Goal: Complete application form: Complete application form

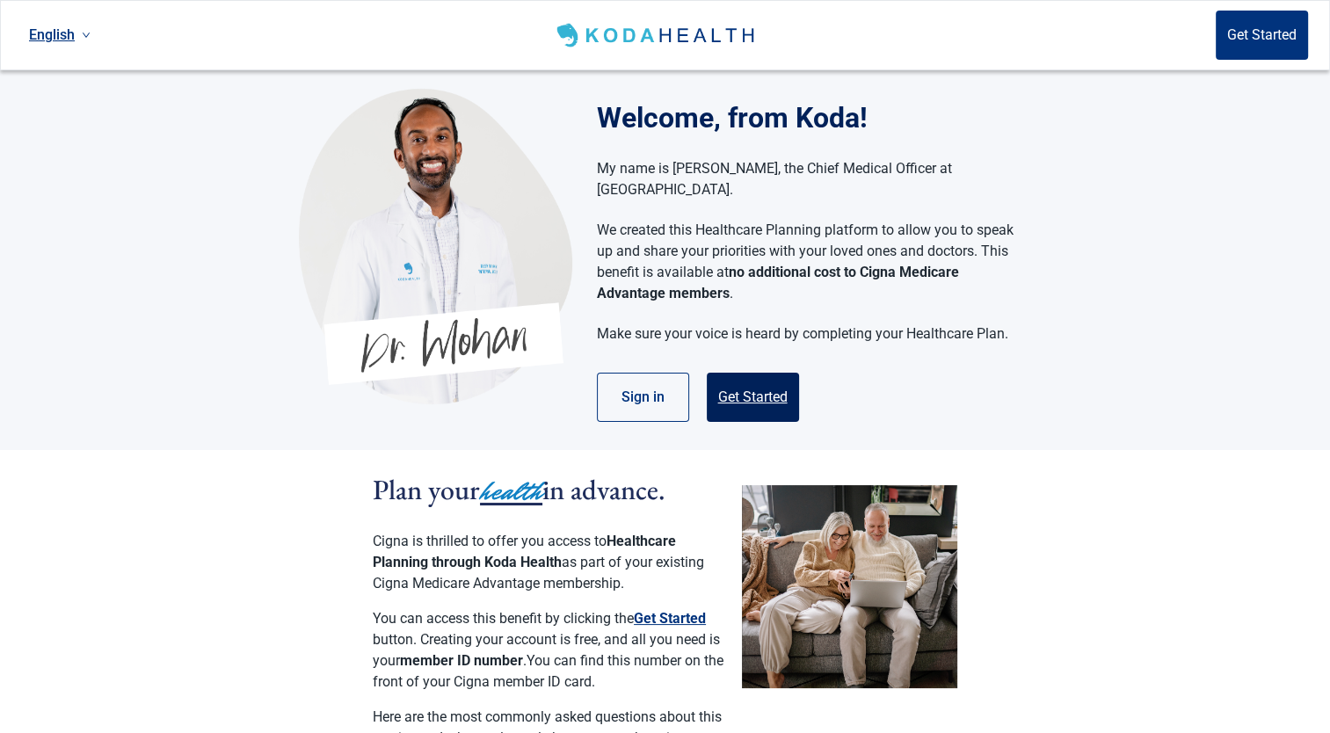
click at [738, 373] on button "Get Started" at bounding box center [753, 397] width 92 height 49
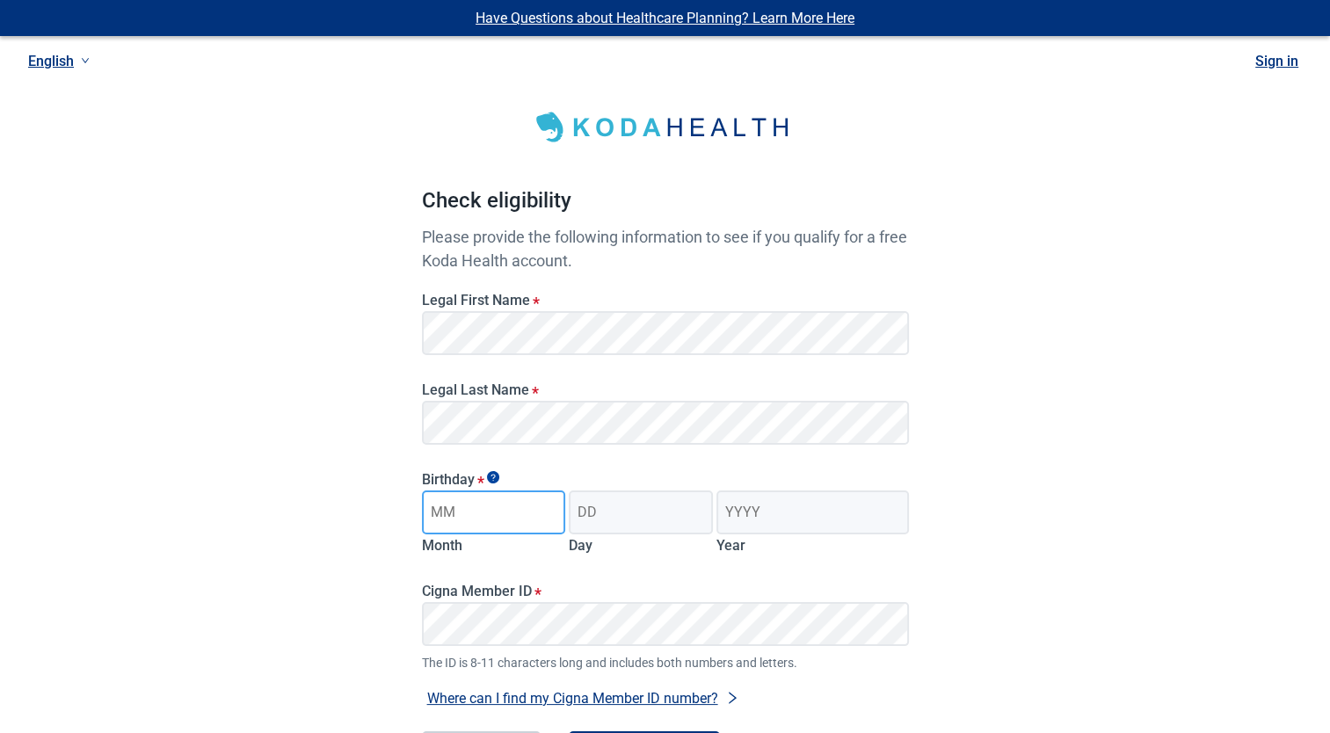
click at [491, 516] on input "Month" at bounding box center [494, 513] width 144 height 44
click at [453, 510] on input "Month" at bounding box center [494, 513] width 144 height 44
type input "05"
drag, startPoint x: 610, startPoint y: 525, endPoint x: 603, endPoint y: 505, distance: 21.4
click at [603, 505] on input "Day" at bounding box center [641, 513] width 144 height 44
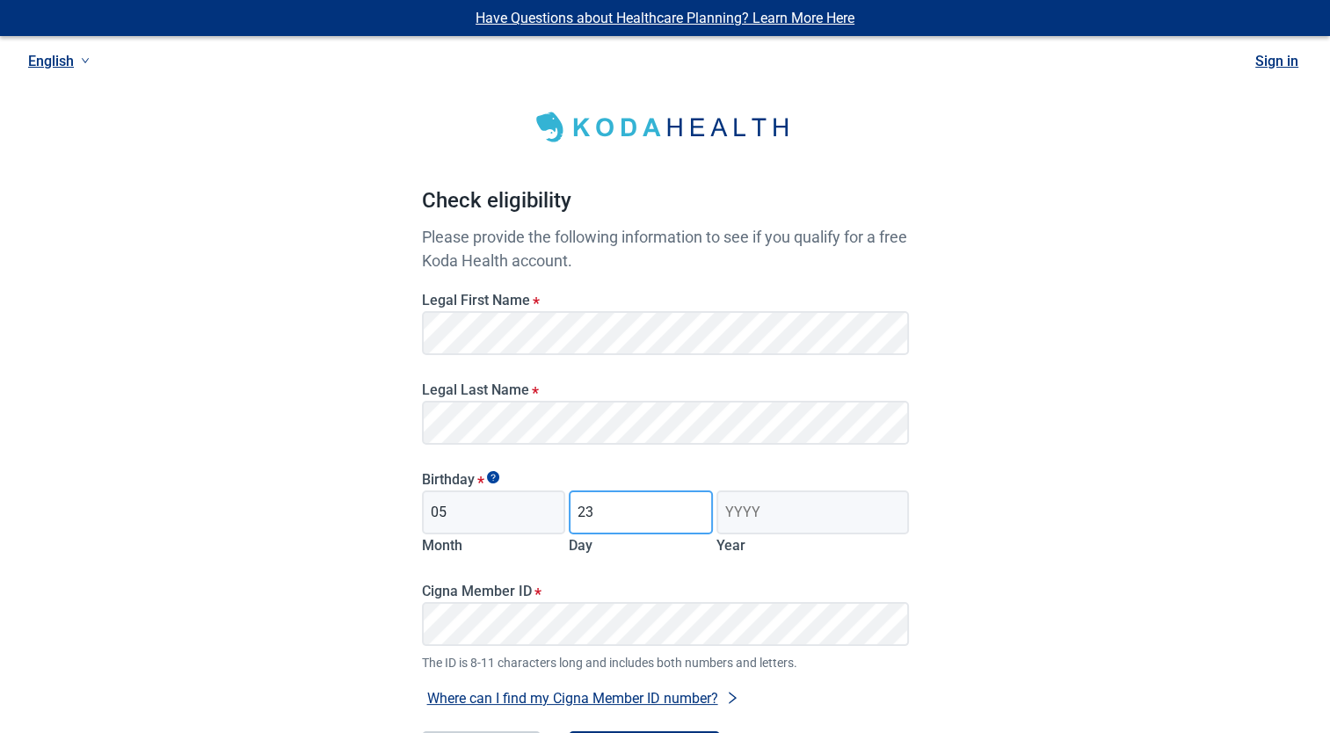
type input "23"
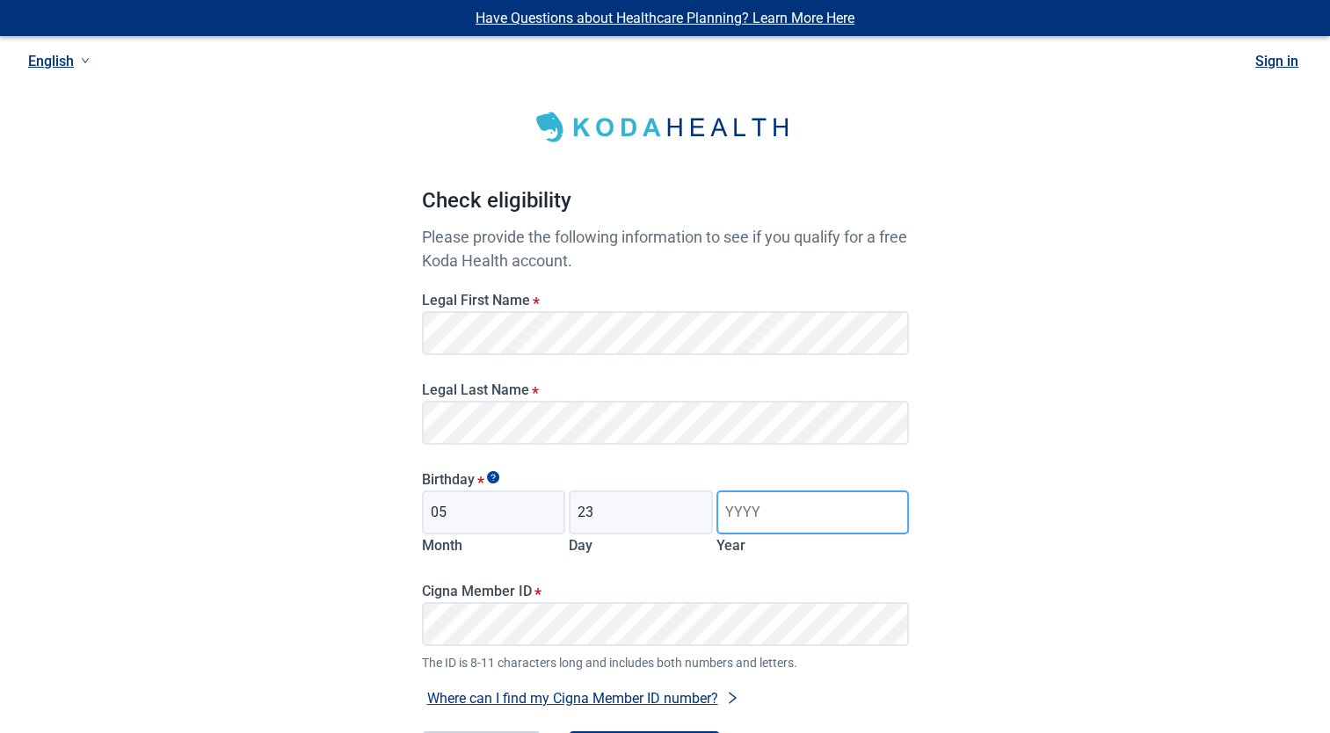
click at [874, 525] on input "Year" at bounding box center [812, 513] width 192 height 44
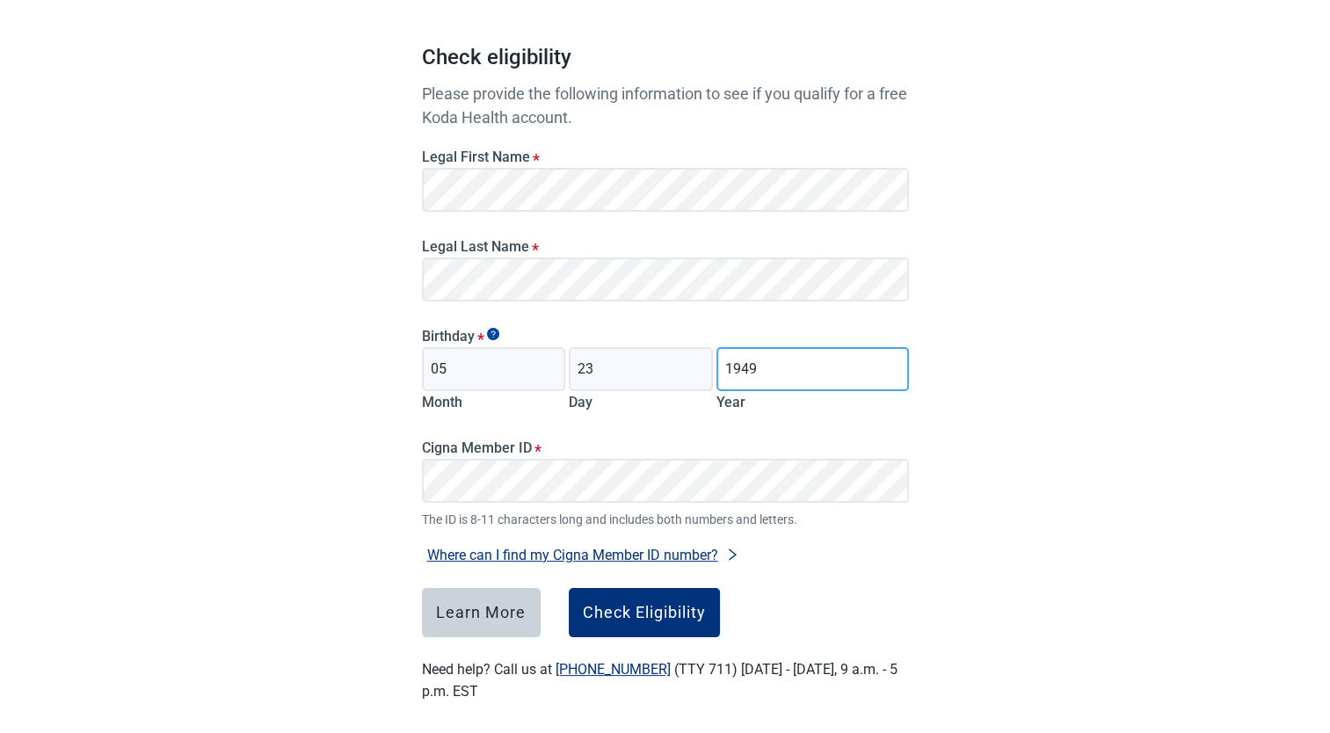
scroll to position [155, 0]
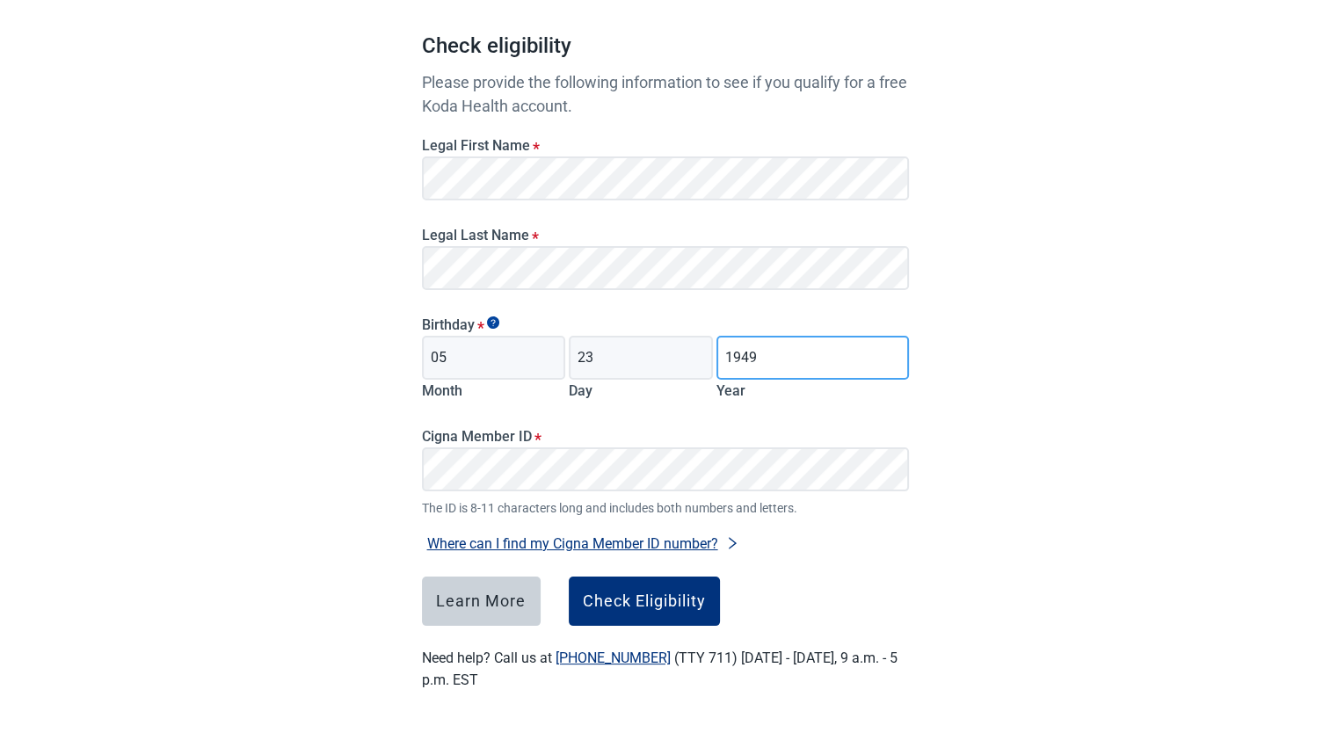
type input "1949"
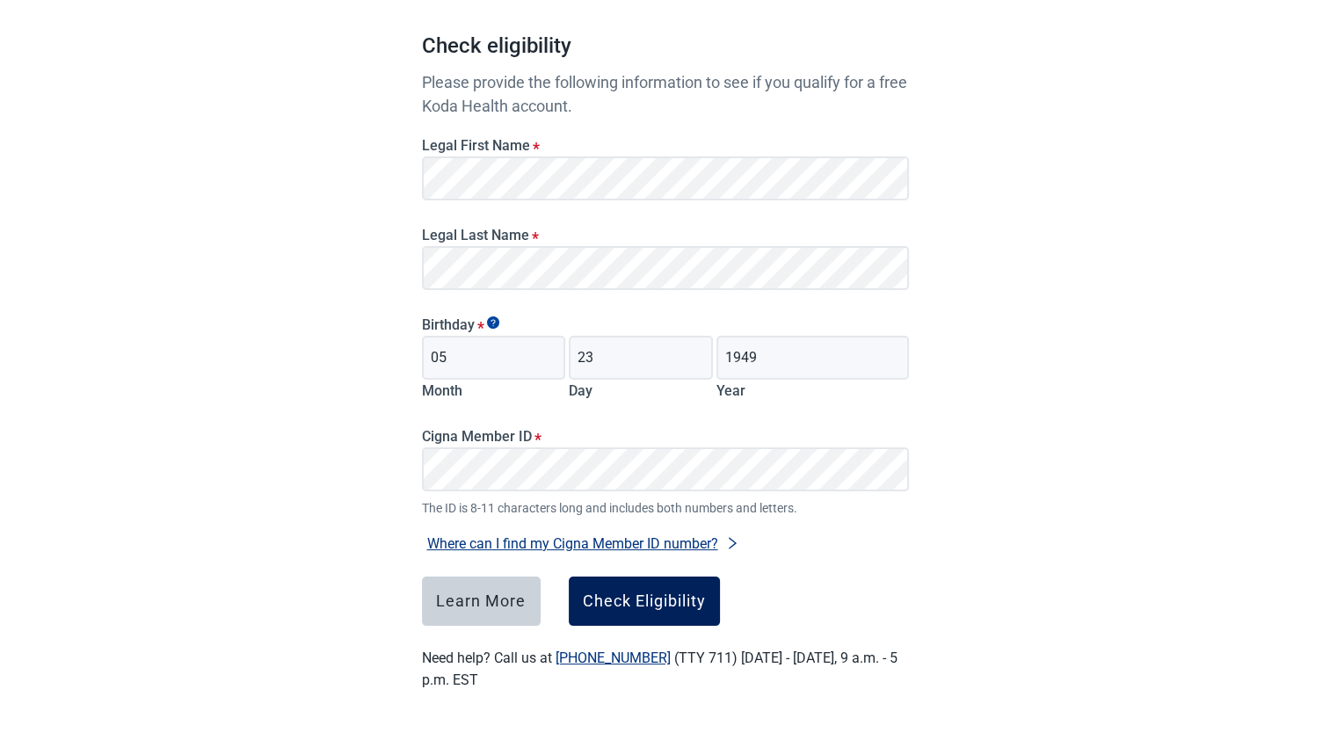
click at [679, 610] on div "Check Eligibility" at bounding box center [644, 602] width 123 height 18
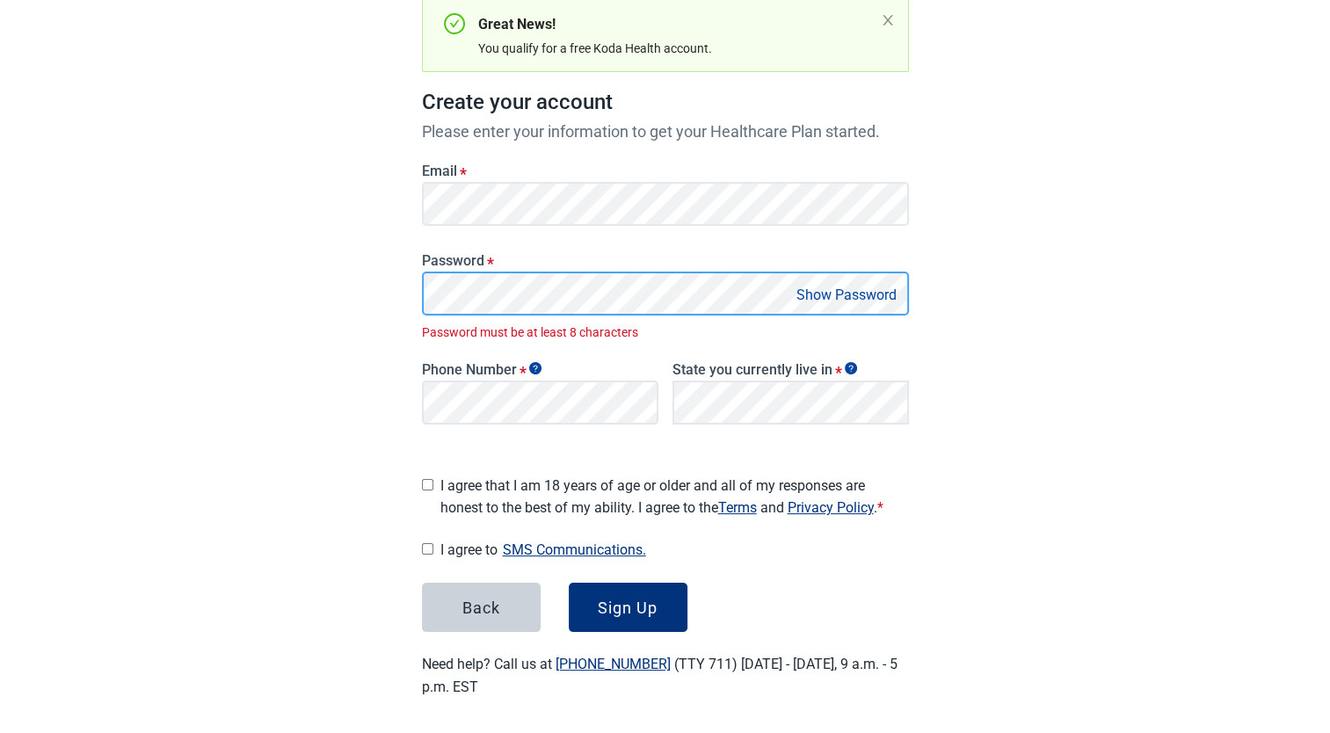
scroll to position [166, 0]
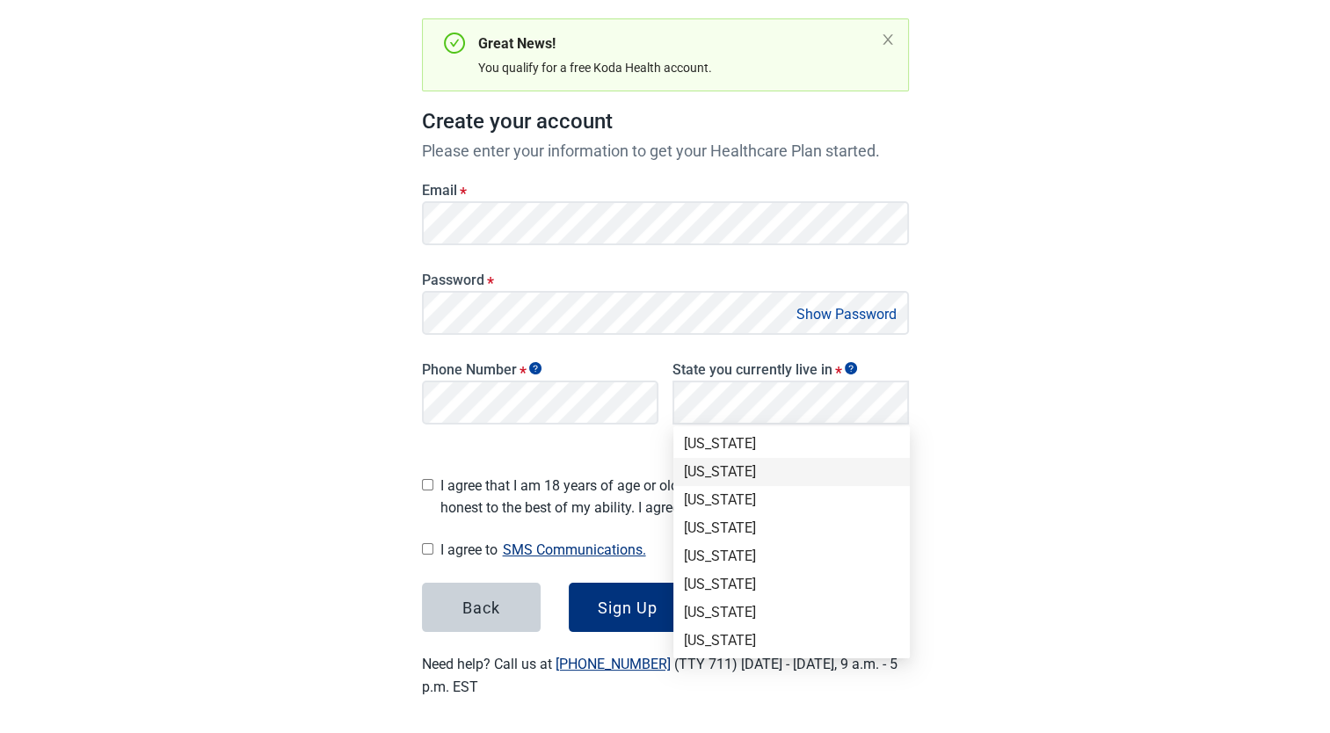
click at [905, 462] on div "Alaska" at bounding box center [791, 472] width 236 height 28
click at [684, 441] on div "Texas" at bounding box center [791, 443] width 215 height 19
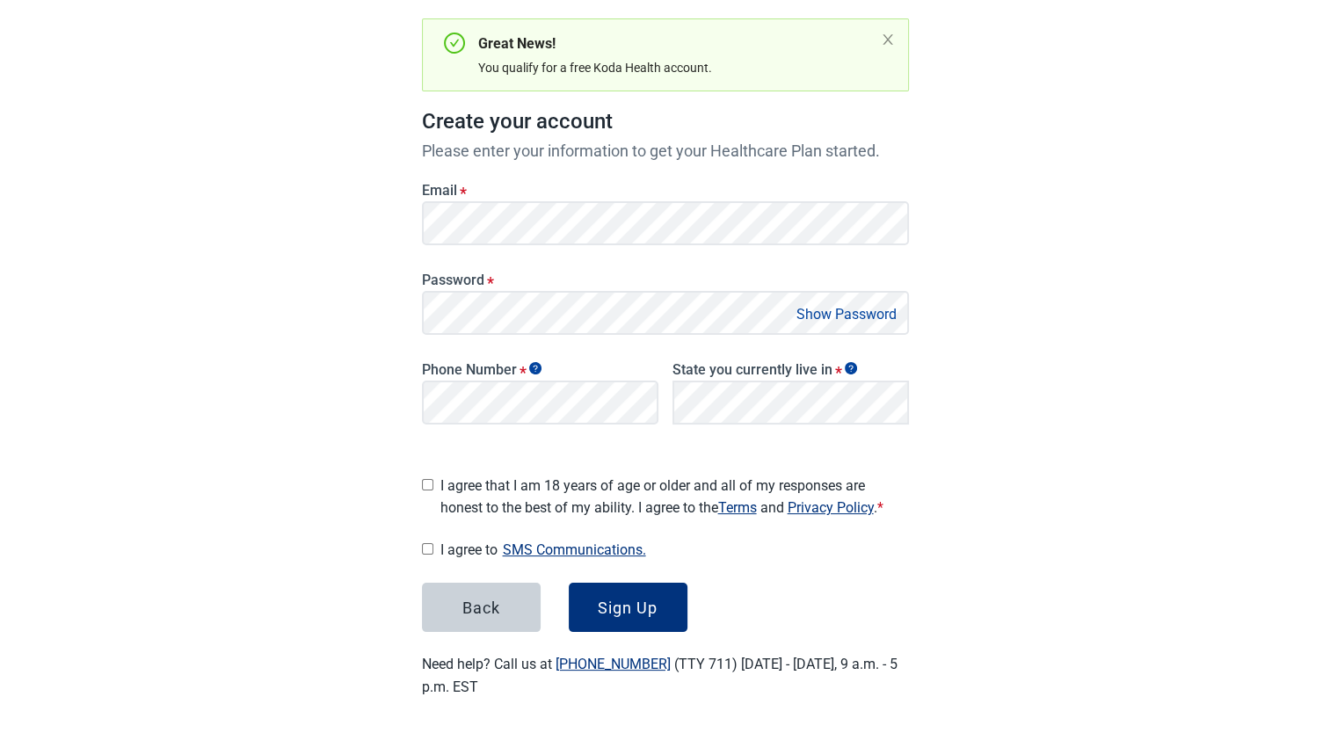
click at [424, 483] on input "I agree that I am 18 years of age or older and all of my responses are honest t…" at bounding box center [427, 484] width 11 height 11
checkbox input "true"
click at [426, 543] on input "I agree to SMS Communications." at bounding box center [427, 548] width 11 height 11
checkbox input "true"
click at [609, 607] on div "Sign Up" at bounding box center [628, 608] width 60 height 18
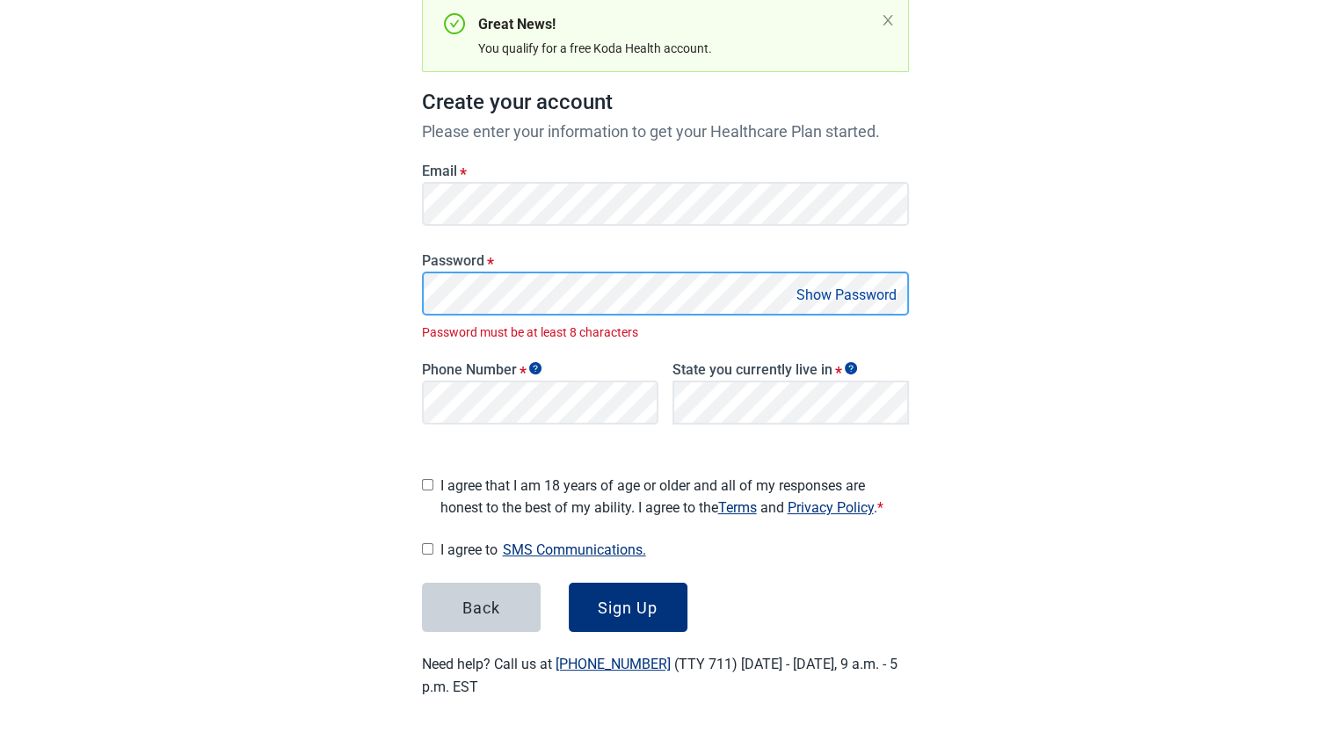
scroll to position [166, 0]
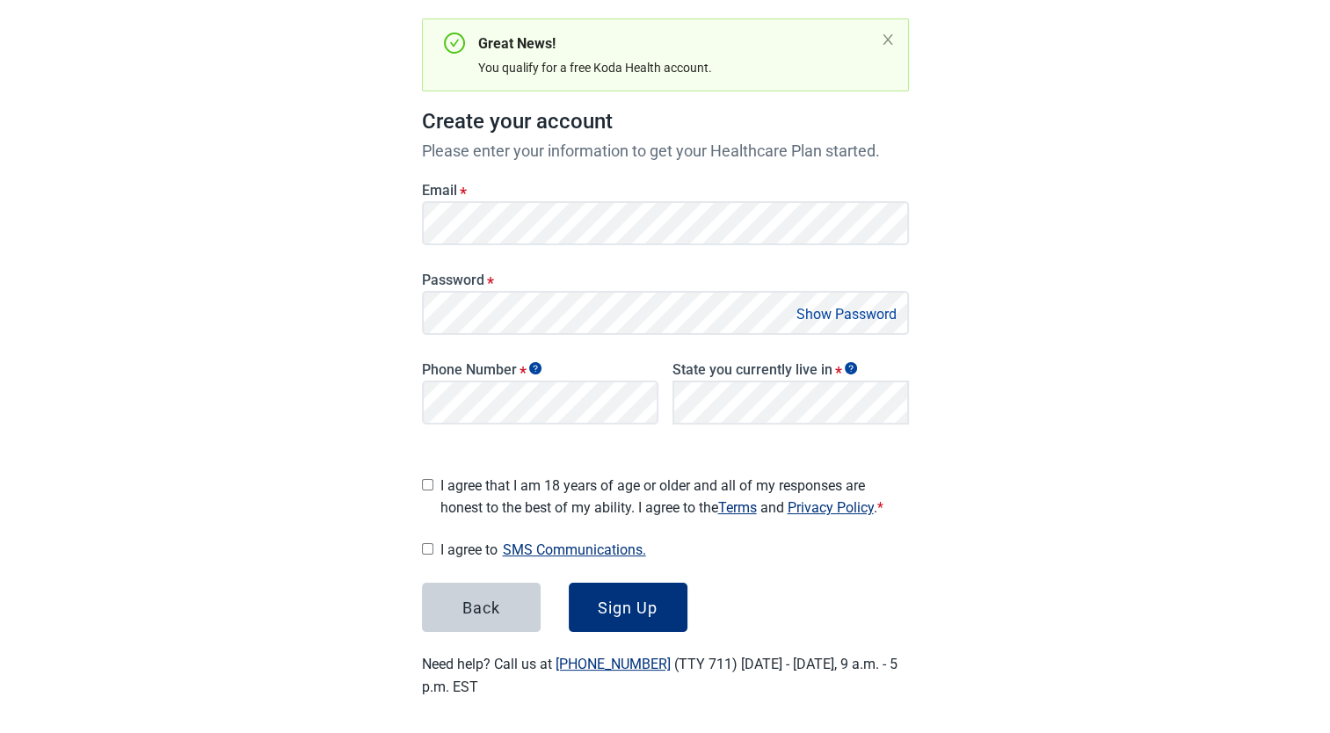
click at [850, 315] on button "Show Password" at bounding box center [846, 314] width 111 height 24
click at [850, 315] on button "Hide Password" at bounding box center [850, 314] width 104 height 24
click at [431, 479] on input "I agree that I am 18 years of age or older and all of my responses are honest t…" at bounding box center [427, 484] width 11 height 11
checkbox input "true"
click at [426, 543] on input "I agree to SMS Communications." at bounding box center [427, 548] width 11 height 11
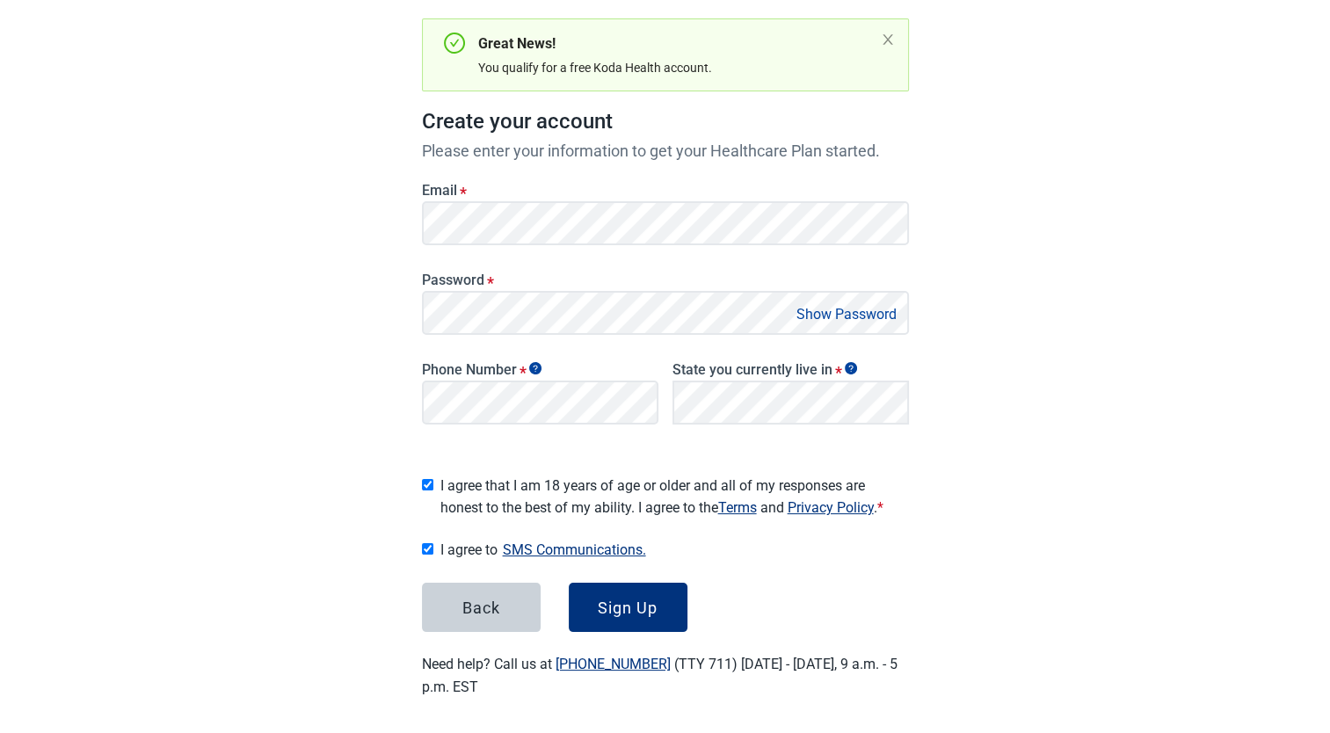
checkbox input "true"
click at [619, 600] on div "Sign Up" at bounding box center [628, 608] width 60 height 18
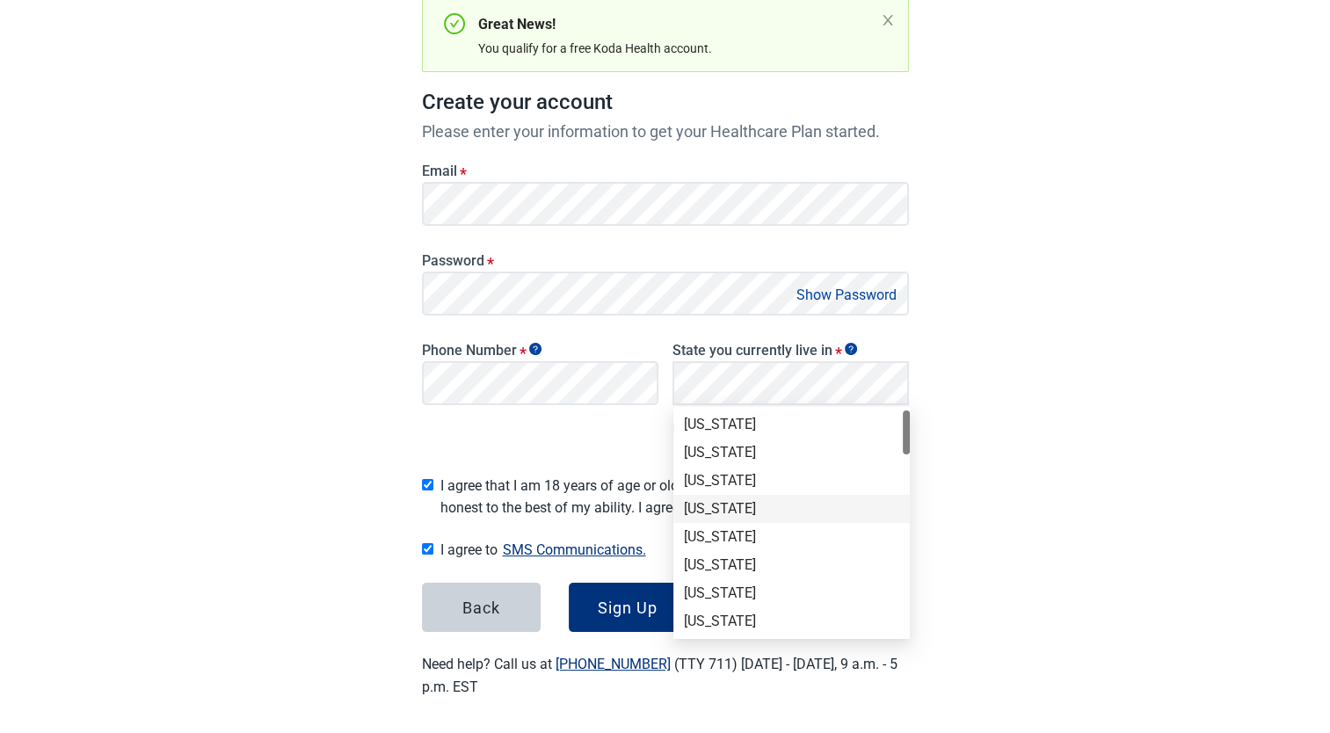
scroll to position [1027, 0]
click at [699, 504] on div "Texas" at bounding box center [791, 501] width 215 height 19
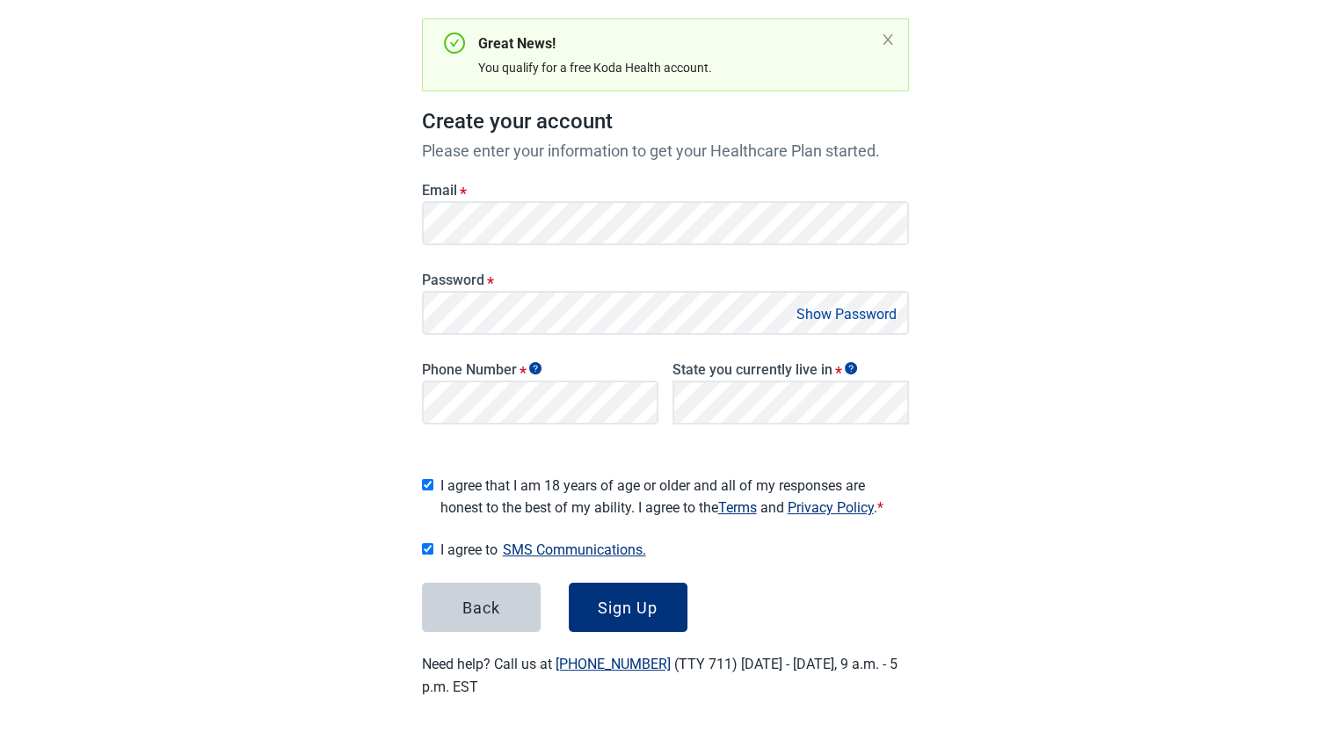
click at [827, 310] on button "Show Password" at bounding box center [846, 314] width 111 height 24
click at [827, 310] on button "Hide Password" at bounding box center [850, 314] width 104 height 24
click at [611, 600] on div "Sign Up" at bounding box center [628, 608] width 60 height 18
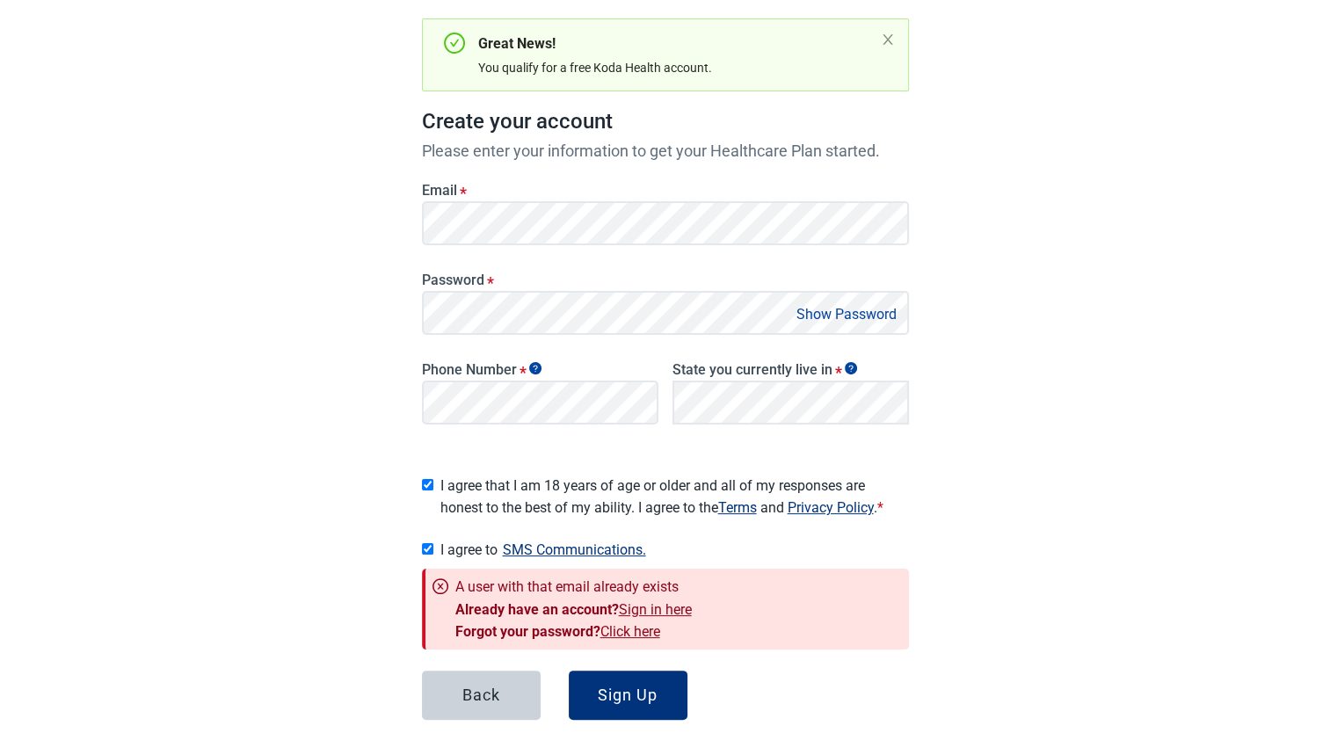
click at [607, 627] on link "Click here" at bounding box center [630, 631] width 60 height 17
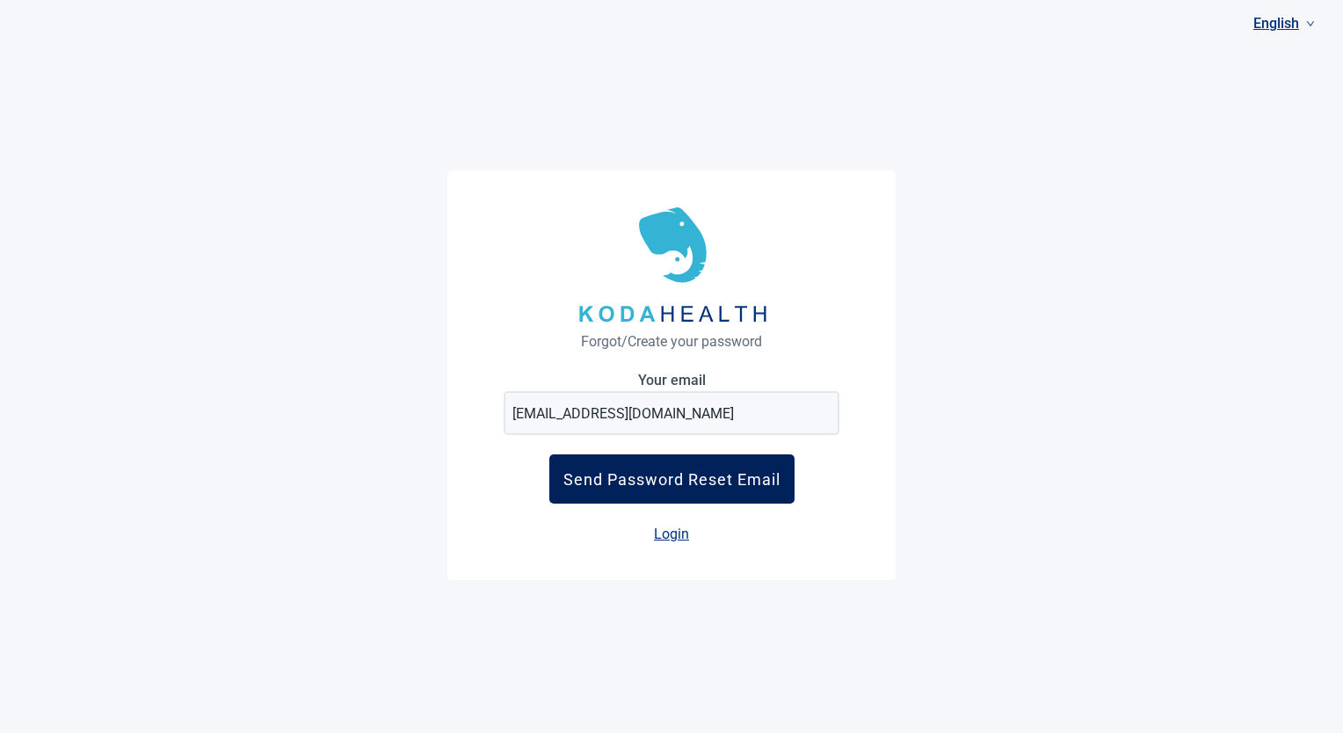
click at [681, 480] on div "Send Password Reset Email" at bounding box center [672, 479] width 217 height 18
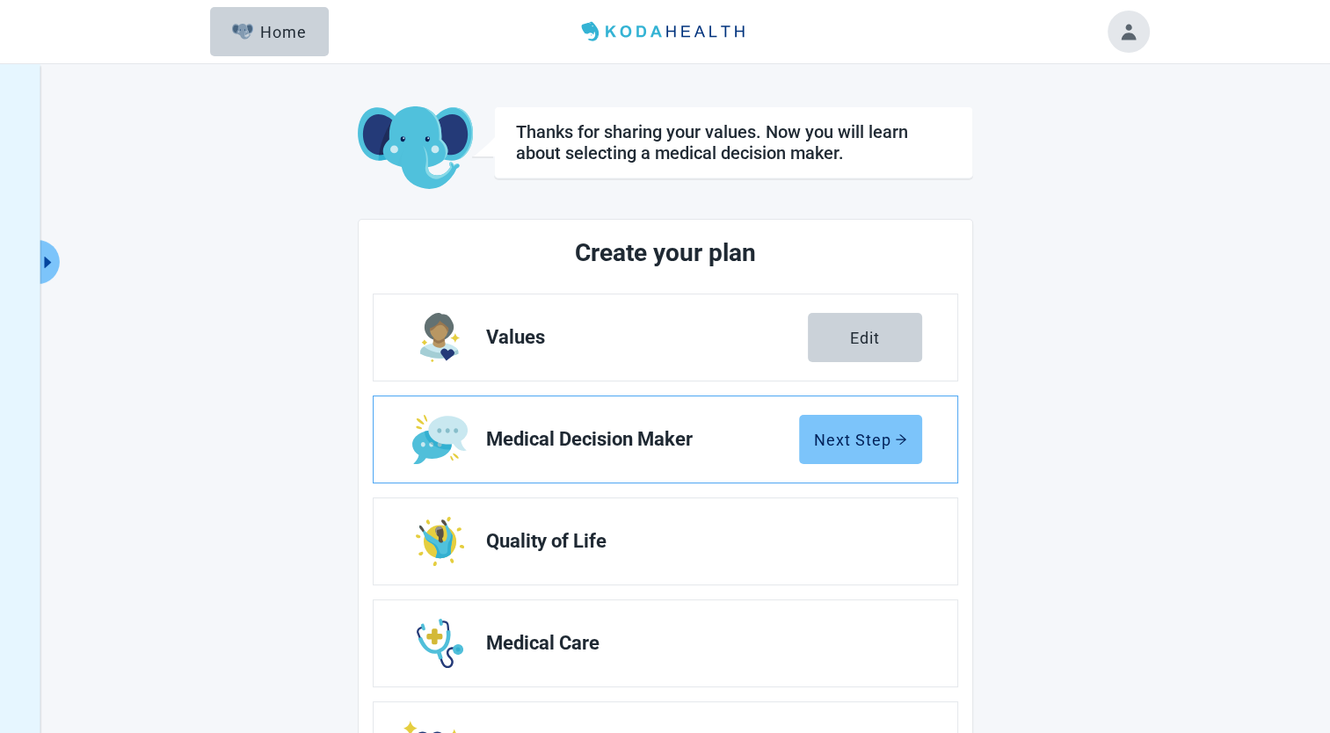
click at [840, 431] on div "Next Step" at bounding box center [860, 440] width 93 height 18
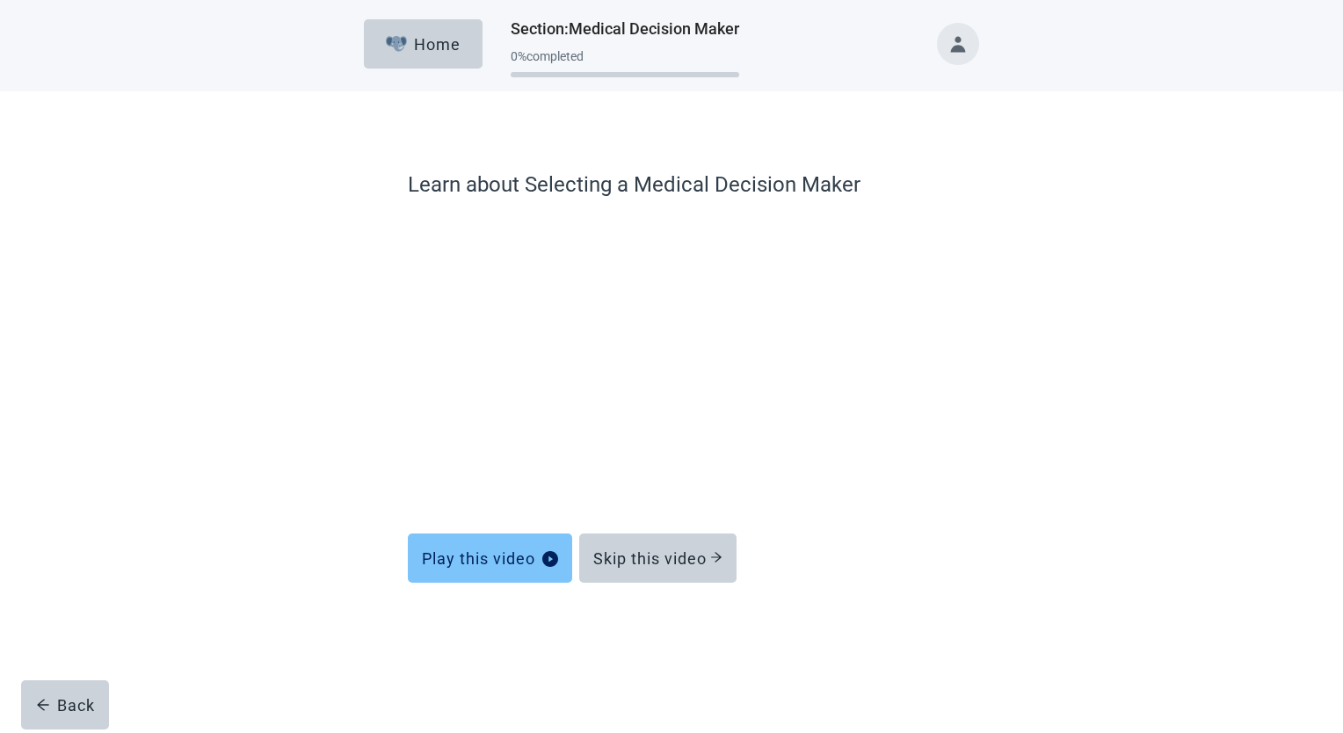
click at [468, 559] on div "Play this video" at bounding box center [490, 558] width 136 height 18
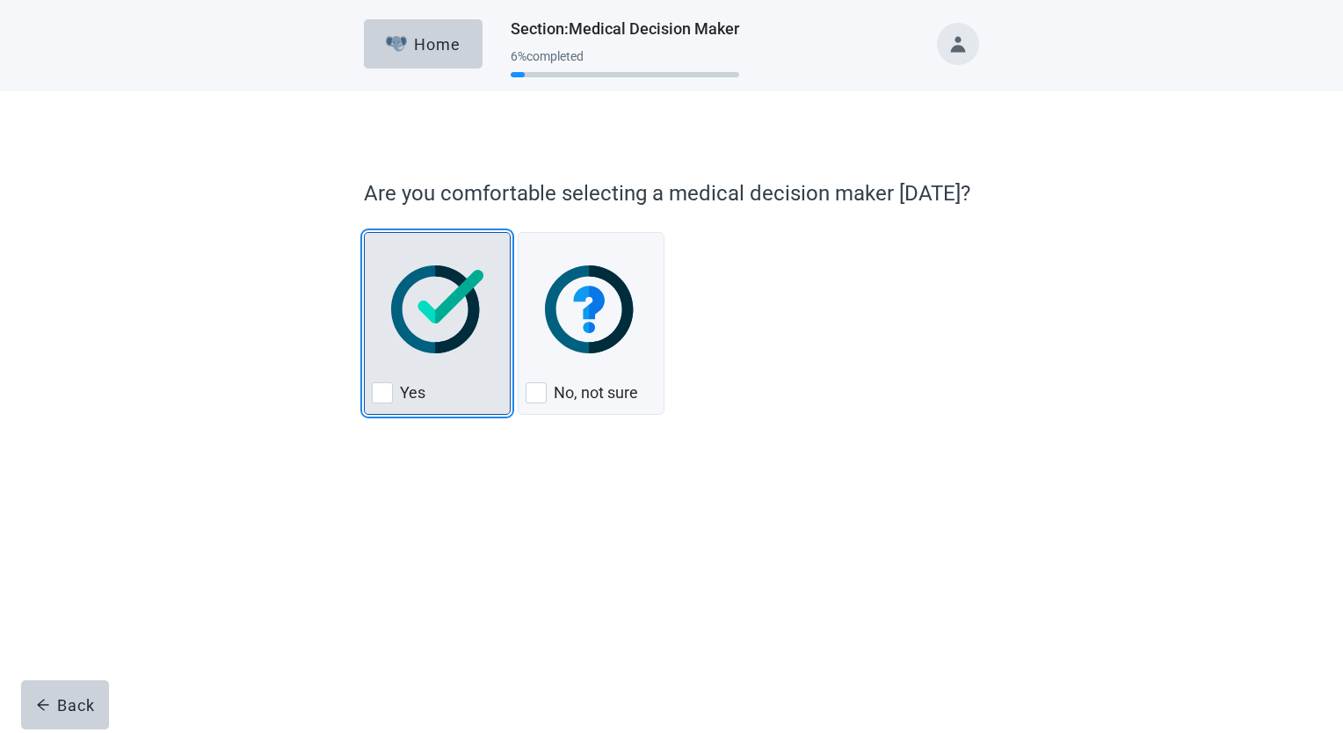
click at [376, 392] on div "Yes, checkbox, not checked" at bounding box center [382, 392] width 21 height 21
click at [365, 233] on input "Yes" at bounding box center [364, 232] width 1 height 1
checkbox input "true"
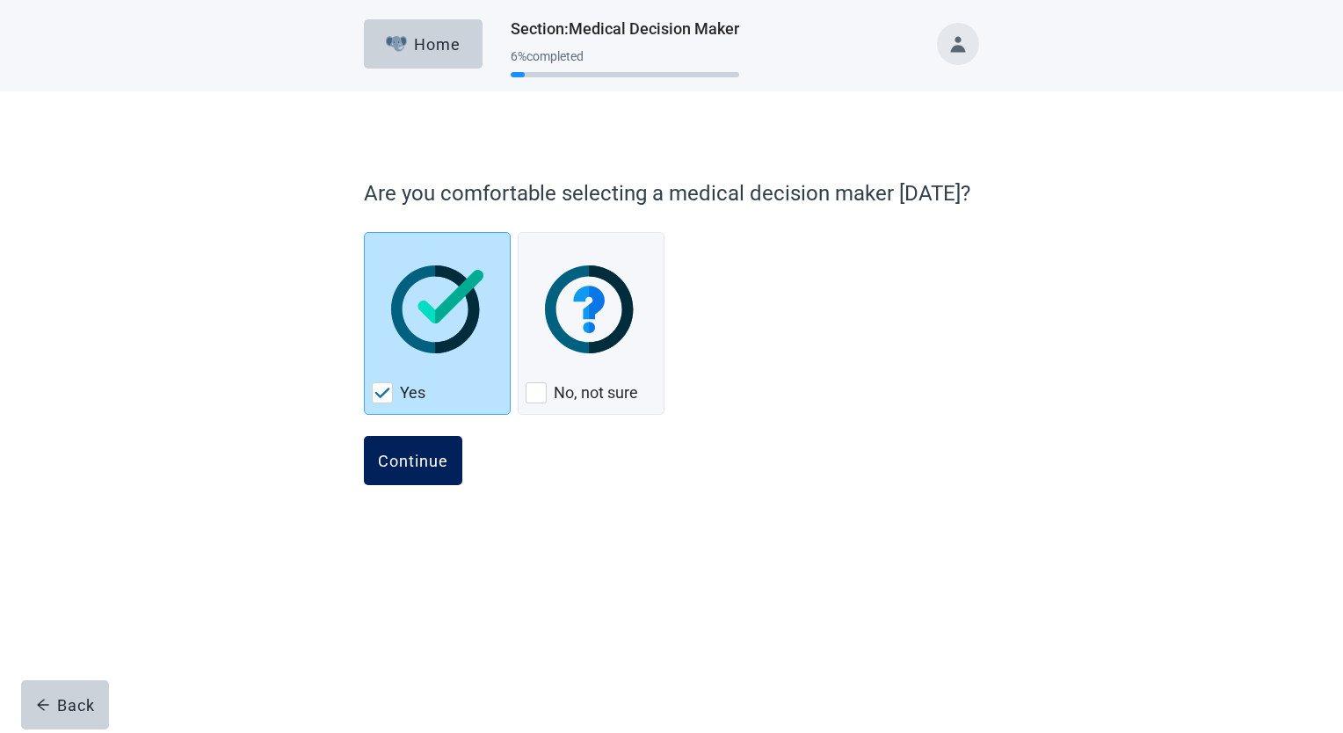
click at [406, 456] on div "Continue" at bounding box center [413, 461] width 70 height 18
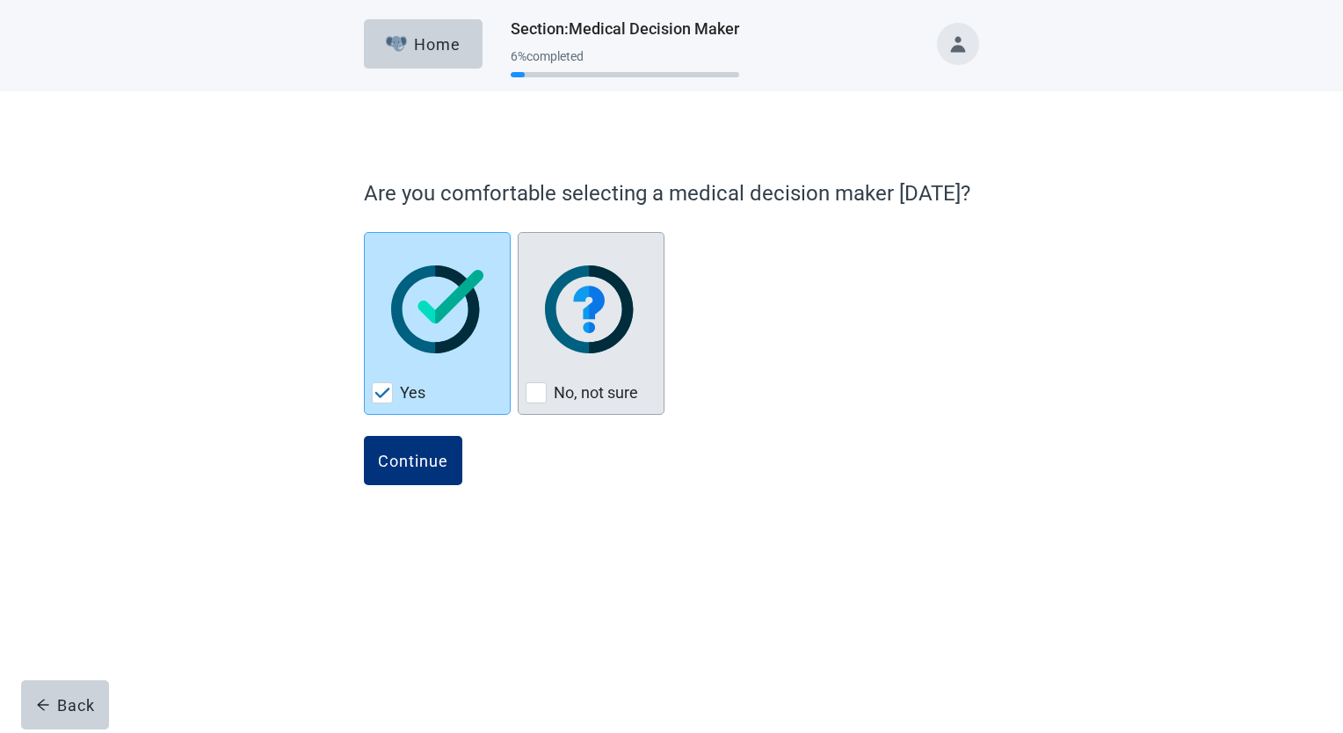
click at [543, 399] on div "No, not sure, checkbox, not checked" at bounding box center [536, 392] width 21 height 21
click at [519, 233] on input "No, not sure" at bounding box center [518, 232] width 1 height 1
checkbox input "true"
checkbox input "false"
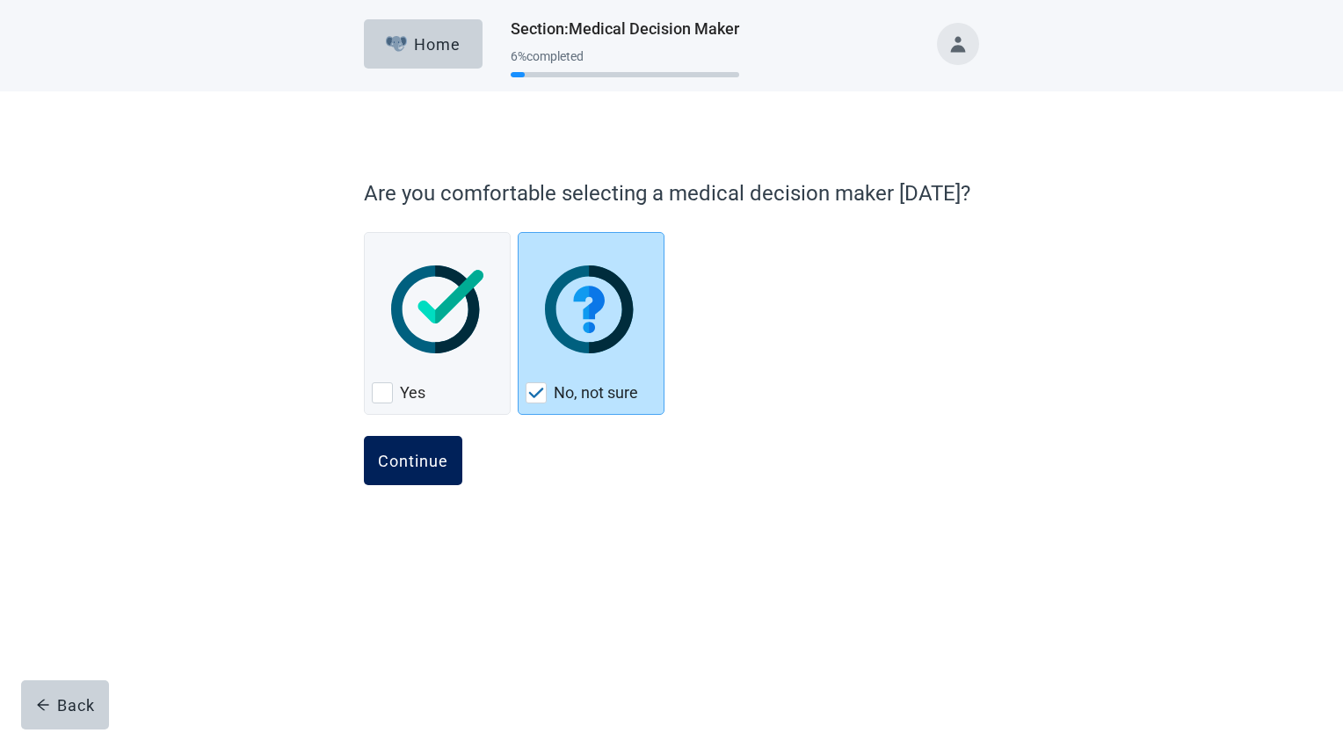
click at [415, 466] on div "Continue" at bounding box center [413, 461] width 70 height 18
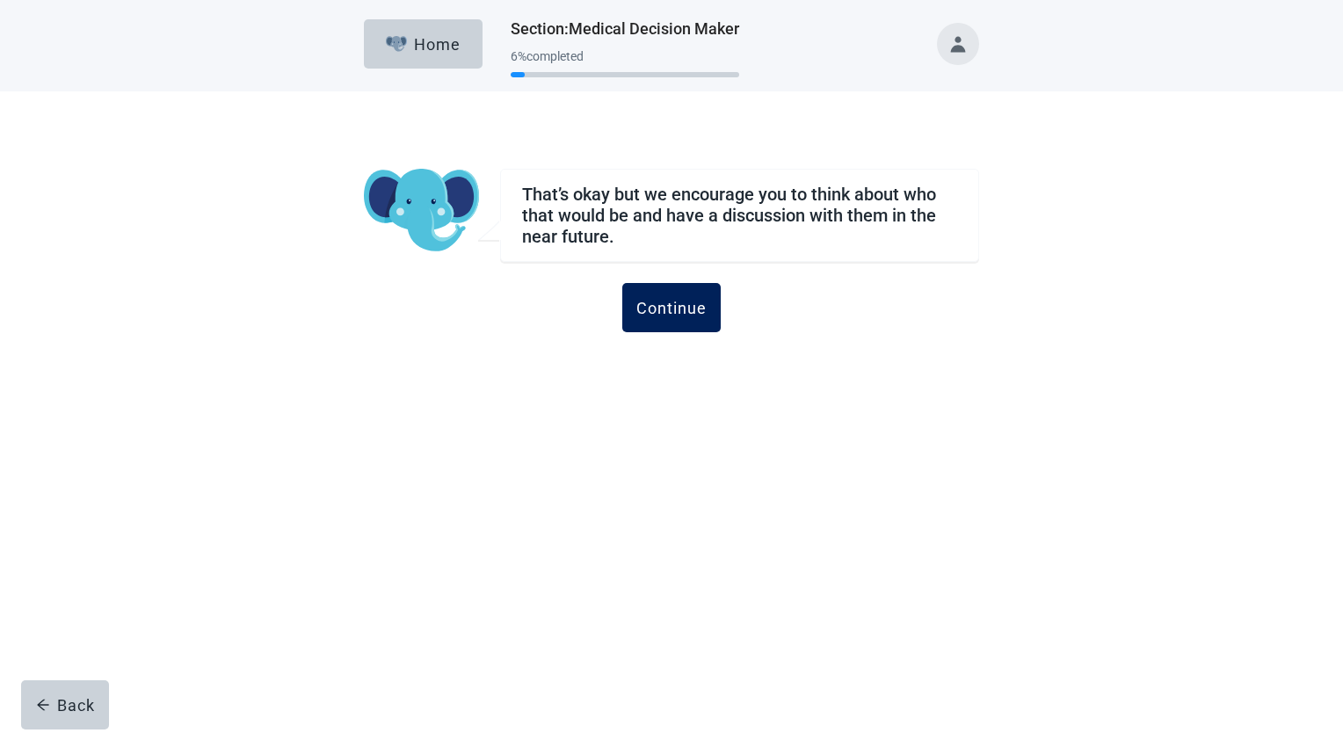
click at [677, 316] on button "Continue" at bounding box center [671, 307] width 98 height 49
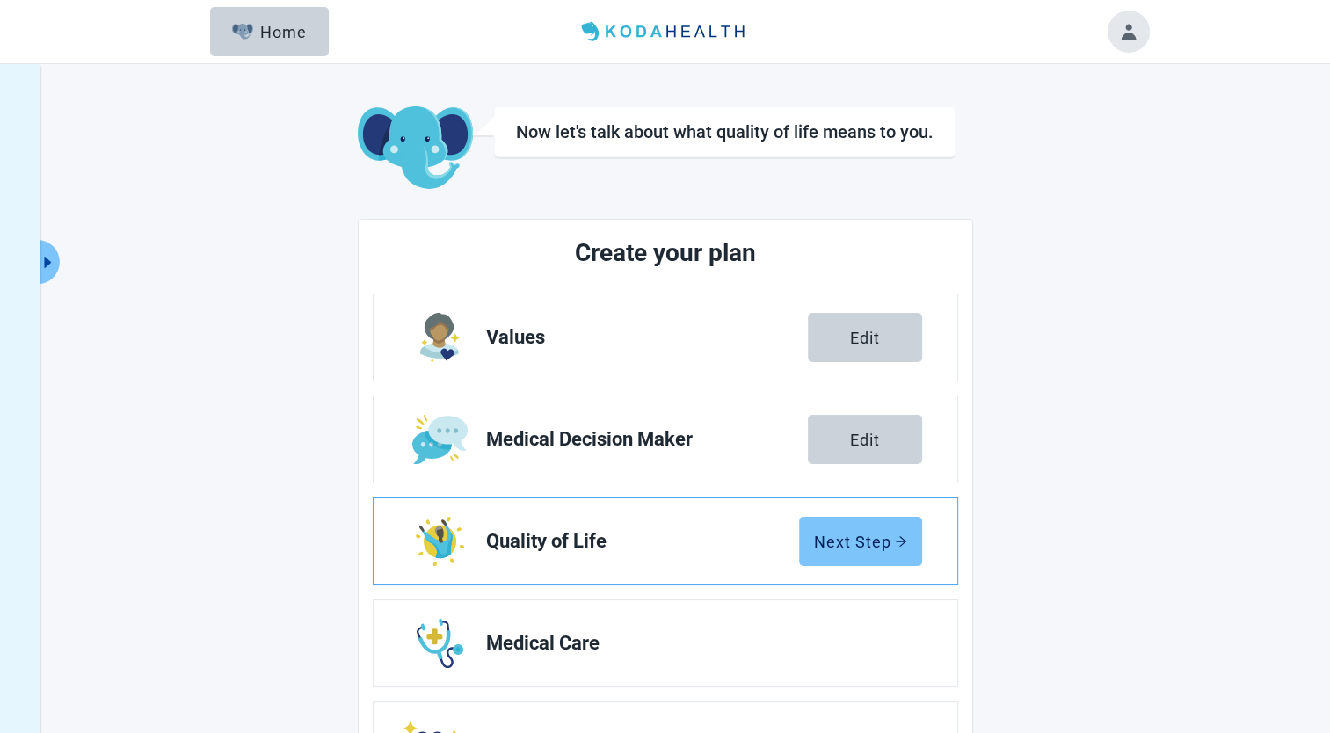
click at [854, 535] on div "Next Step" at bounding box center [860, 542] width 93 height 18
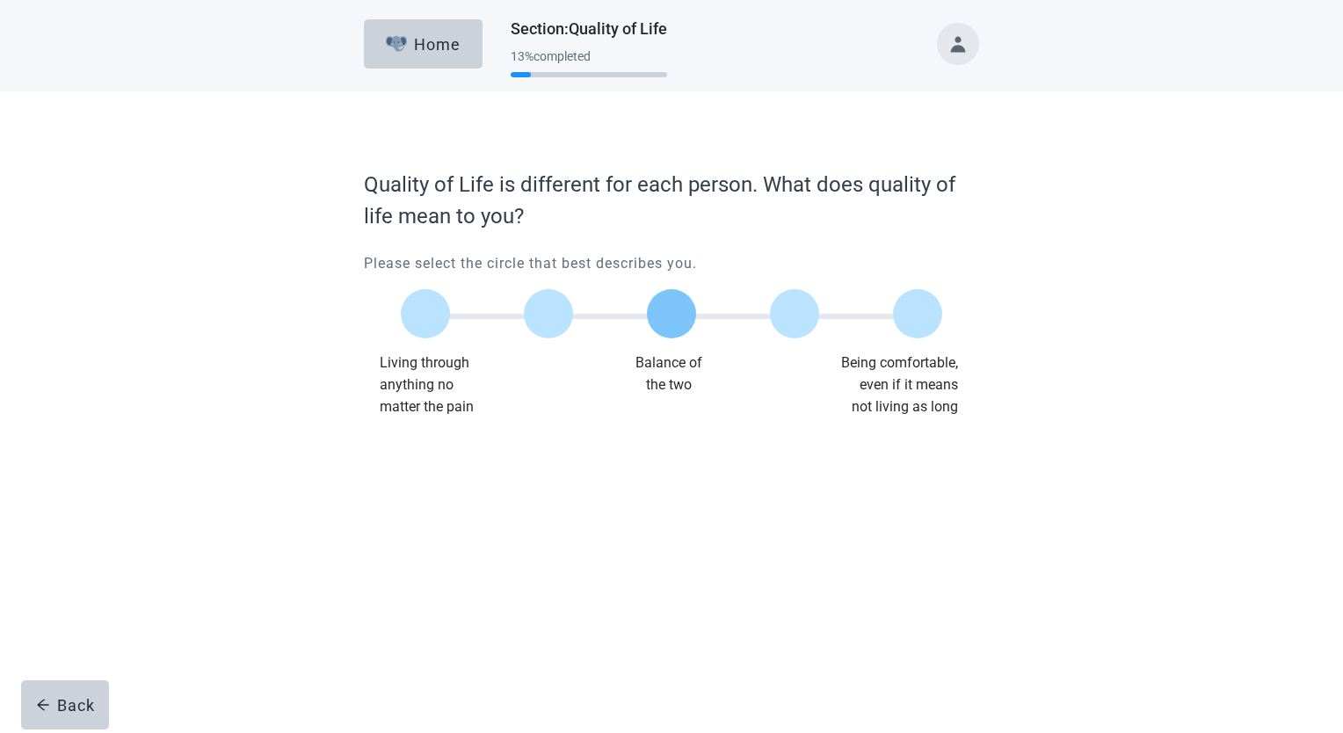
click at [668, 313] on label "Main content" at bounding box center [671, 313] width 49 height 49
click at [672, 314] on input "Quality of life scale: 50 out of 100. Balance of the two" at bounding box center [672, 314] width 0 height 0
click at [404, 448] on div "Continue" at bounding box center [413, 454] width 70 height 18
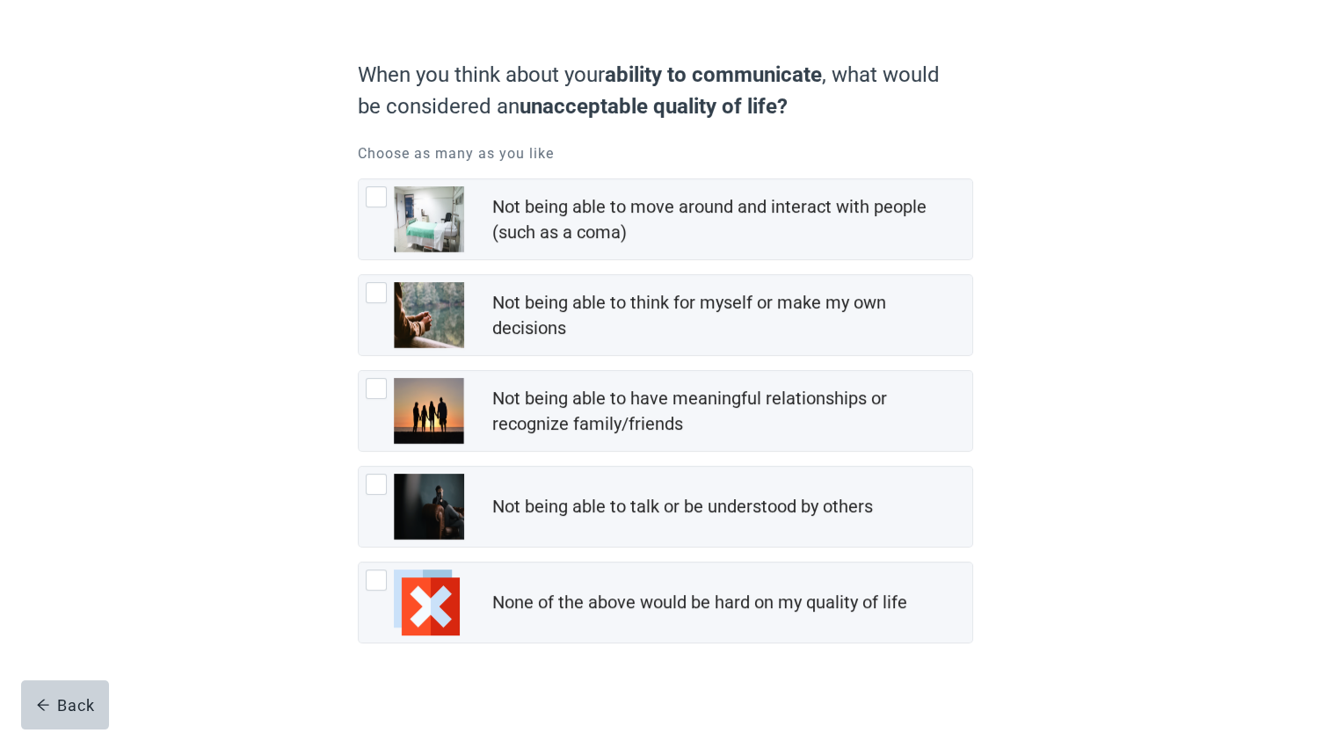
scroll to position [127, 0]
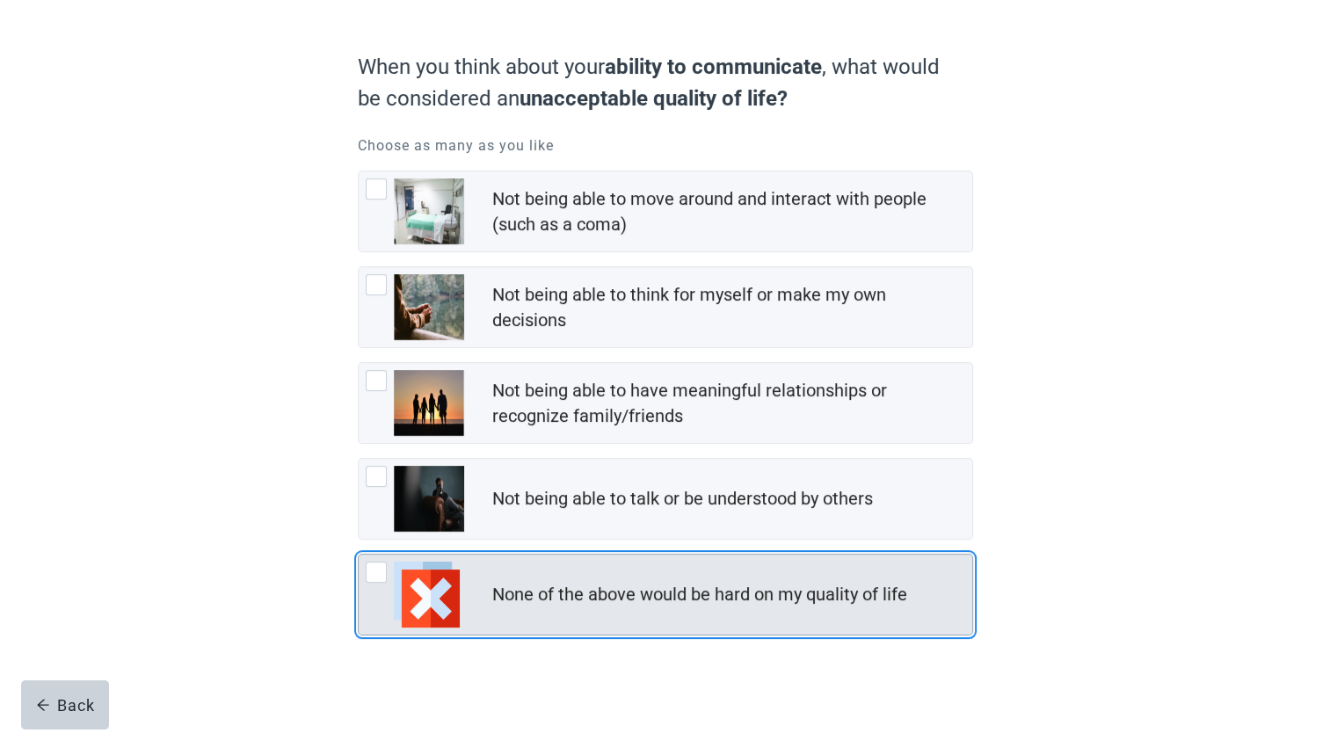
click at [431, 614] on img "None of the above would be hard on my quality of life, checkbox, not checked" at bounding box center [427, 595] width 66 height 66
click at [359, 555] on input "None of the above would be hard on my quality of life" at bounding box center [358, 554] width 1 height 1
checkbox input "true"
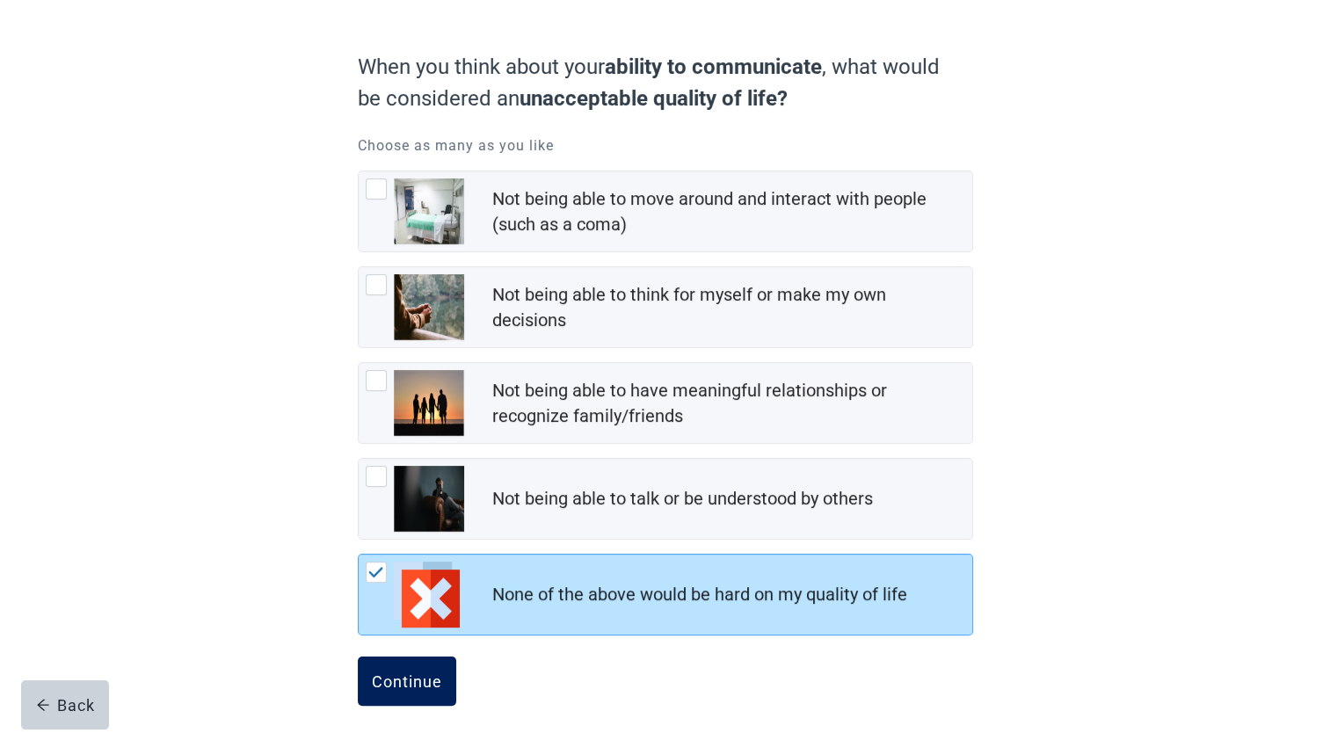
click at [422, 677] on div "Continue" at bounding box center [407, 682] width 70 height 18
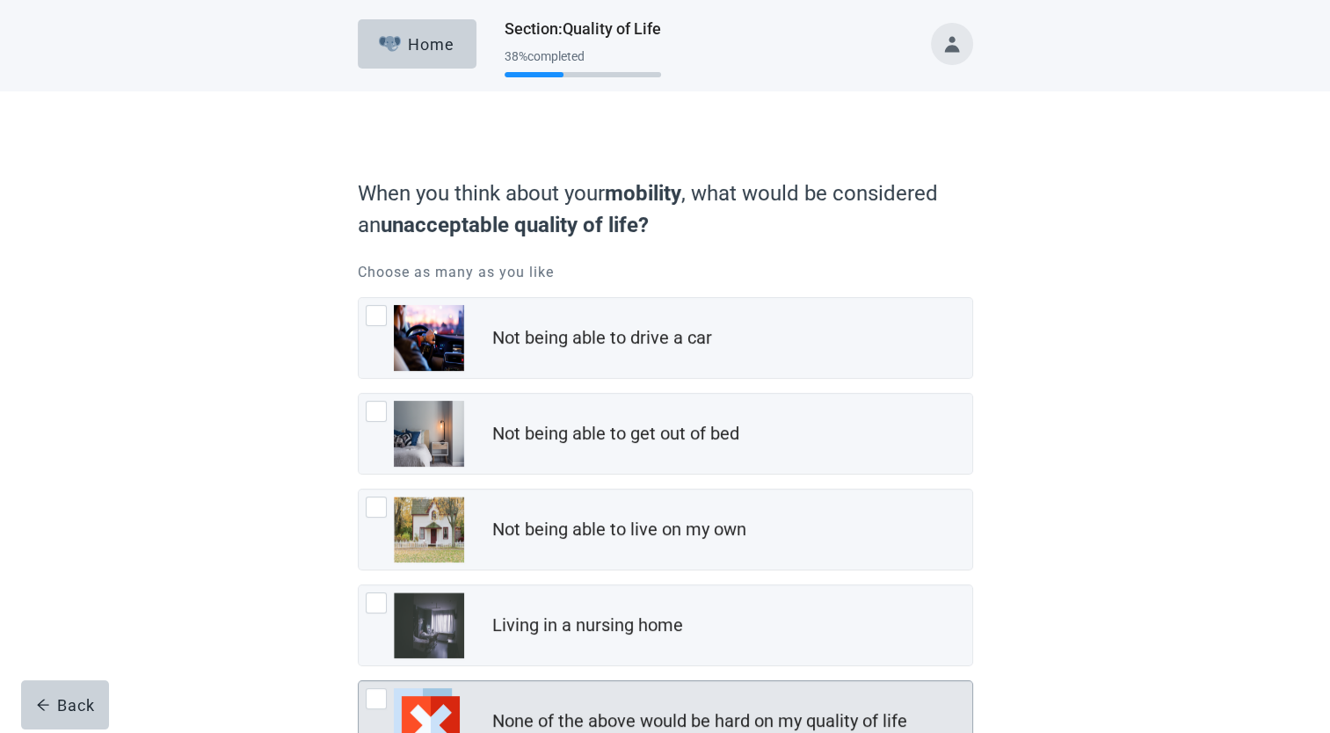
click at [382, 694] on div "None of the above would be hard on my quality of life, checkbox, not checked" at bounding box center [376, 698] width 21 height 21
click at [359, 681] on input "None of the above would be hard on my quality of life" at bounding box center [358, 680] width 1 height 1
checkbox input "true"
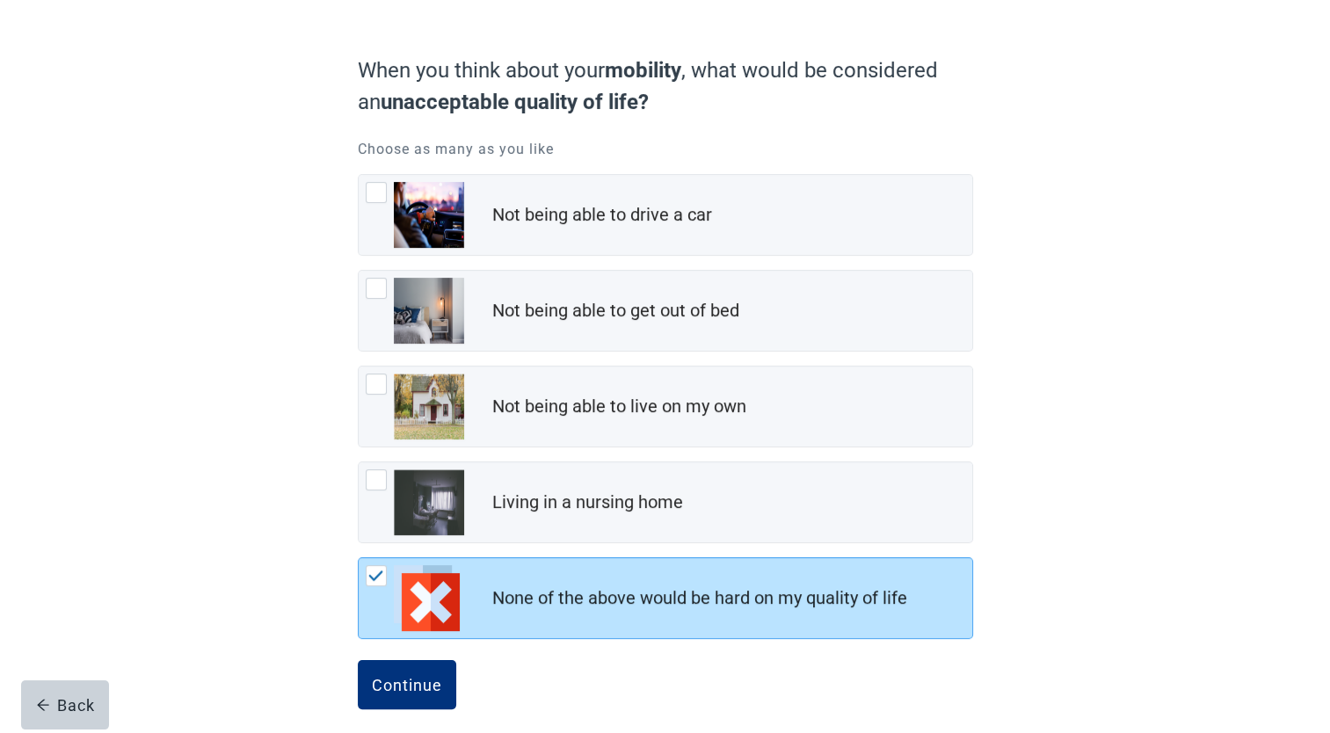
scroll to position [135, 0]
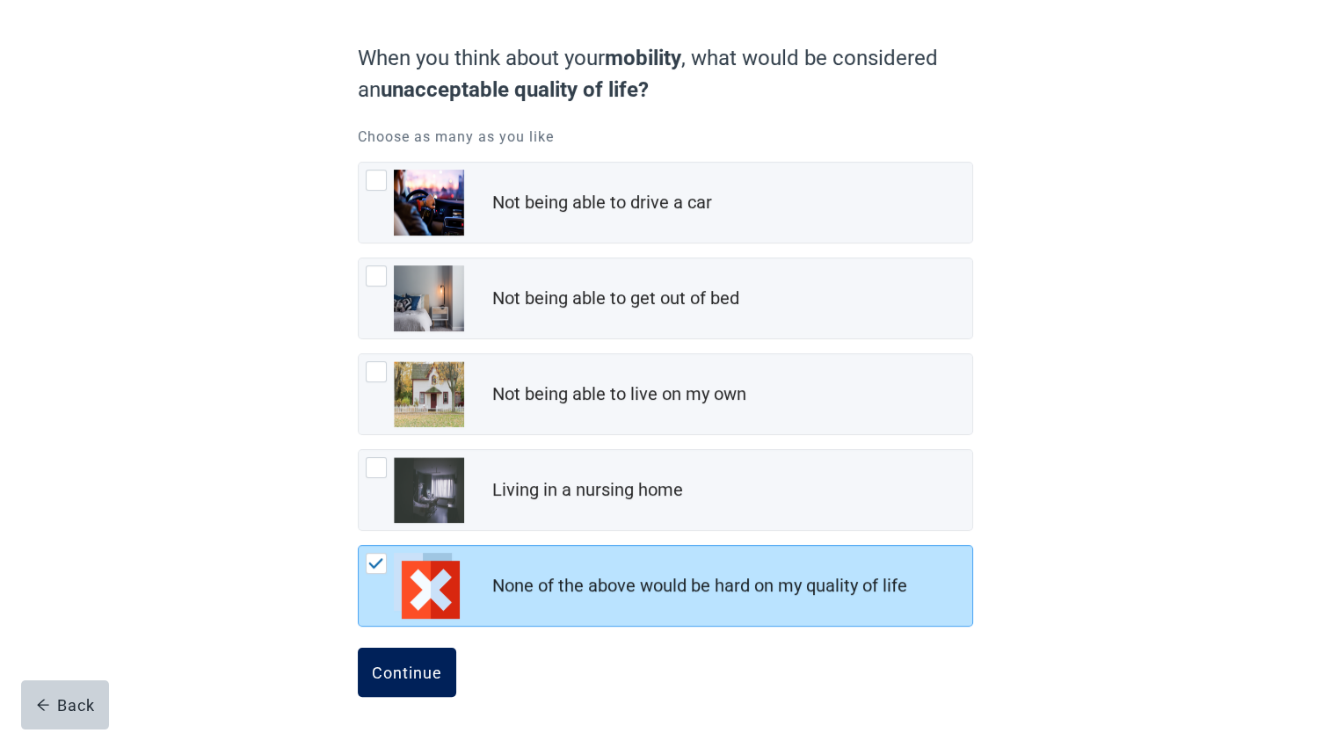
click at [395, 677] on div "Continue" at bounding box center [407, 673] width 70 height 18
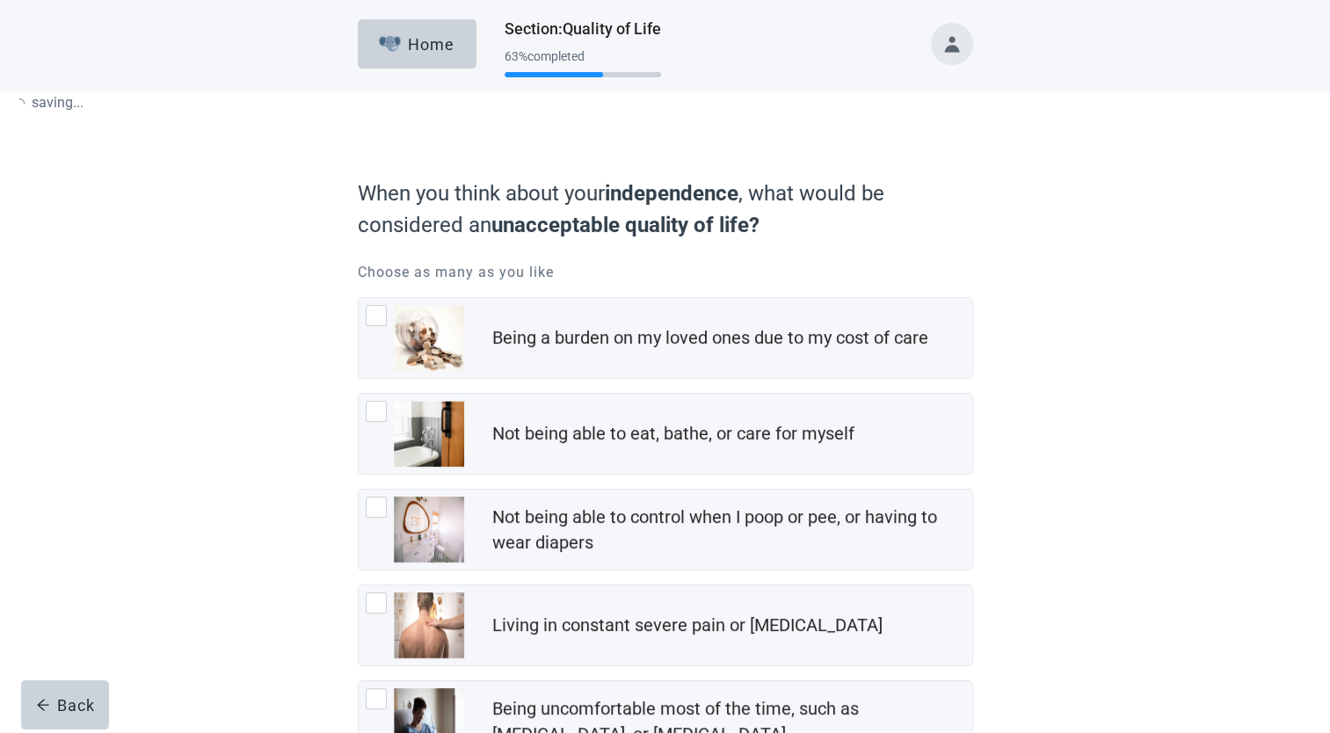
click at [669, 297] on form "When you think about your independence , what would be considered an unacceptab…" at bounding box center [665, 568] width 615 height 798
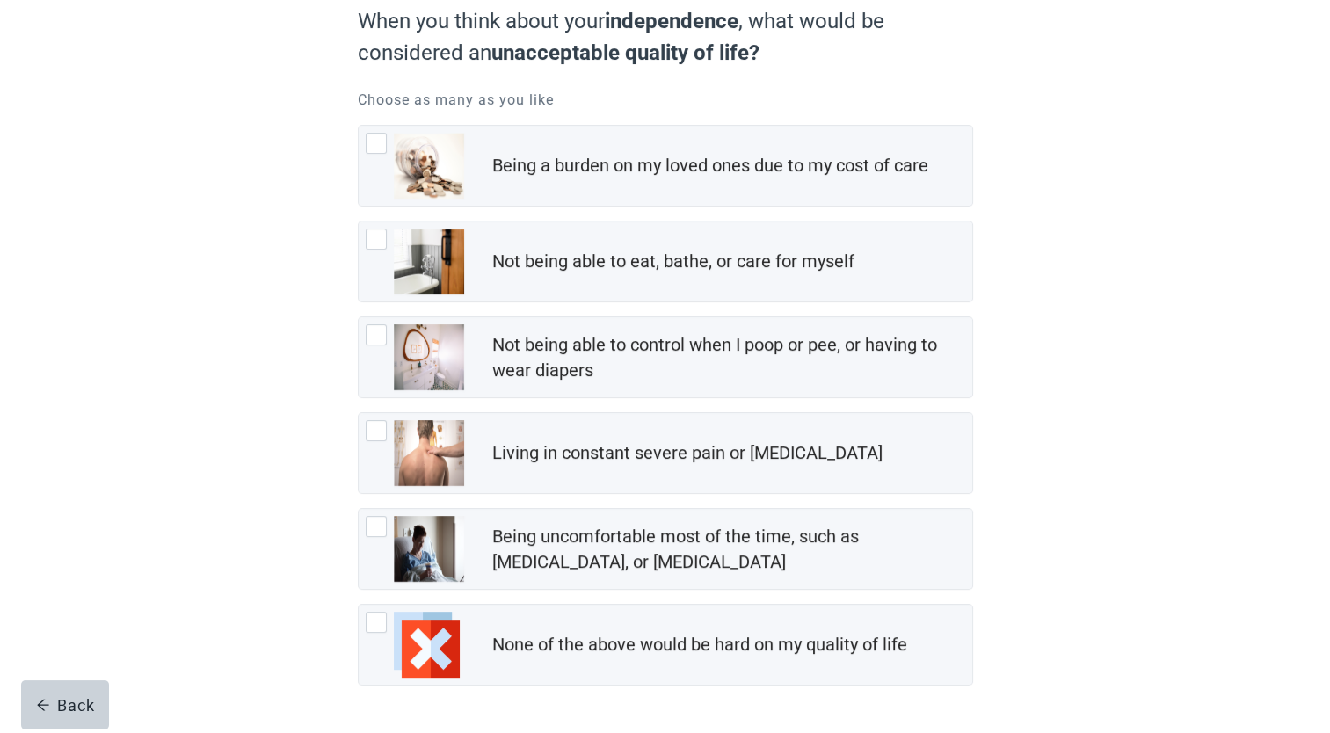
scroll to position [177, 0]
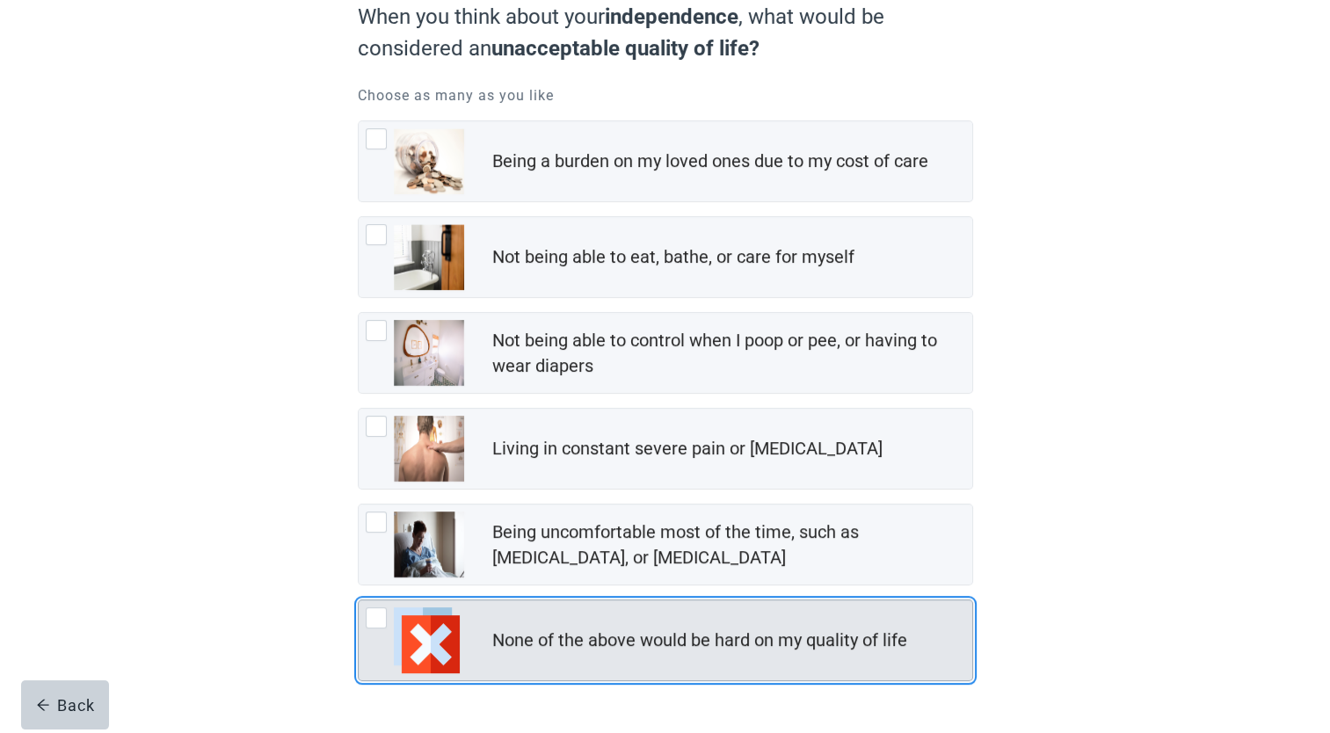
click at [379, 622] on div "None of the above would be hard on my quality of life, checkbox, not checked" at bounding box center [376, 617] width 21 height 21
click at [359, 600] on input "None of the above would be hard on my quality of life" at bounding box center [358, 600] width 1 height 1
checkbox input "true"
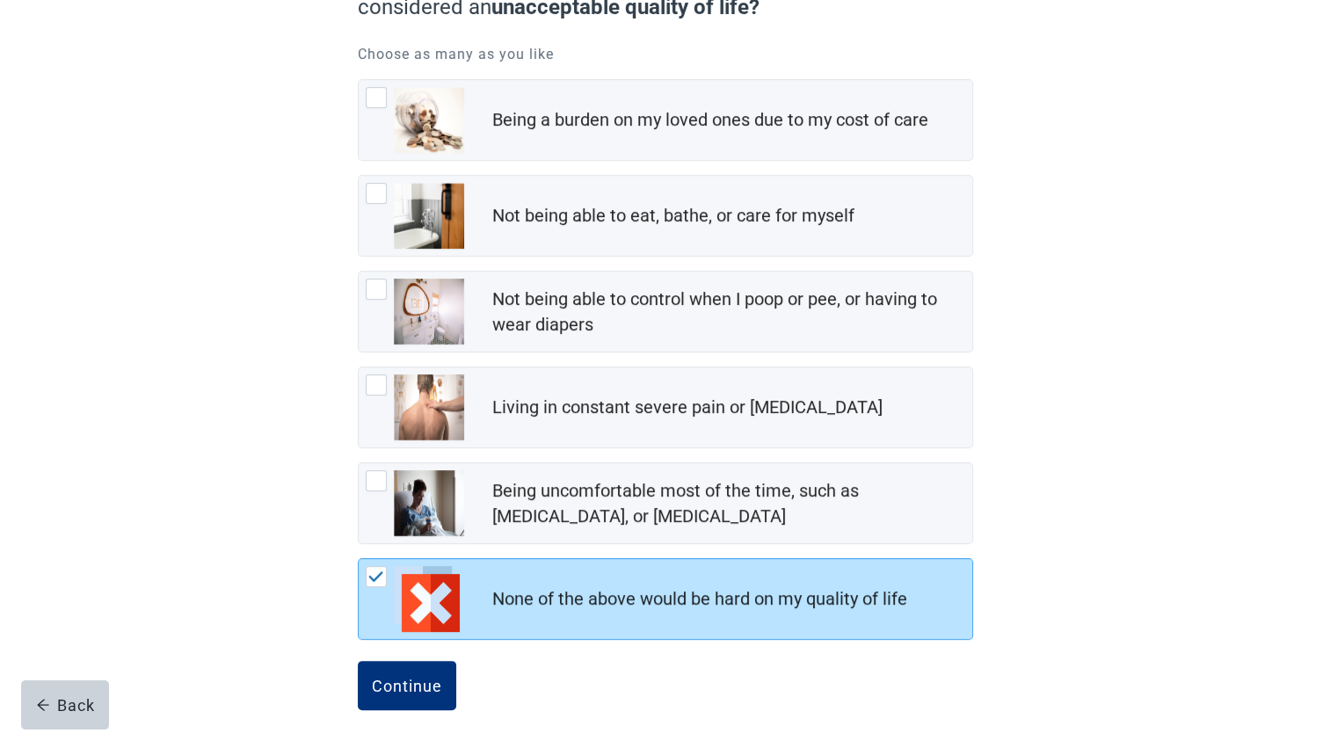
scroll to position [231, 0]
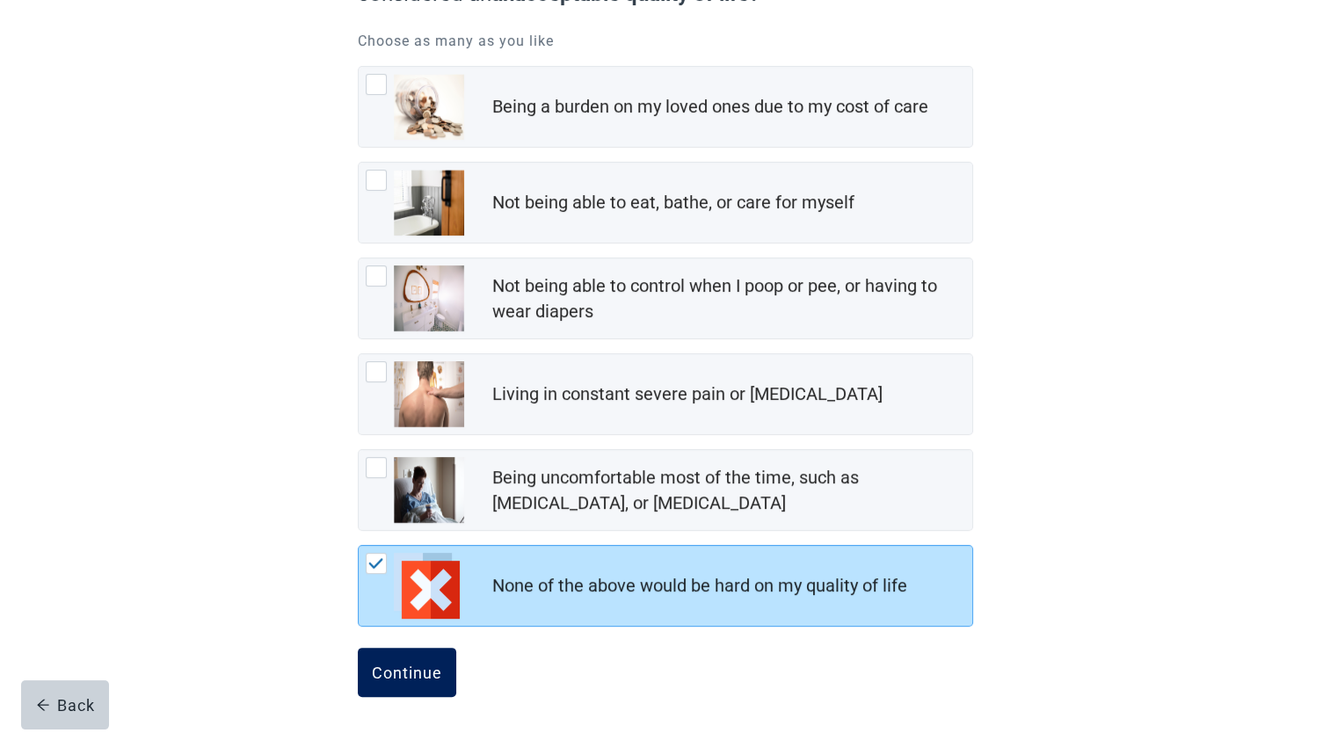
click at [419, 678] on div "Continue" at bounding box center [407, 673] width 70 height 18
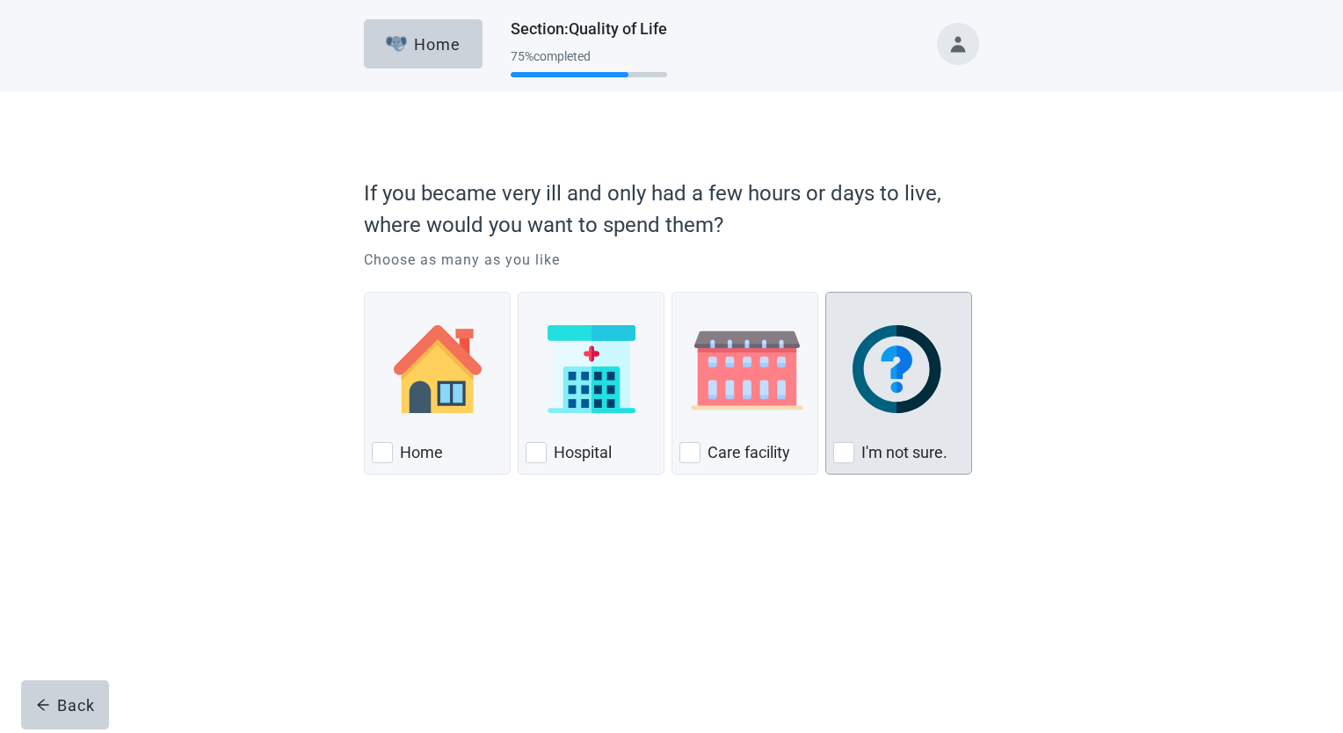
click at [852, 457] on div "I'm not sure., checkbox, not checked" at bounding box center [843, 452] width 21 height 21
click at [826, 293] on input "I'm not sure." at bounding box center [825, 292] width 1 height 1
checkbox input "true"
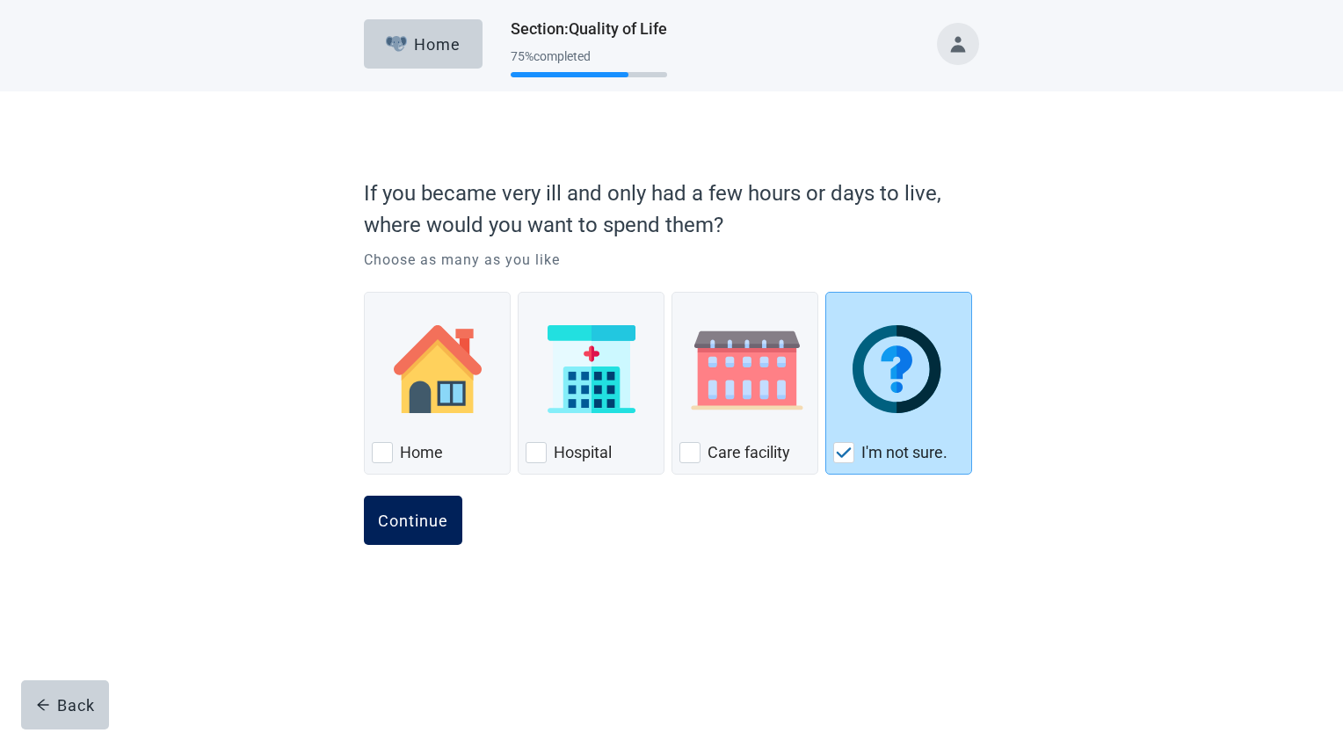
click at [378, 515] on div "Continue" at bounding box center [413, 521] width 70 height 18
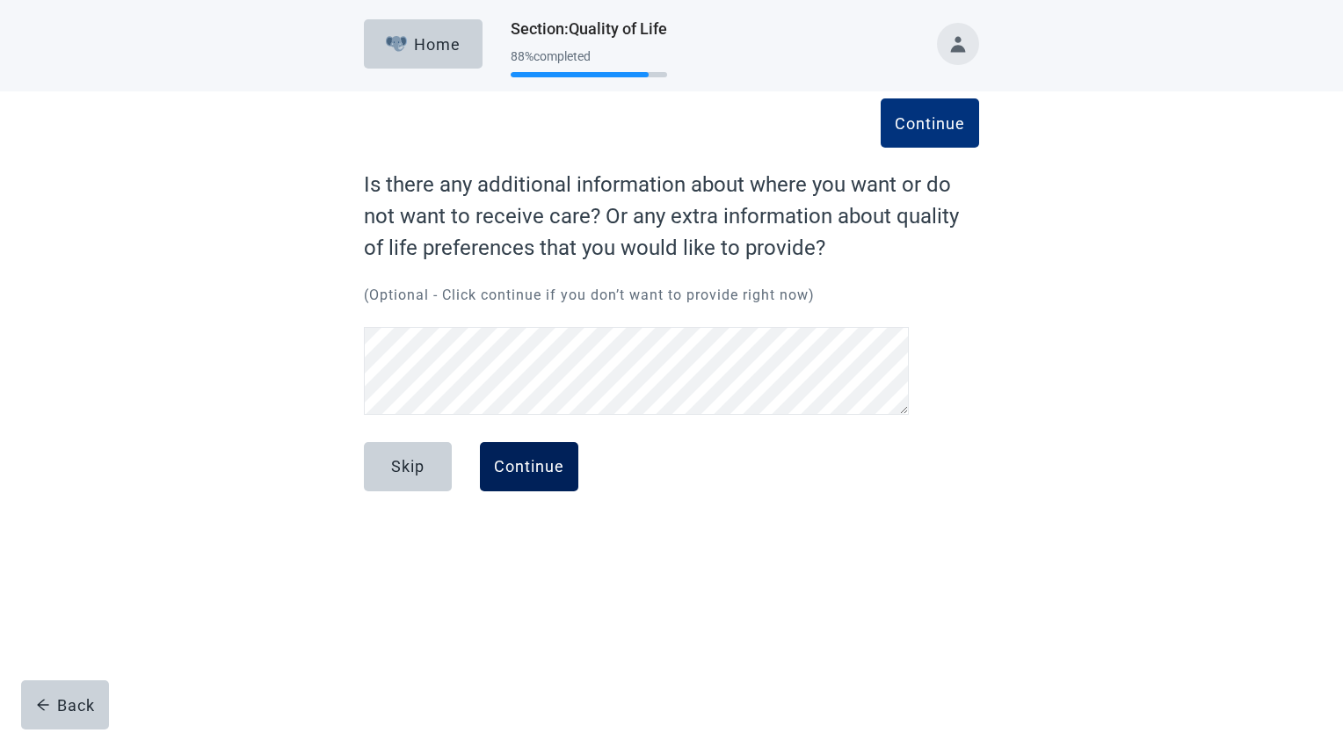
click at [527, 462] on div "Continue" at bounding box center [529, 467] width 70 height 18
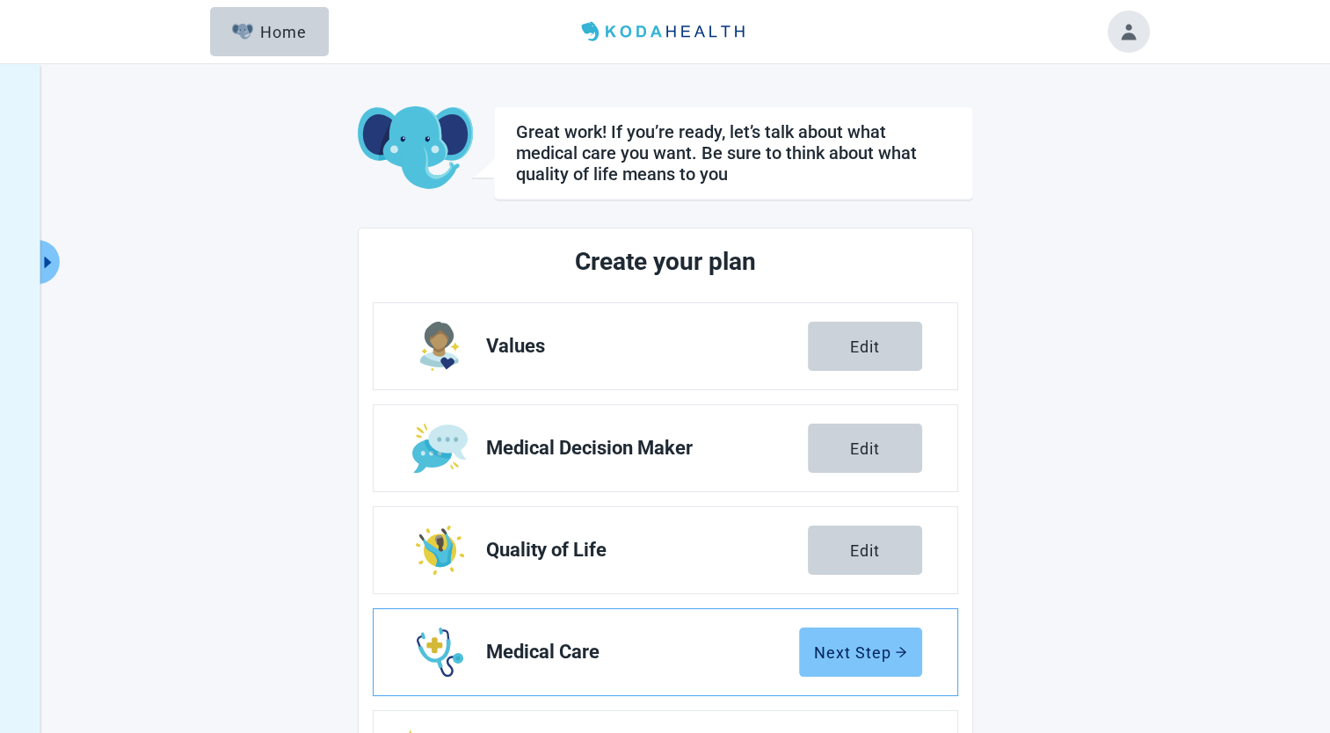
click at [832, 638] on button "Next Step" at bounding box center [860, 652] width 123 height 49
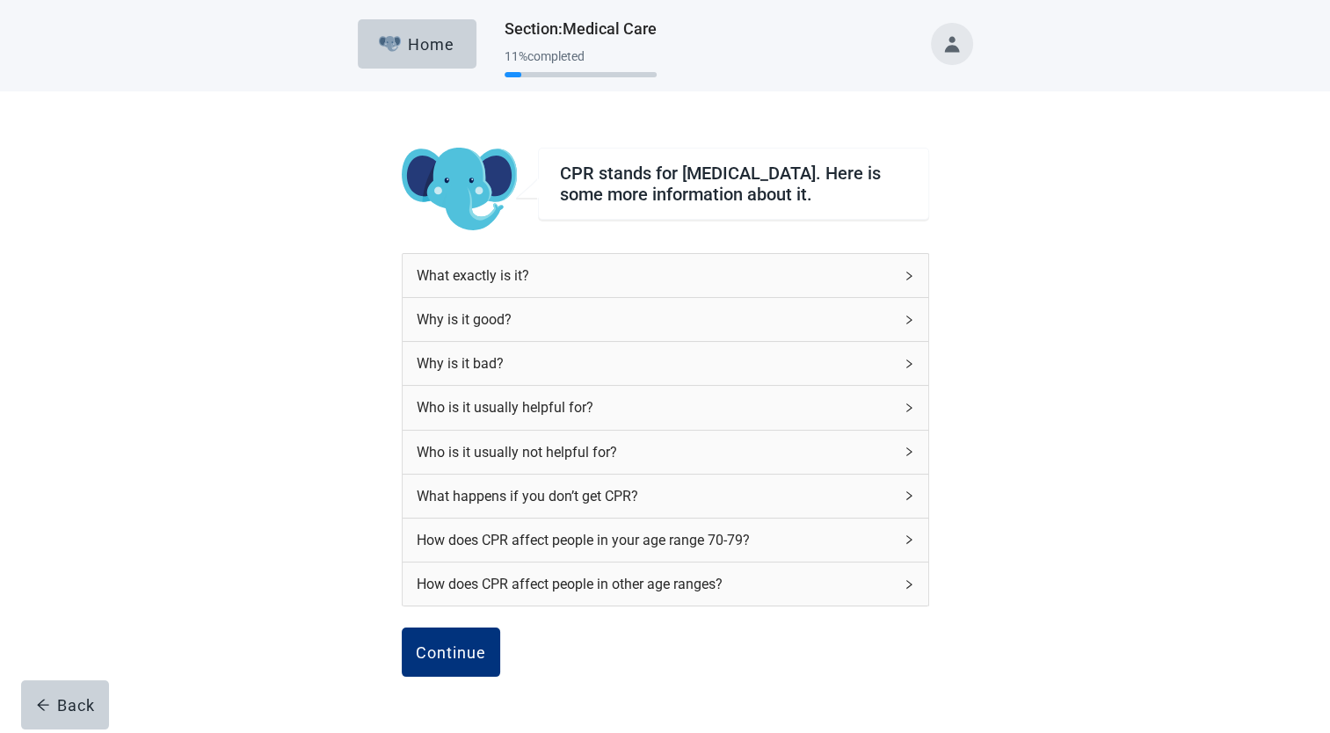
click at [907, 543] on icon "right" at bounding box center [909, 540] width 11 height 11
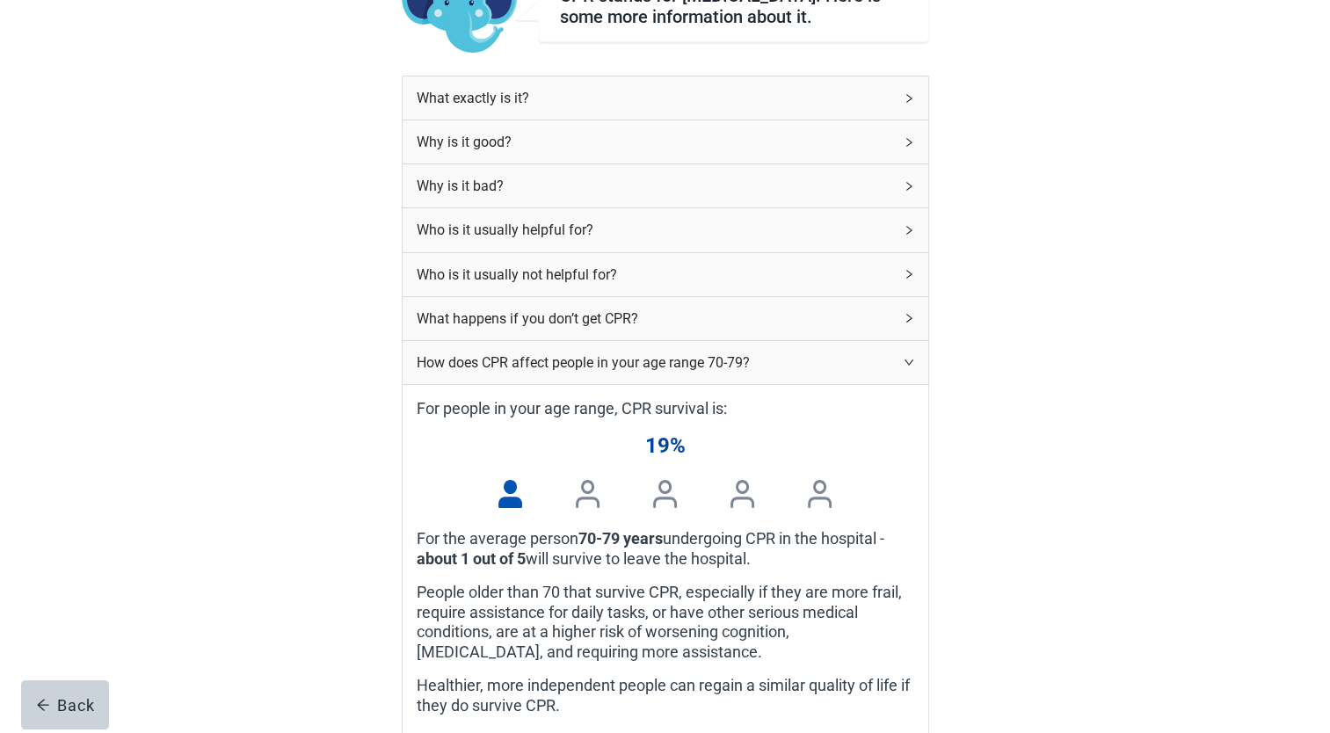
scroll to position [176, 0]
click at [499, 108] on div "What exactly is it?" at bounding box center [655, 100] width 476 height 22
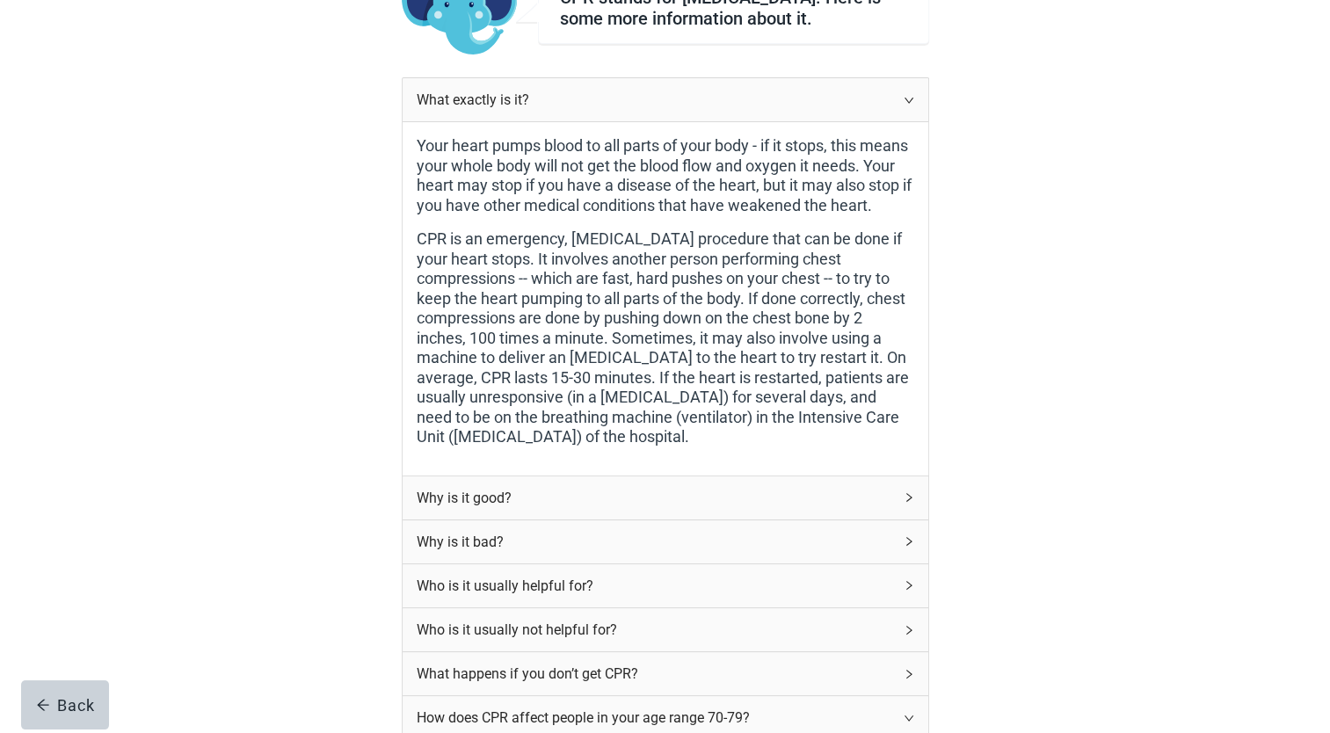
click at [499, 108] on div "What exactly is it?" at bounding box center [655, 100] width 476 height 22
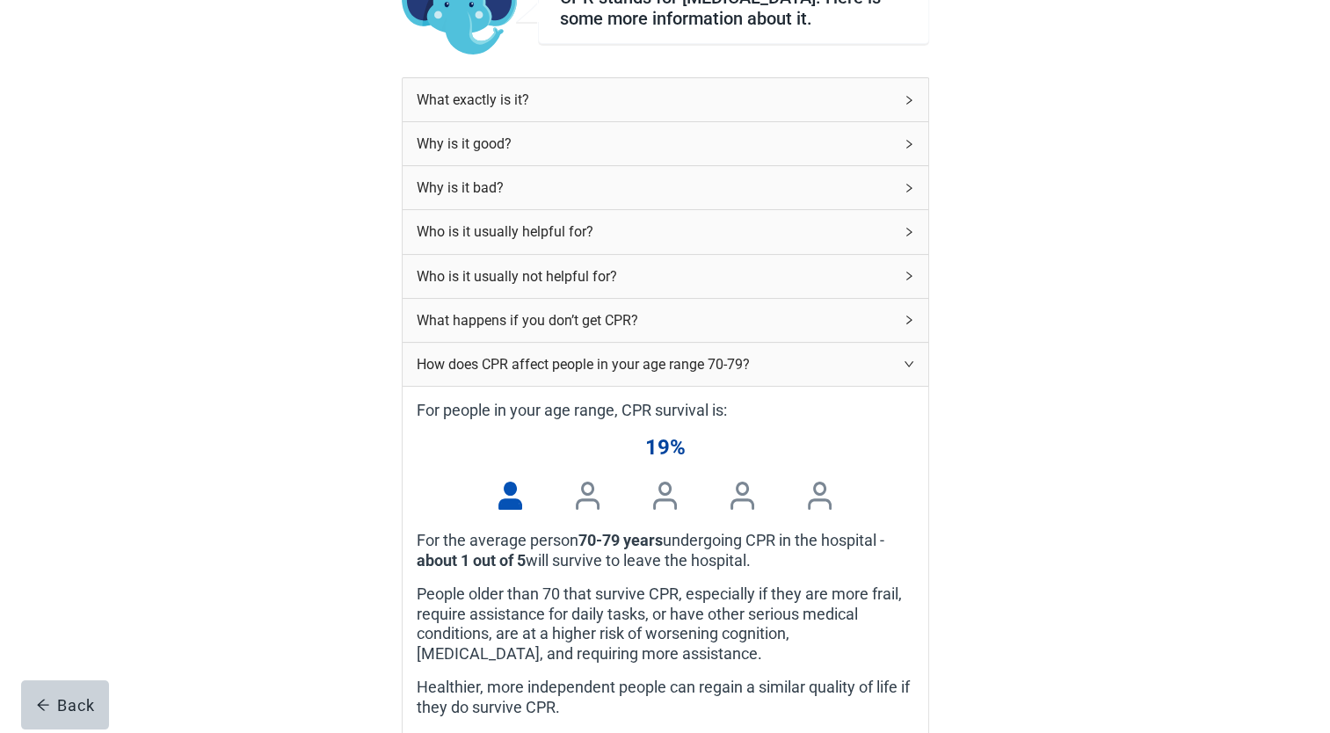
click at [491, 149] on div "Why is it good?" at bounding box center [655, 144] width 476 height 22
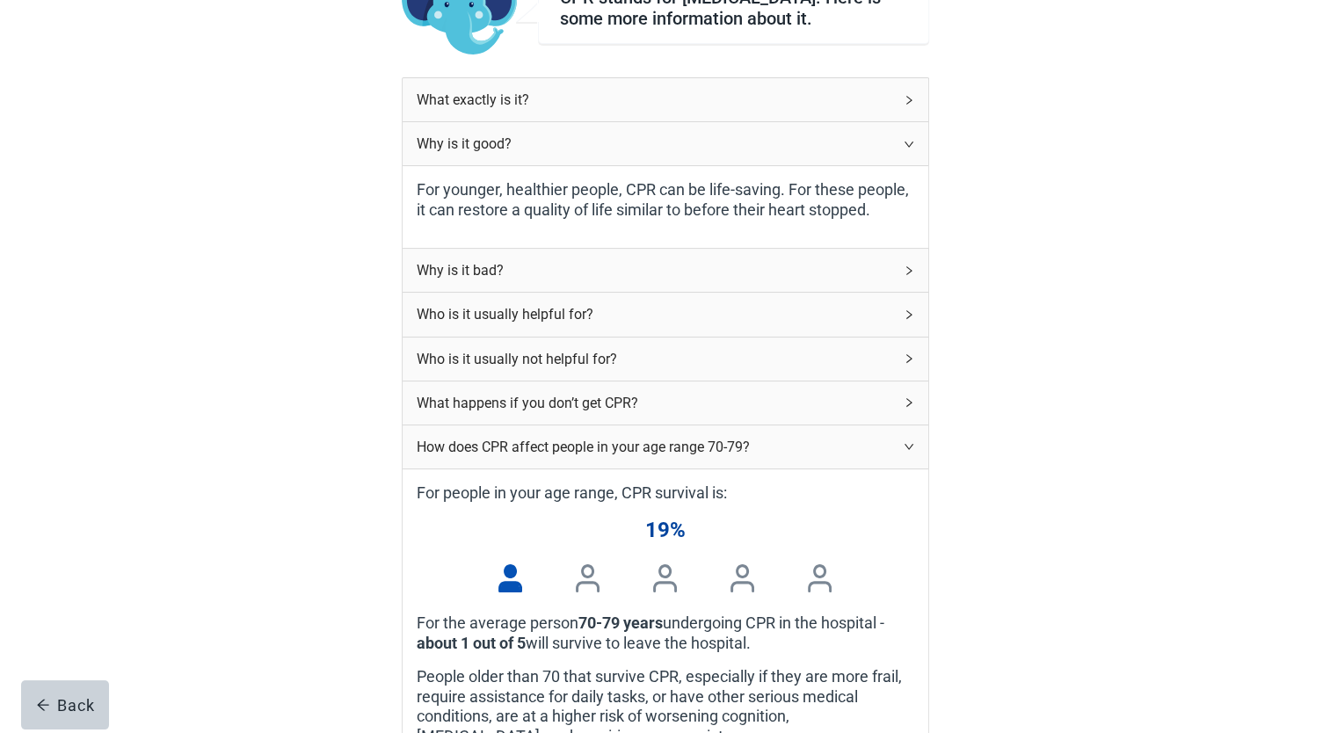
click at [491, 149] on div "Why is it good?" at bounding box center [655, 144] width 476 height 22
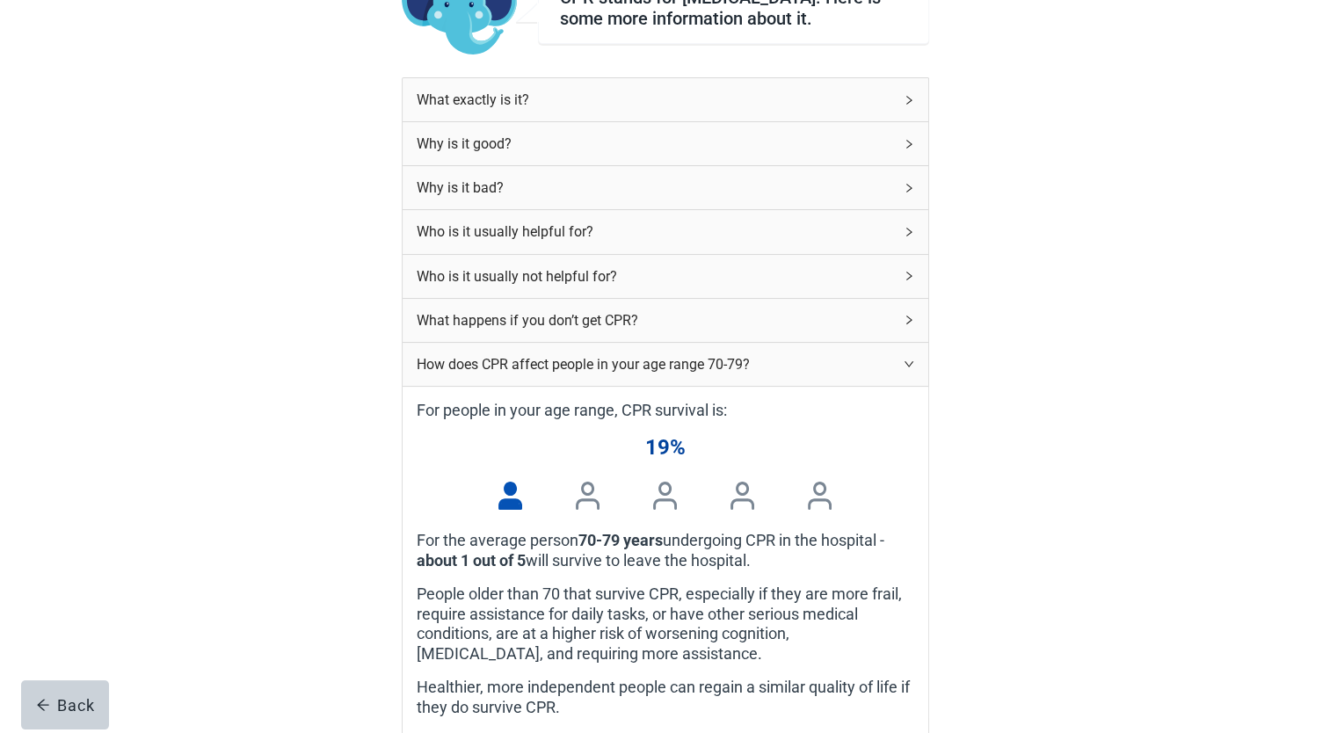
click at [486, 192] on div "Why is it bad?" at bounding box center [655, 188] width 476 height 22
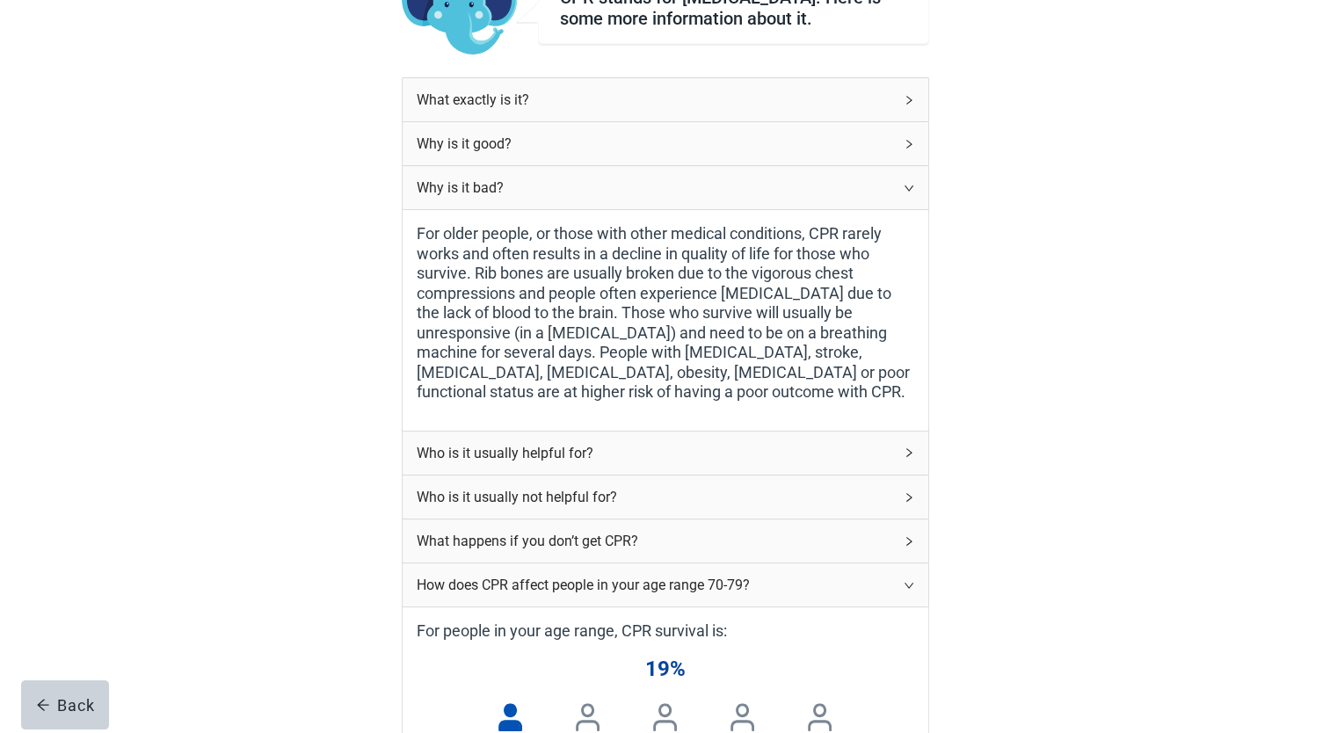
click at [489, 193] on div "Why is it bad?" at bounding box center [655, 188] width 476 height 22
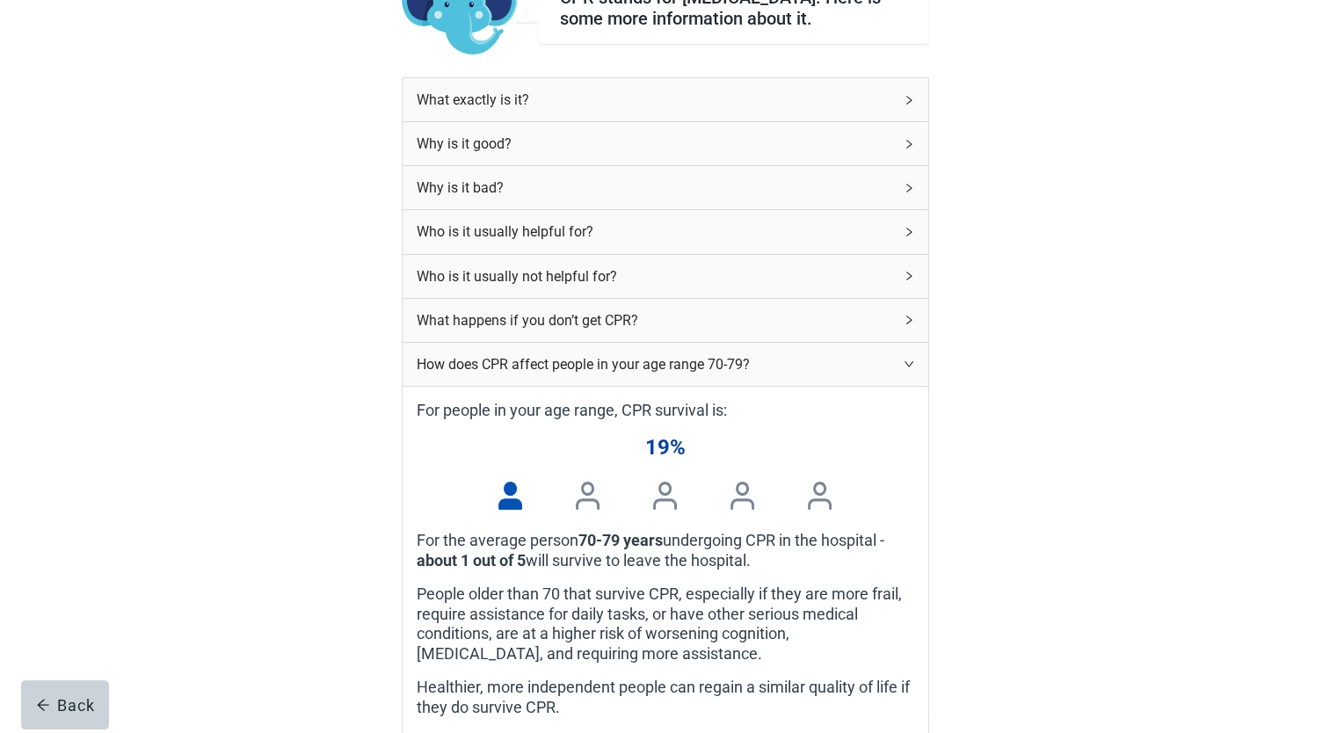
click at [488, 240] on div "Who is it usually helpful for?" at bounding box center [655, 232] width 476 height 22
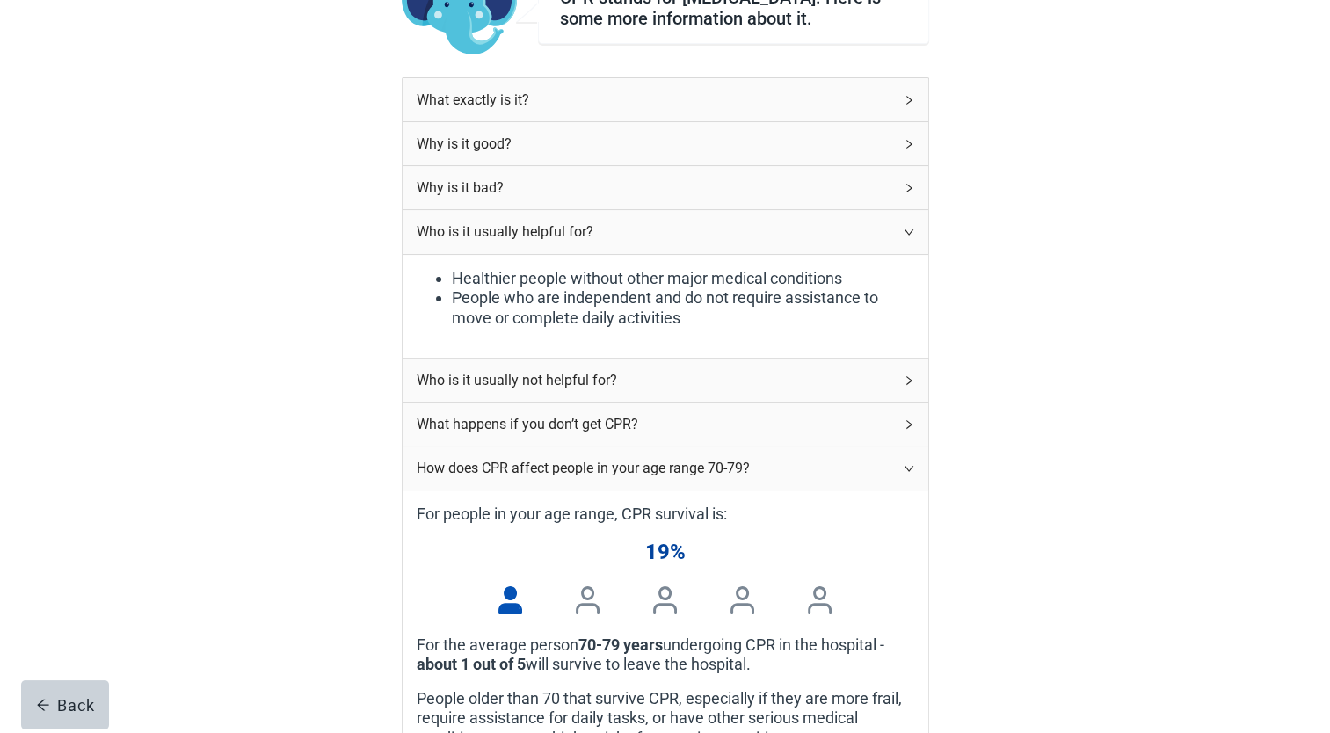
click at [490, 237] on div "Who is it usually helpful for?" at bounding box center [655, 232] width 476 height 22
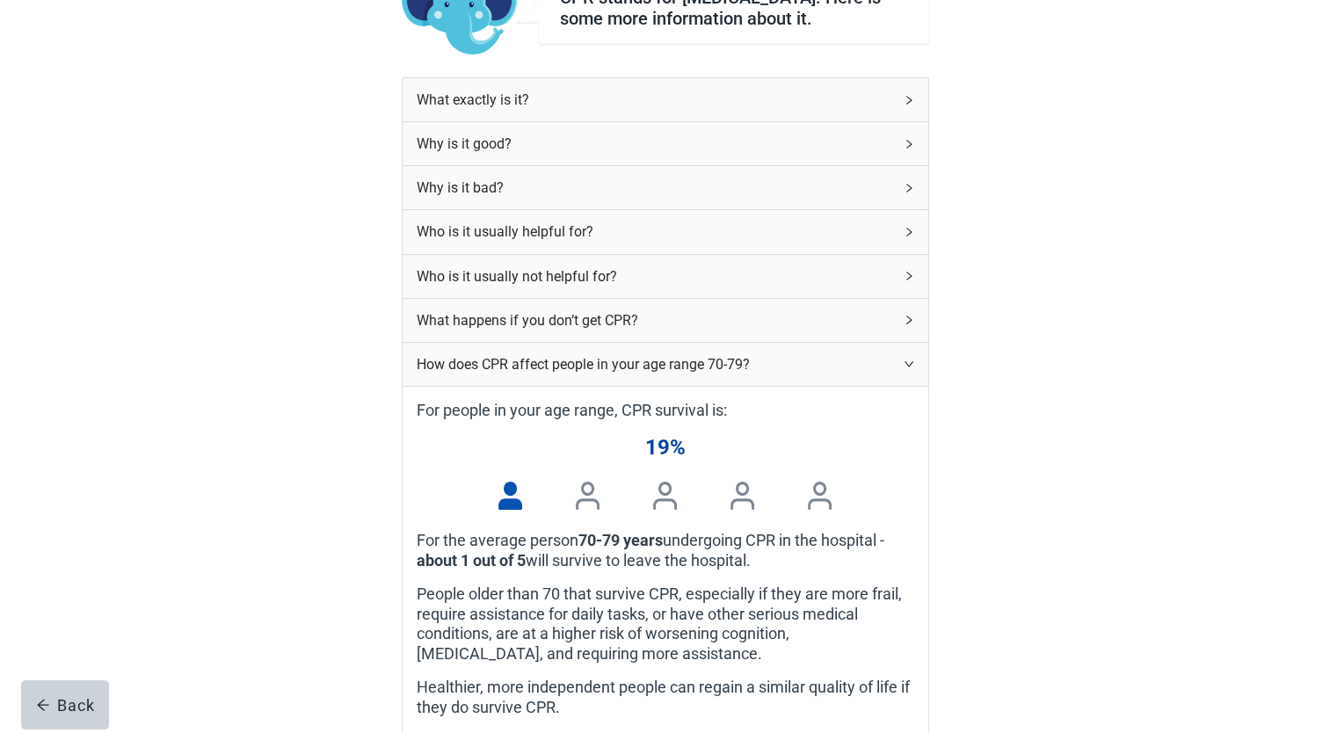
click at [484, 276] on div "Who is it usually not helpful for?" at bounding box center [655, 276] width 476 height 22
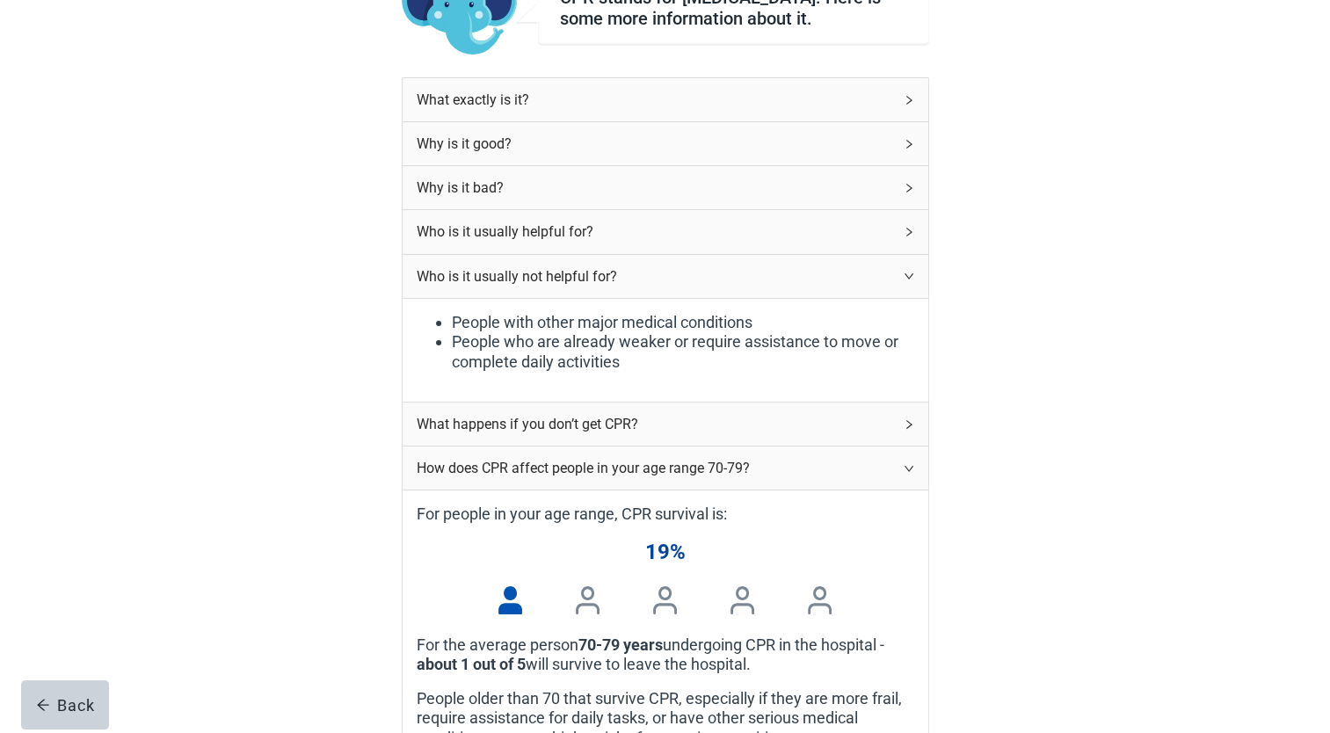
click at [484, 276] on div "Who is it usually not helpful for?" at bounding box center [655, 276] width 476 height 22
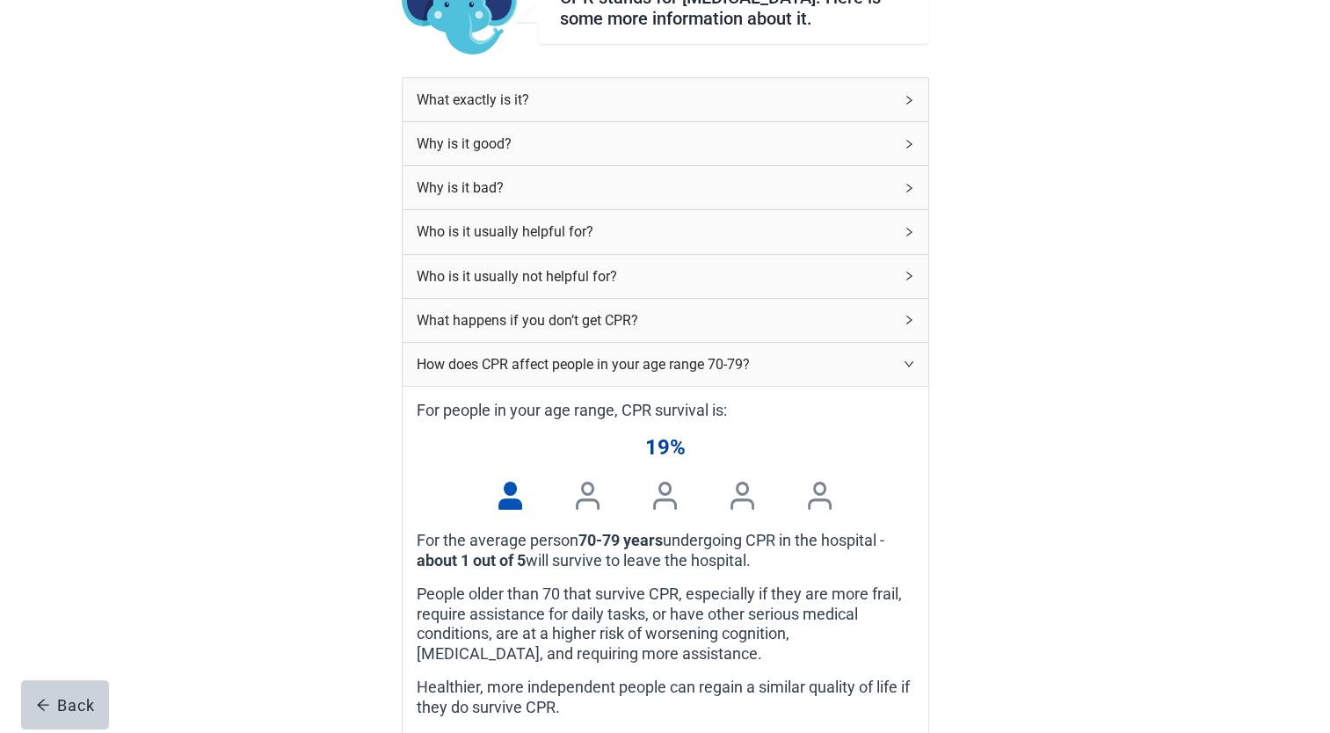
click at [475, 322] on div "What happens if you don’t get CPR?" at bounding box center [655, 320] width 476 height 22
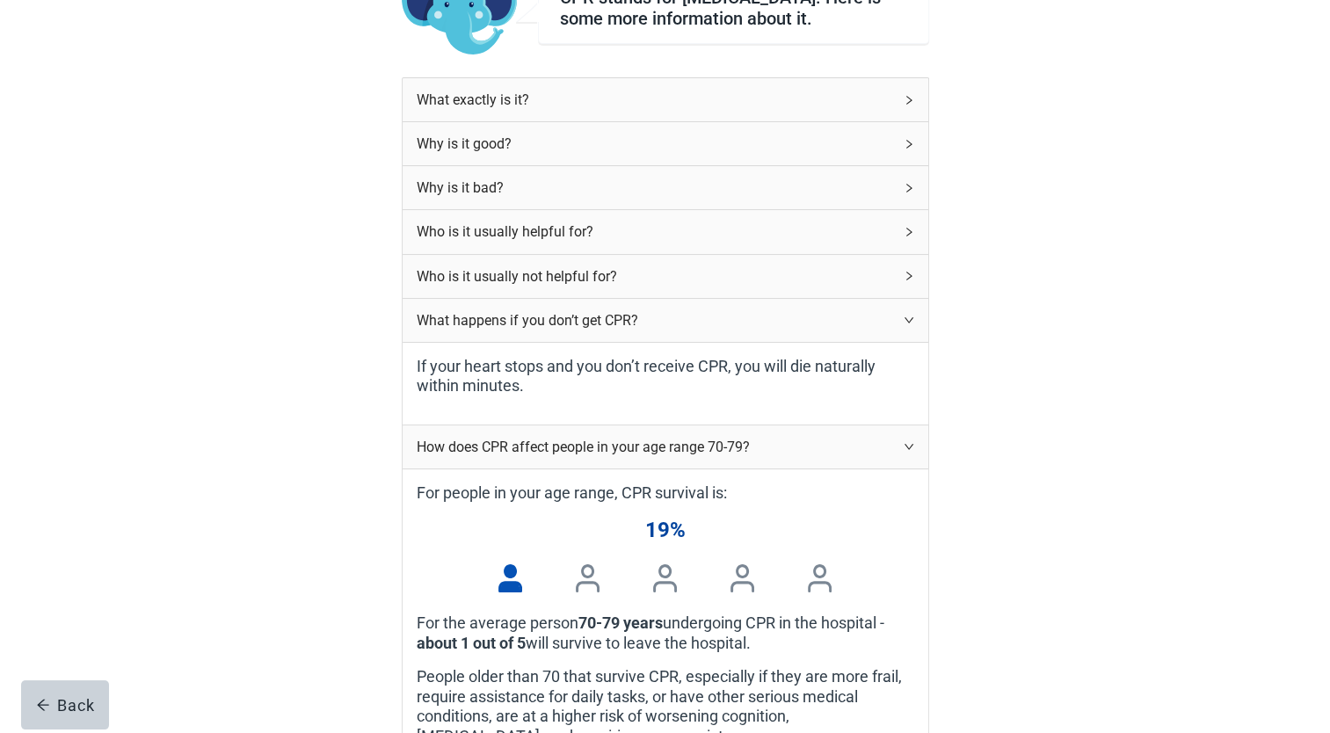
click at [475, 322] on div "What happens if you don’t get CPR?" at bounding box center [655, 320] width 476 height 22
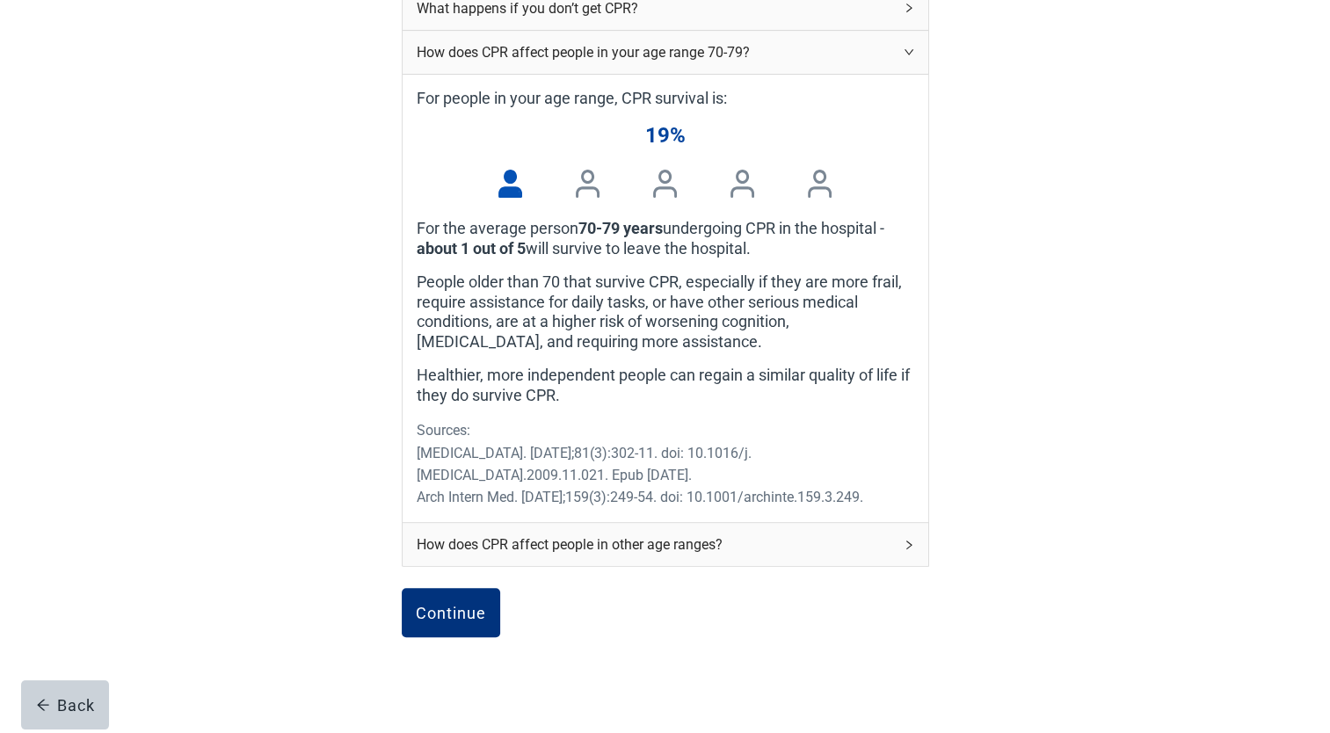
scroll to position [514, 0]
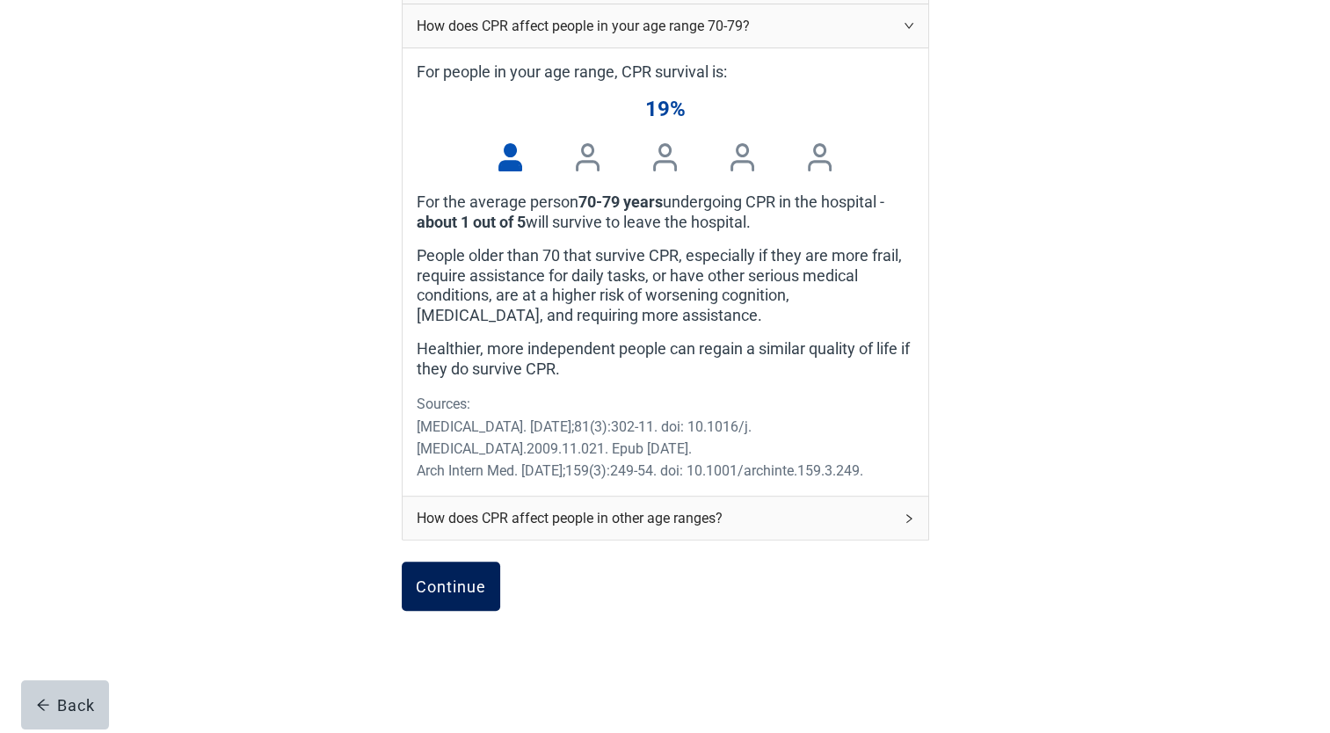
click at [451, 595] on div "Continue" at bounding box center [451, 587] width 70 height 18
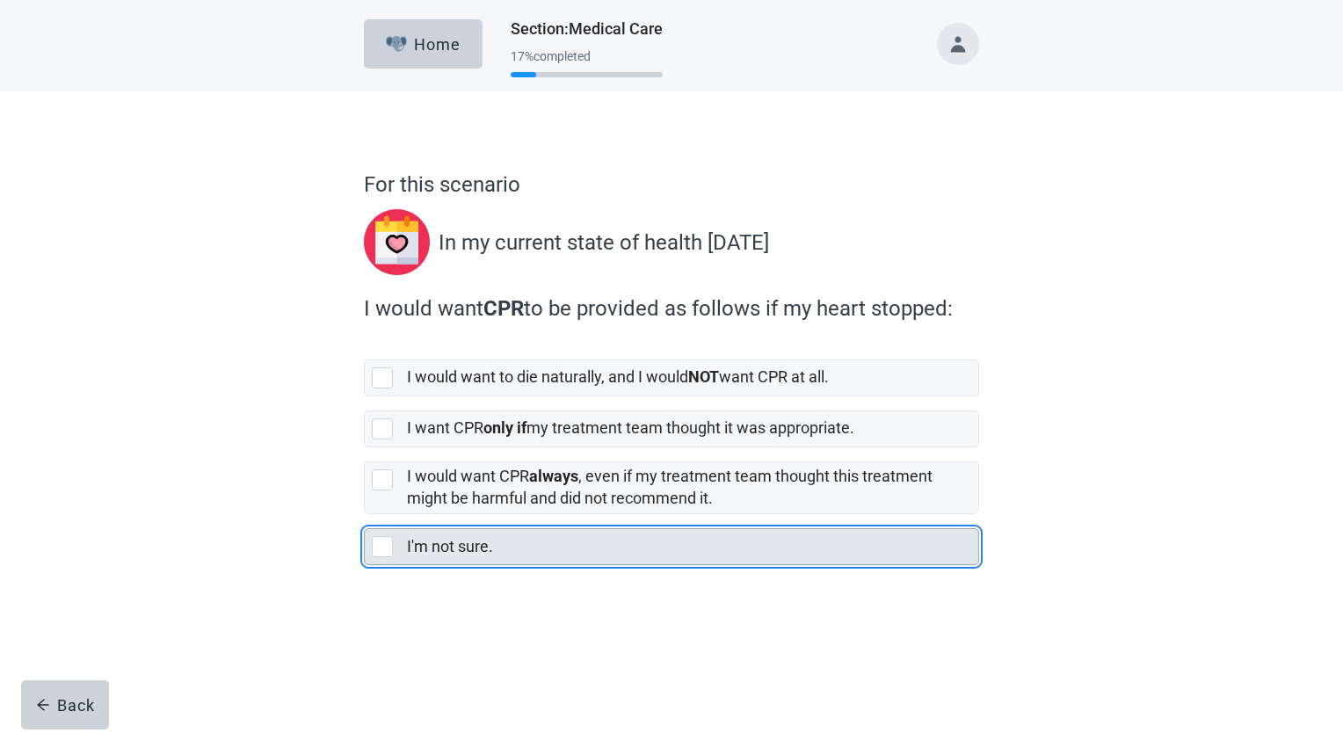
click at [378, 549] on div "I'm not sure., checkbox, not selected" at bounding box center [382, 546] width 21 height 21
click at [365, 515] on input "I'm not sure." at bounding box center [364, 514] width 1 height 1
checkbox input "true"
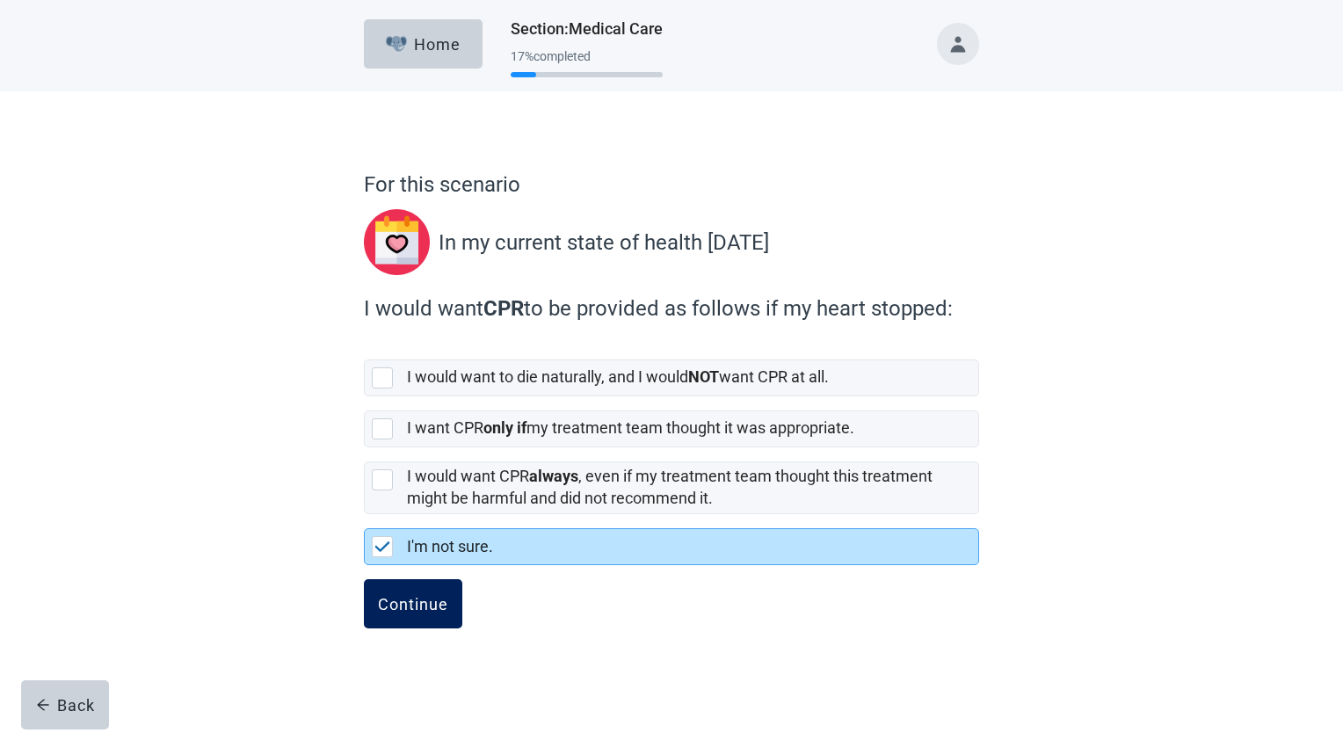
click at [391, 613] on button "Continue" at bounding box center [413, 603] width 98 height 49
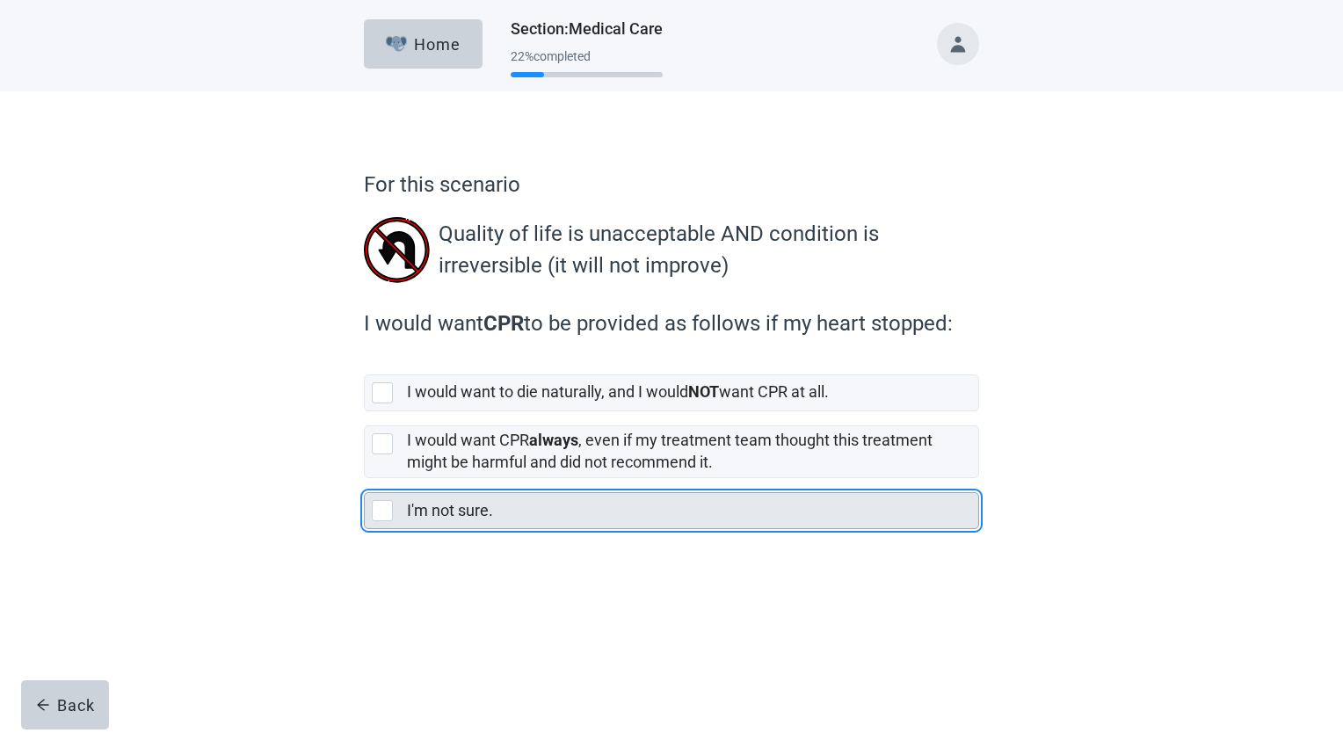
click at [375, 515] on div "I'm not sure., checkbox, not selected" at bounding box center [382, 510] width 21 height 21
click at [365, 479] on input "I'm not sure." at bounding box center [364, 478] width 1 height 1
checkbox input "true"
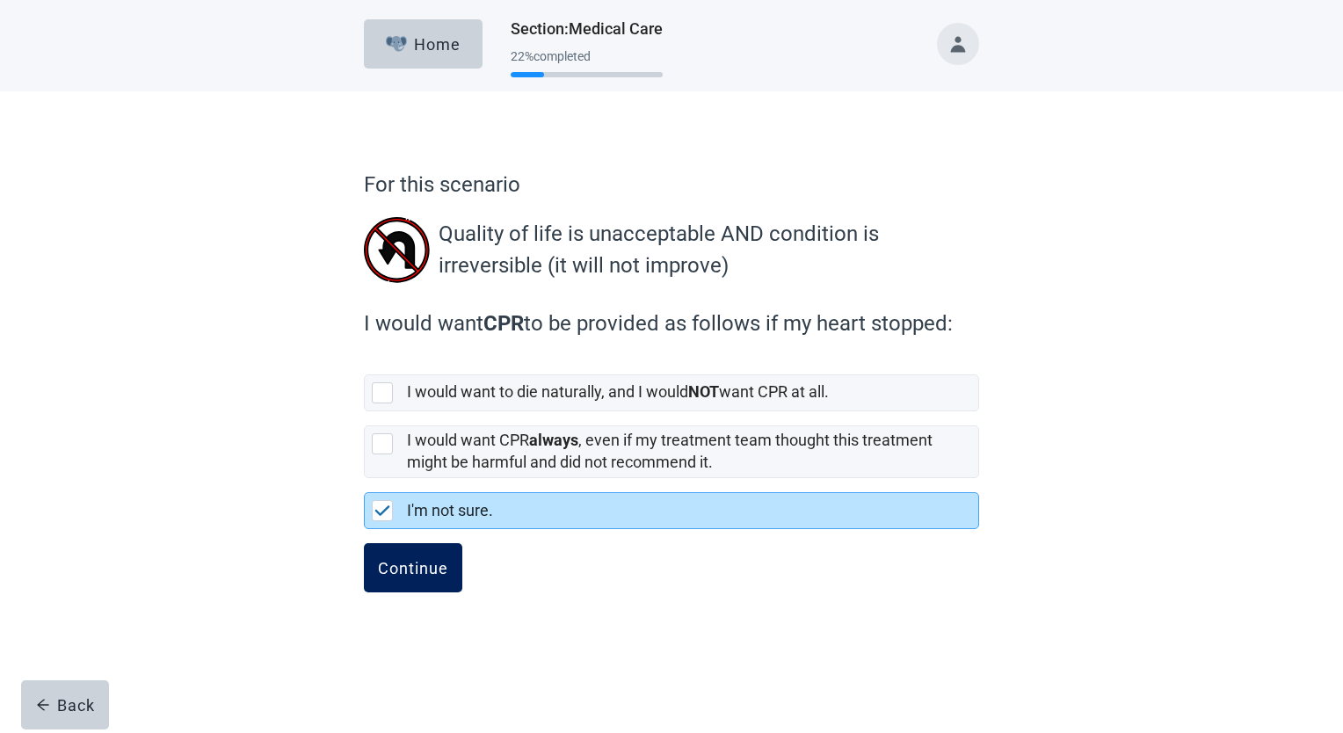
click at [390, 552] on button "Continue" at bounding box center [413, 567] width 98 height 49
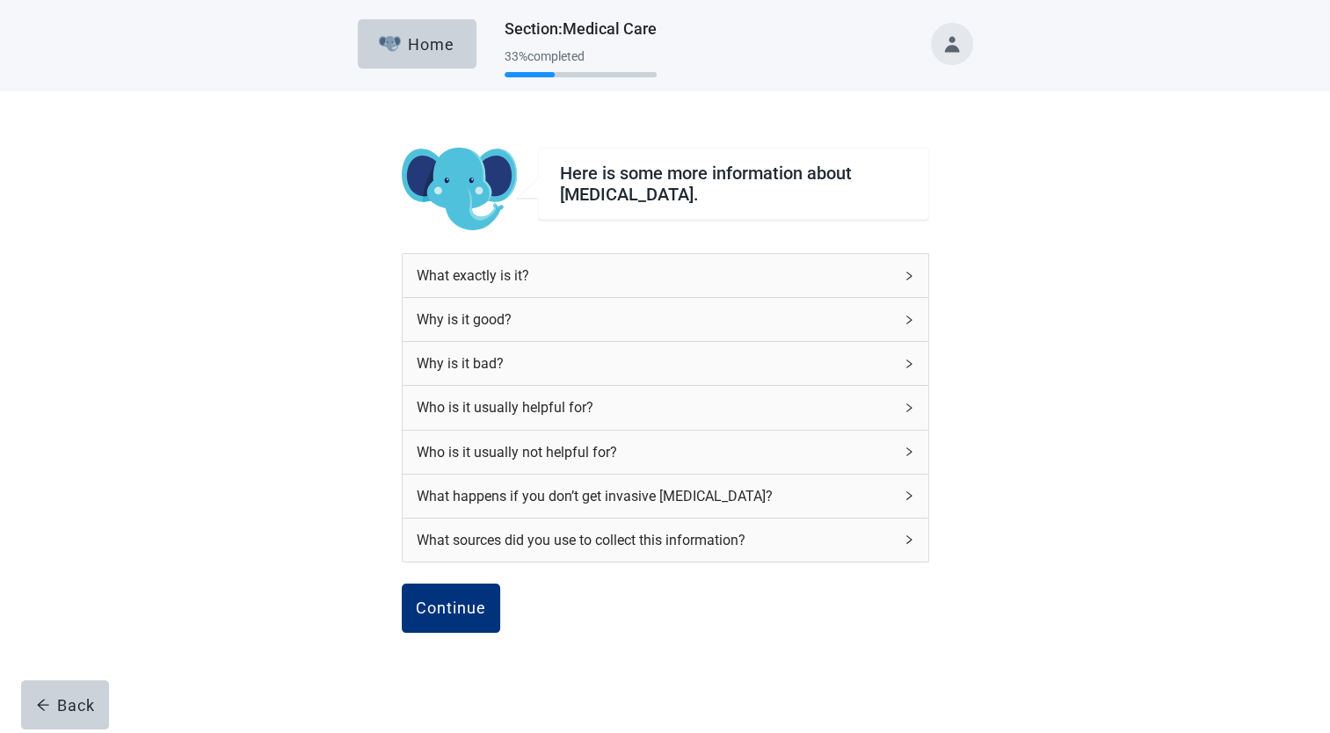
click at [909, 494] on icon "right" at bounding box center [909, 496] width 11 height 11
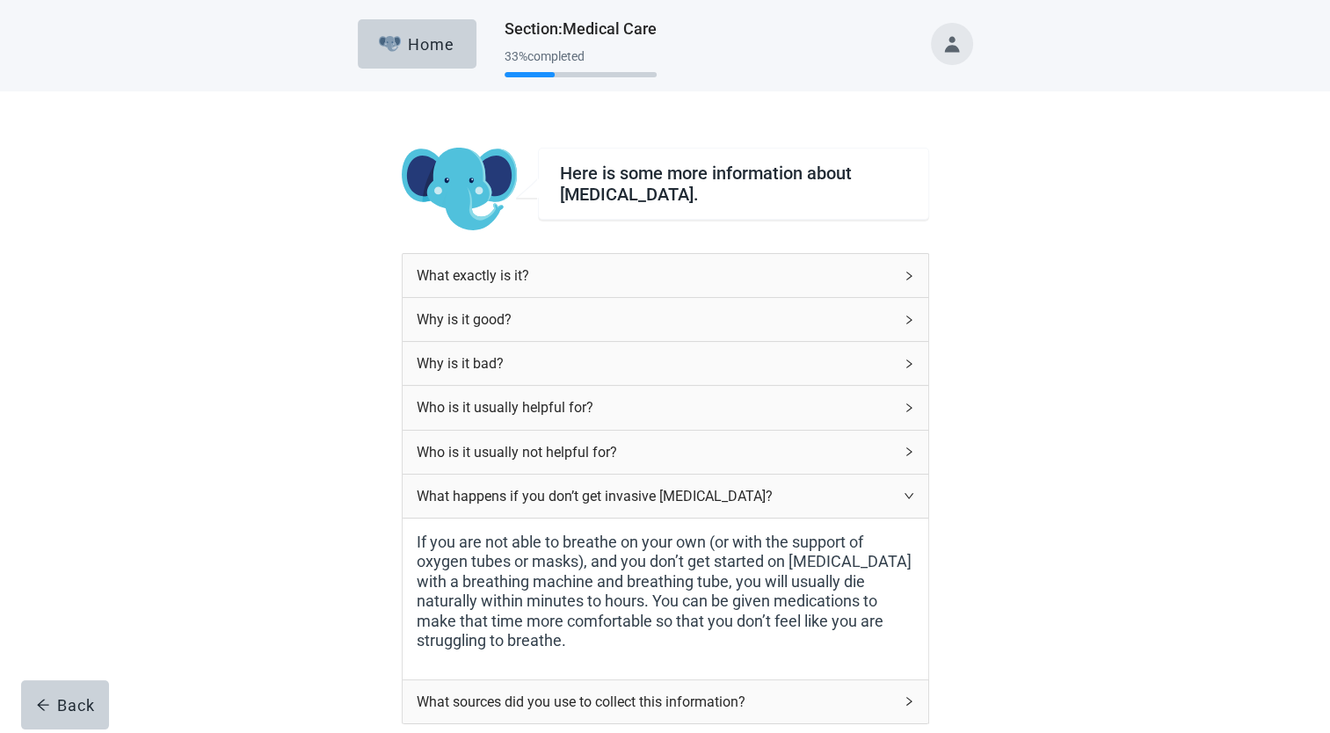
click at [907, 494] on icon "right" at bounding box center [909, 496] width 11 height 11
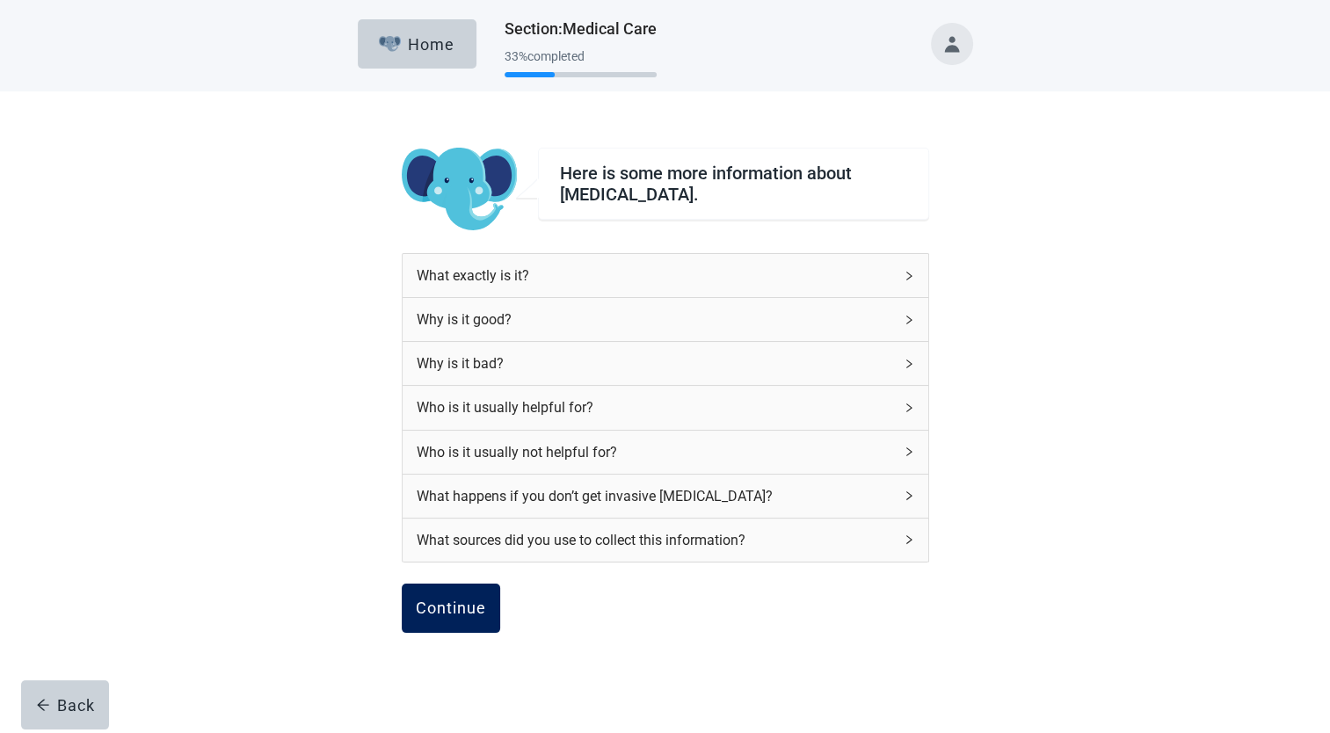
click at [465, 605] on div "Continue" at bounding box center [451, 609] width 70 height 18
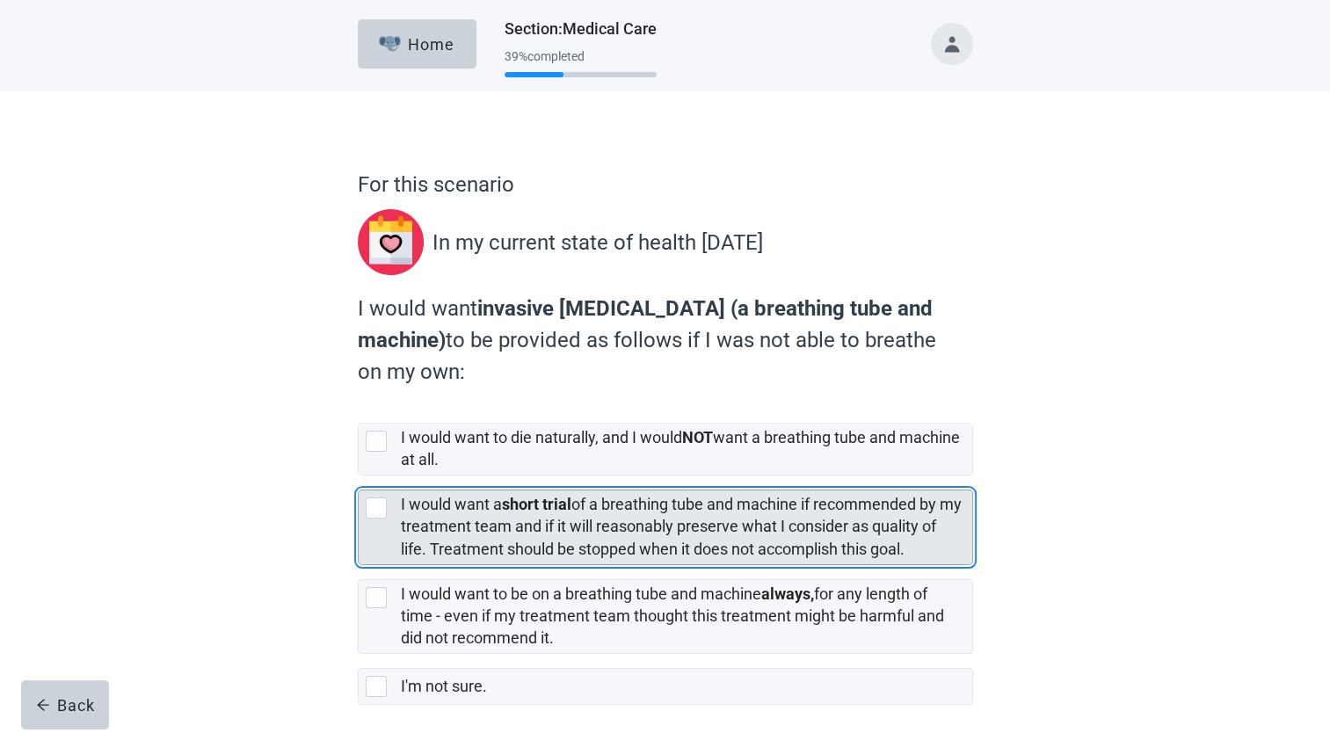
click at [369, 513] on div "[object Object], checkbox, not selected" at bounding box center [376, 508] width 21 height 21
click at [359, 476] on input "I would want a short trial of a breathing tube and machine if recommended by my…" at bounding box center [358, 476] width 1 height 1
checkbox input "true"
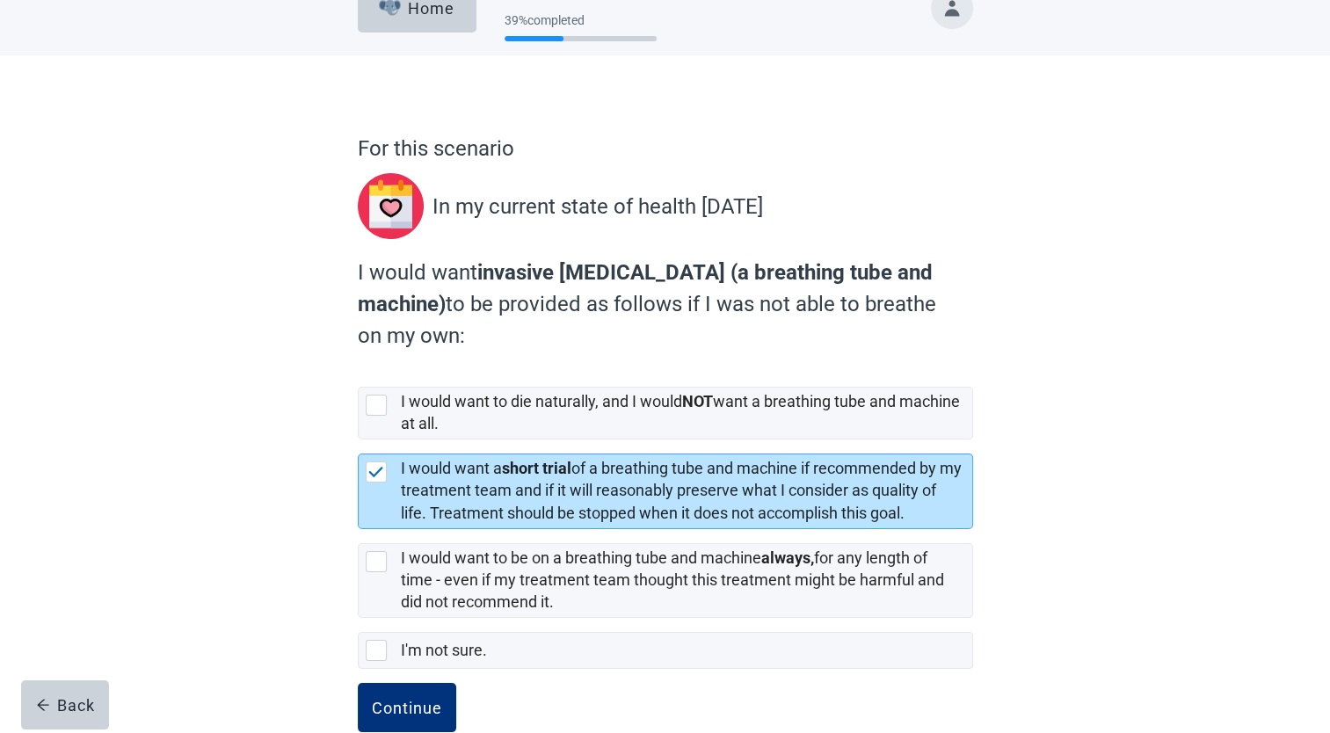
scroll to position [72, 0]
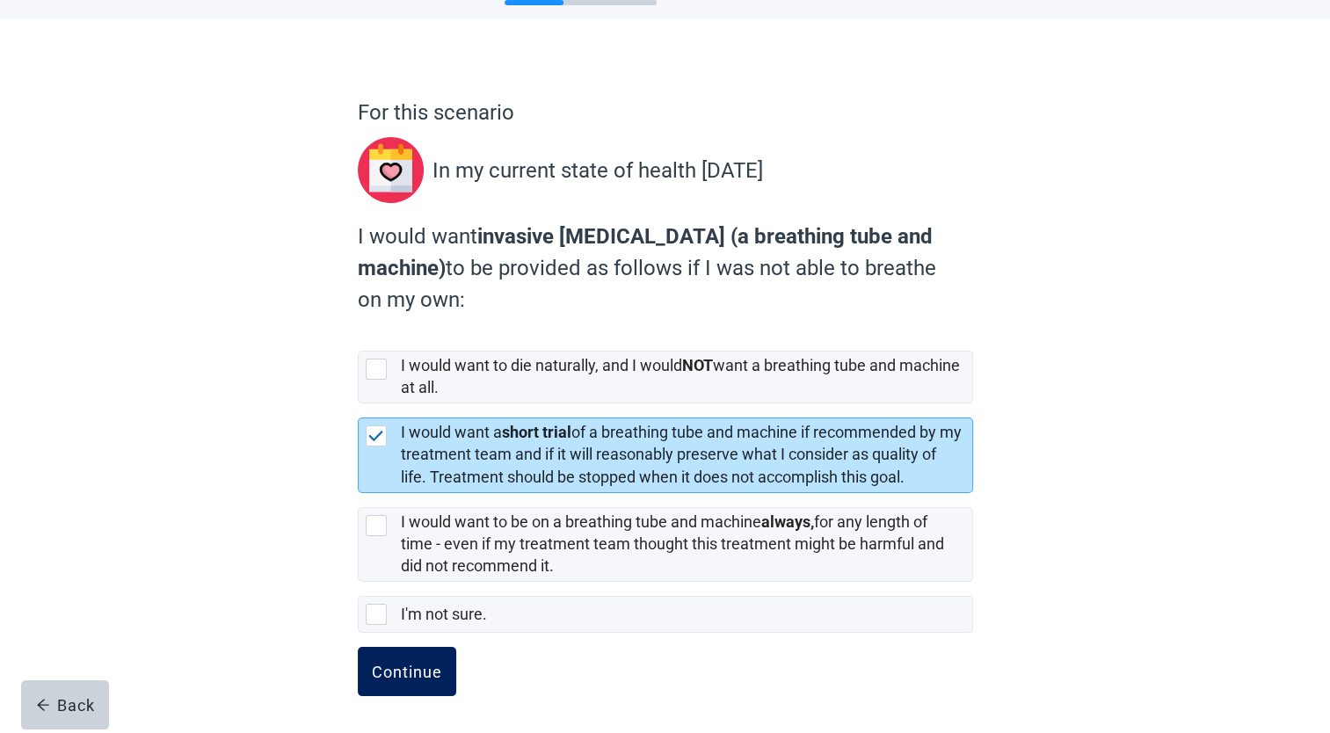
click at [375, 670] on div "Continue" at bounding box center [407, 672] width 70 height 18
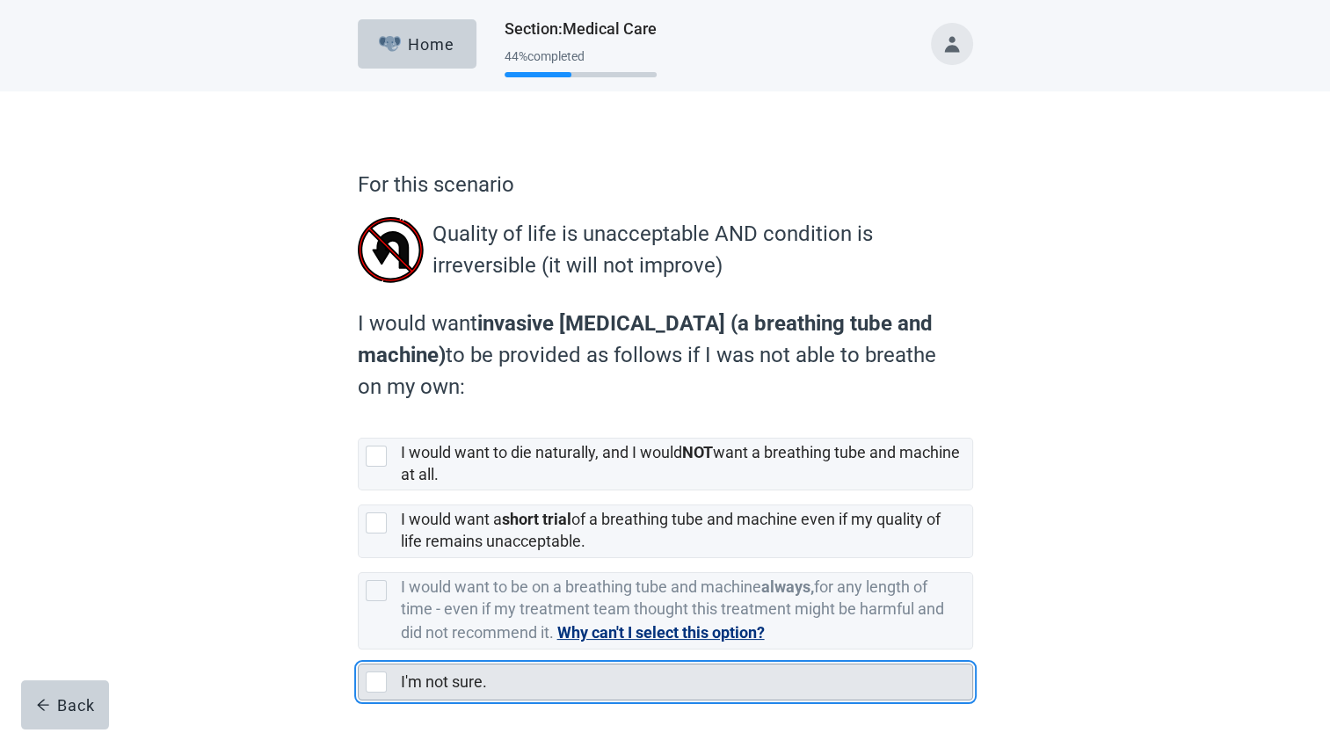
click at [381, 687] on div "I'm not sure., checkbox, not selected" at bounding box center [376, 682] width 21 height 21
click at [359, 651] on input "I'm not sure." at bounding box center [358, 650] width 1 height 1
checkbox input "true"
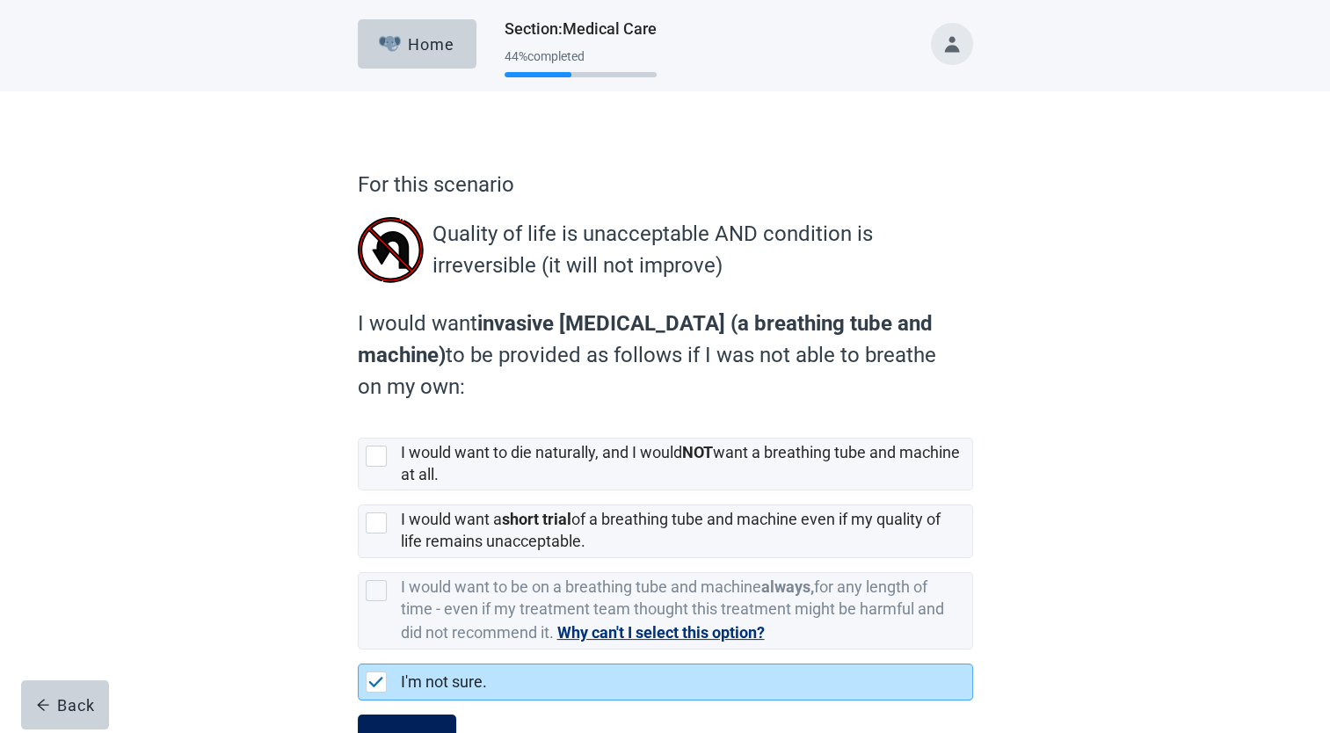
click at [411, 726] on button "Continue" at bounding box center [407, 739] width 98 height 49
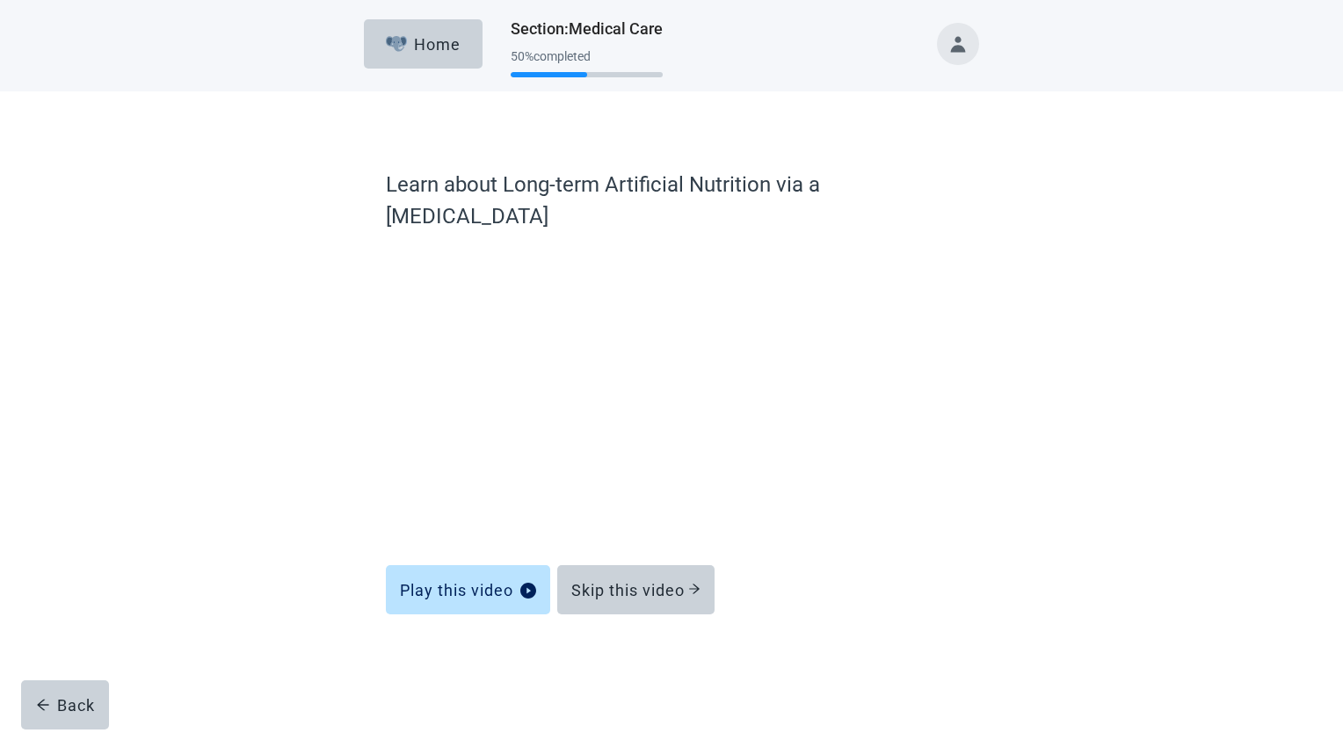
click at [977, 49] on button "Toggle account menu" at bounding box center [958, 44] width 42 height 42
click at [911, 245] on li "Logout" at bounding box center [958, 234] width 181 height 33
